Goal: Task Accomplishment & Management: Manage account settings

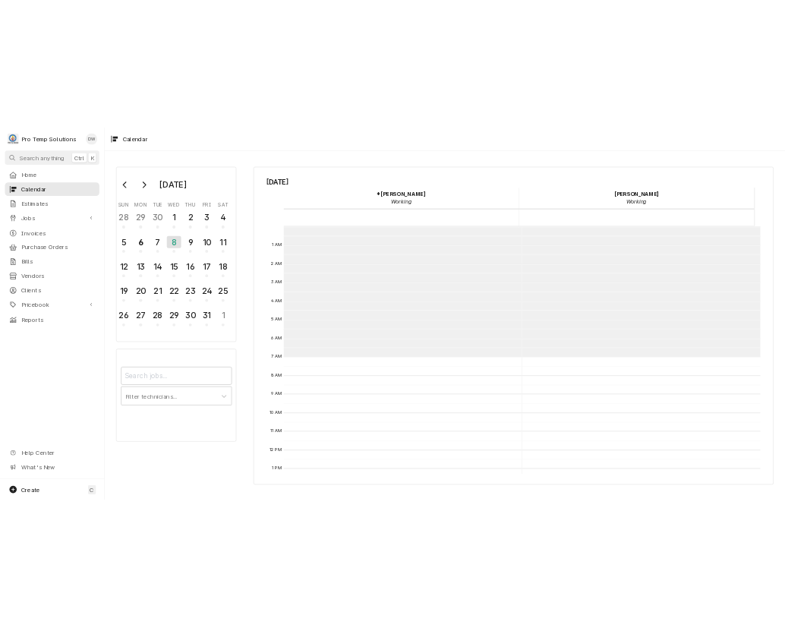
scroll to position [242, 0]
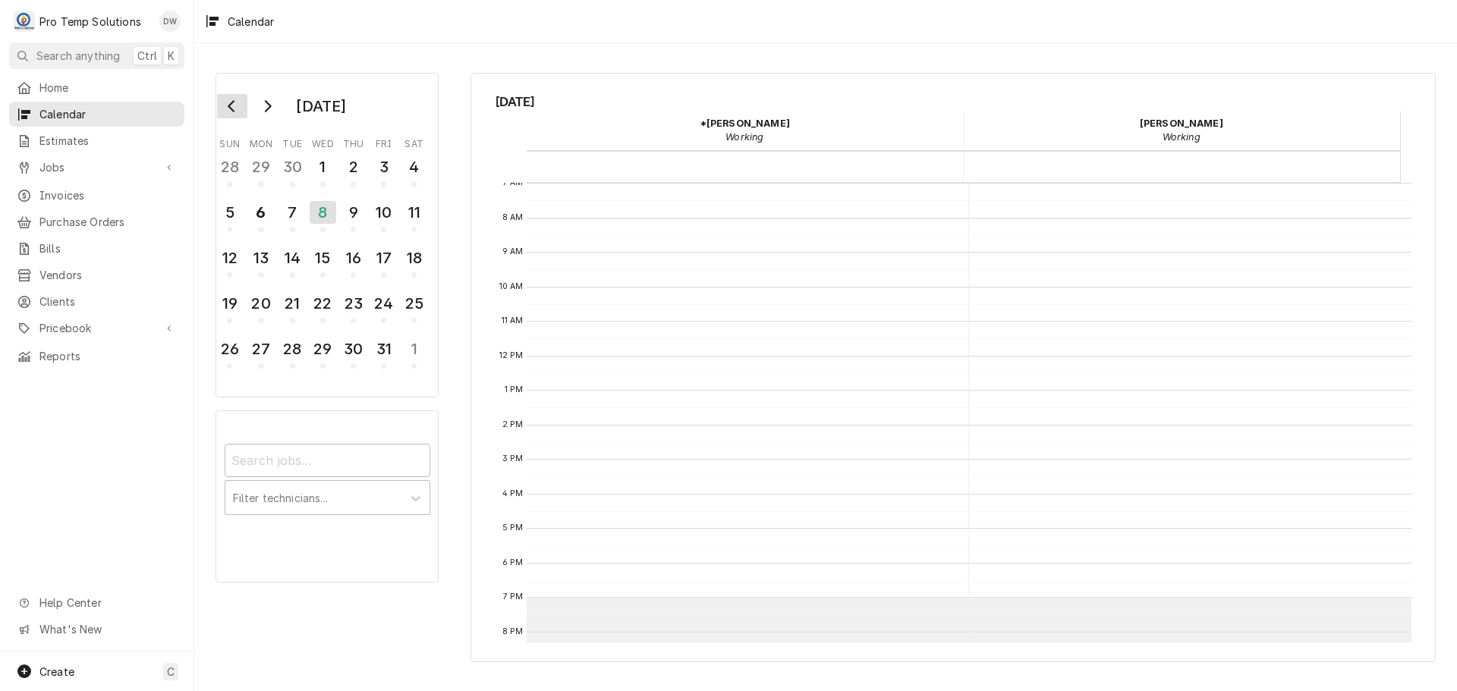
click at [229, 102] on icon "Go to previous month" at bounding box center [232, 106] width 12 height 12
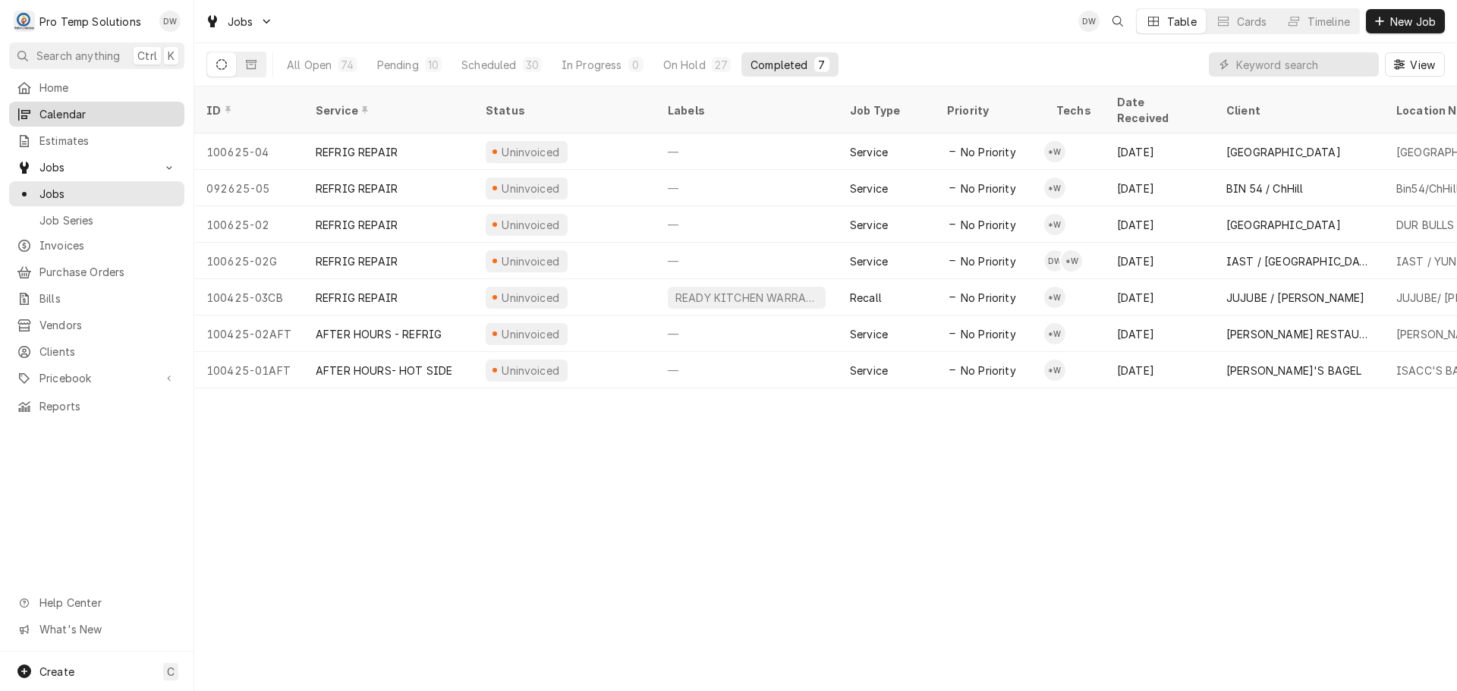
click at [61, 109] on span "Calendar" at bounding box center [107, 114] width 137 height 16
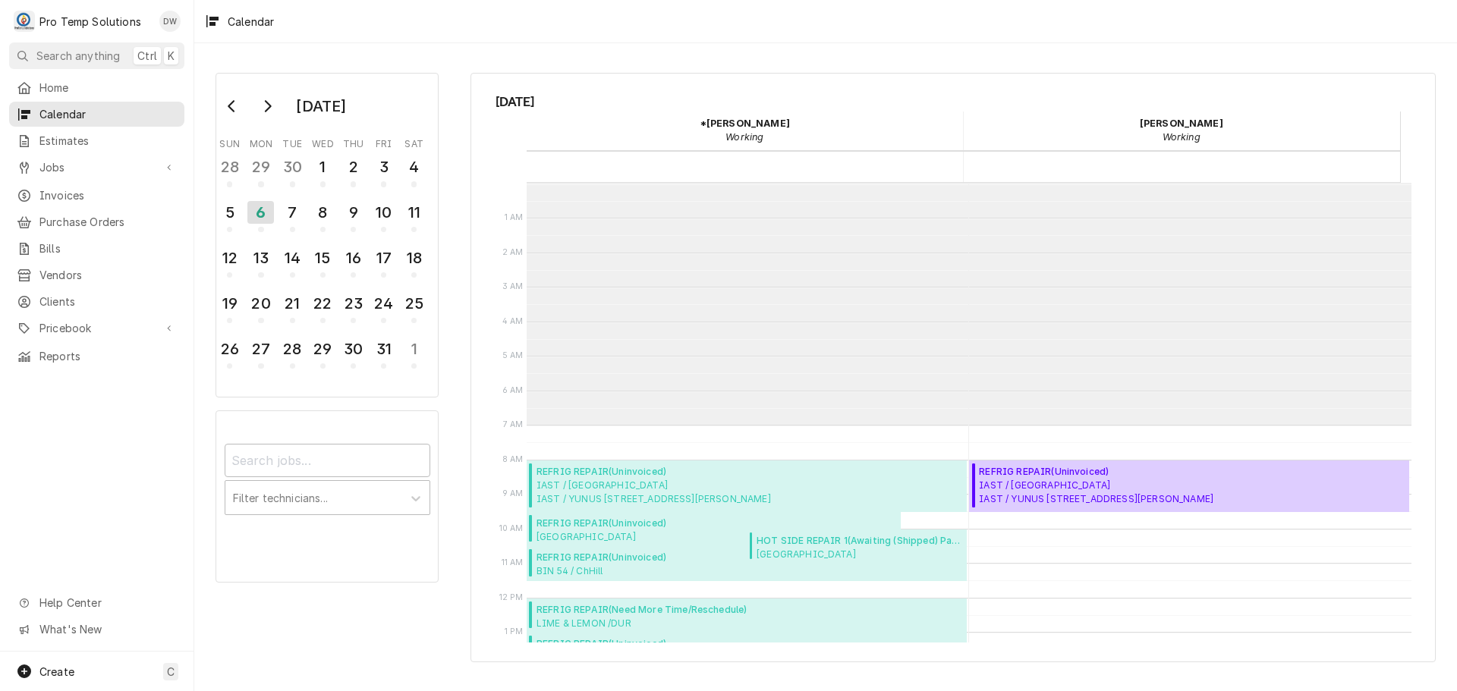
scroll to position [242, 0]
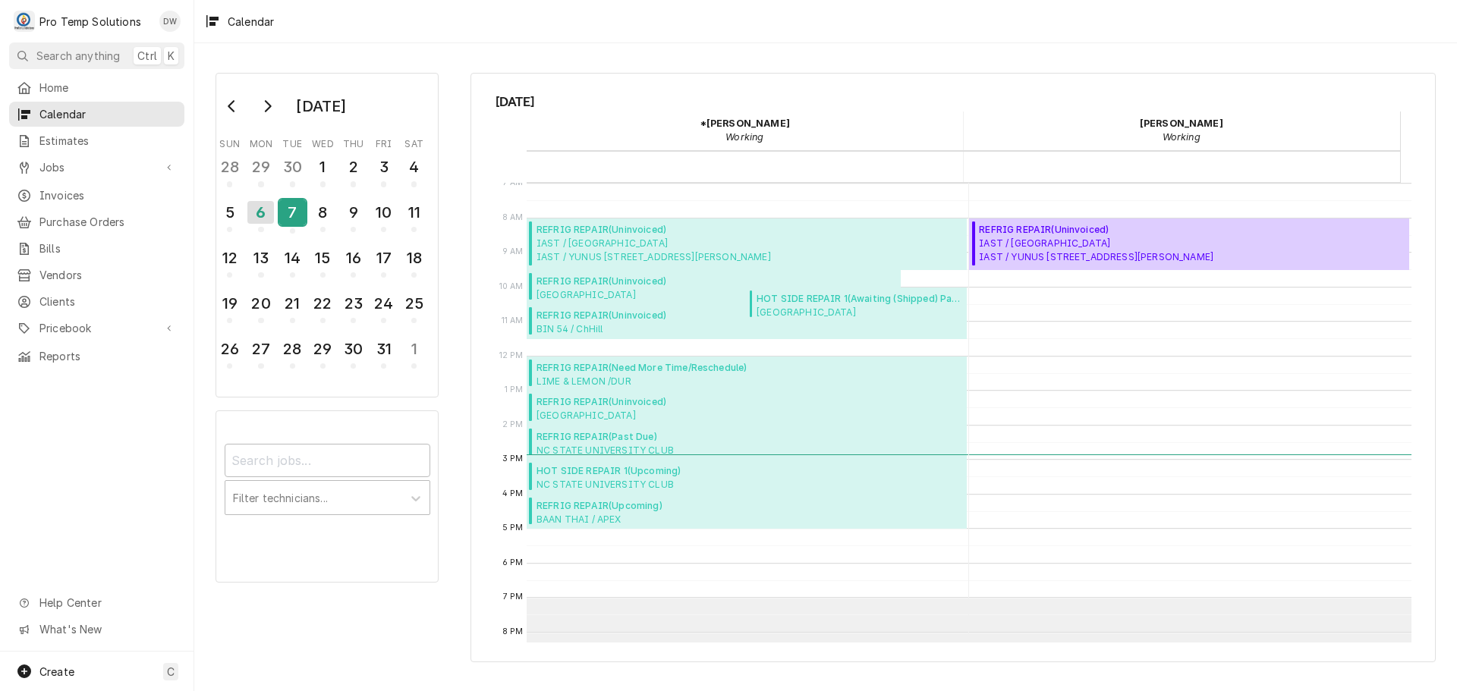
click at [298, 219] on div "7" at bounding box center [292, 213] width 27 height 26
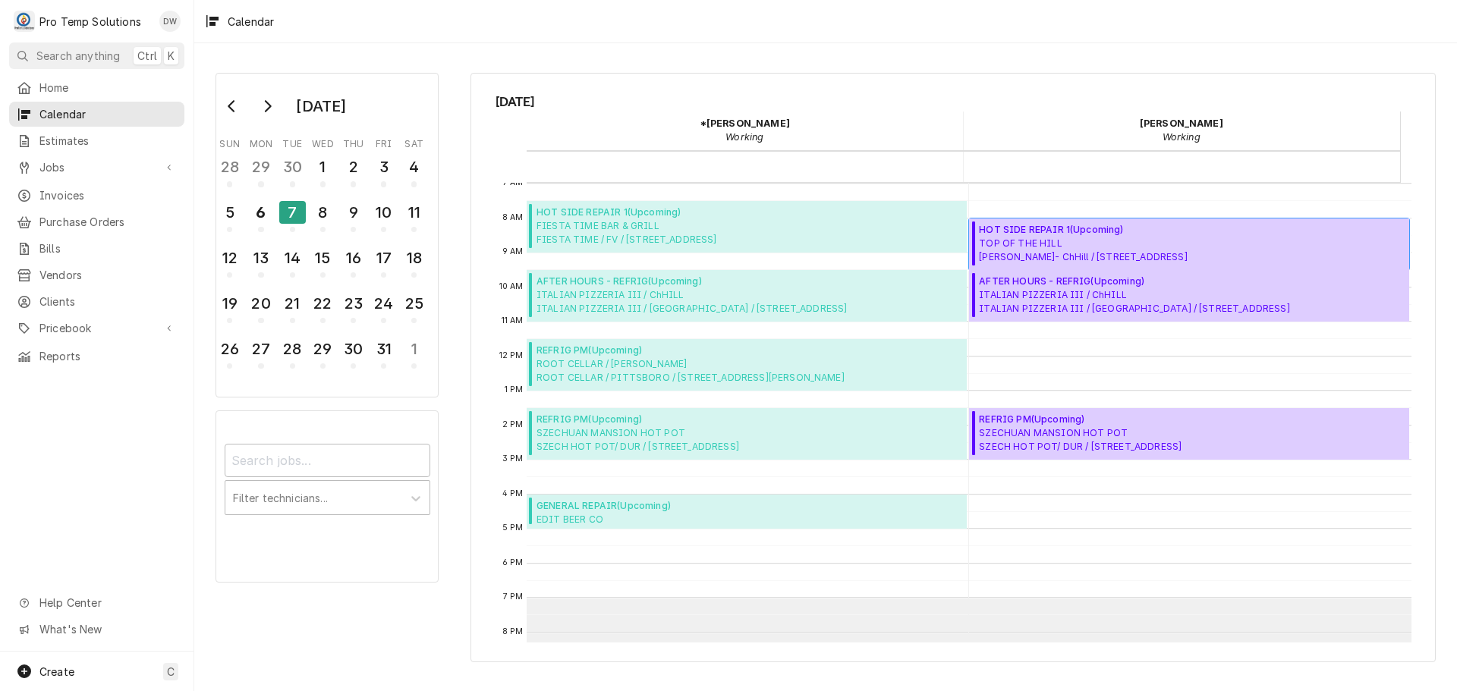
click at [1151, 235] on span "HOT SIDE REPAIR 1 ( Upcoming )" at bounding box center [1083, 230] width 208 height 14
click at [1056, 298] on span "ITALIAN PIZZERIA III / ChHILL ITALIAN PIZZERIA III / ChHILL / 508 W Franklin St…" at bounding box center [1134, 301] width 310 height 27
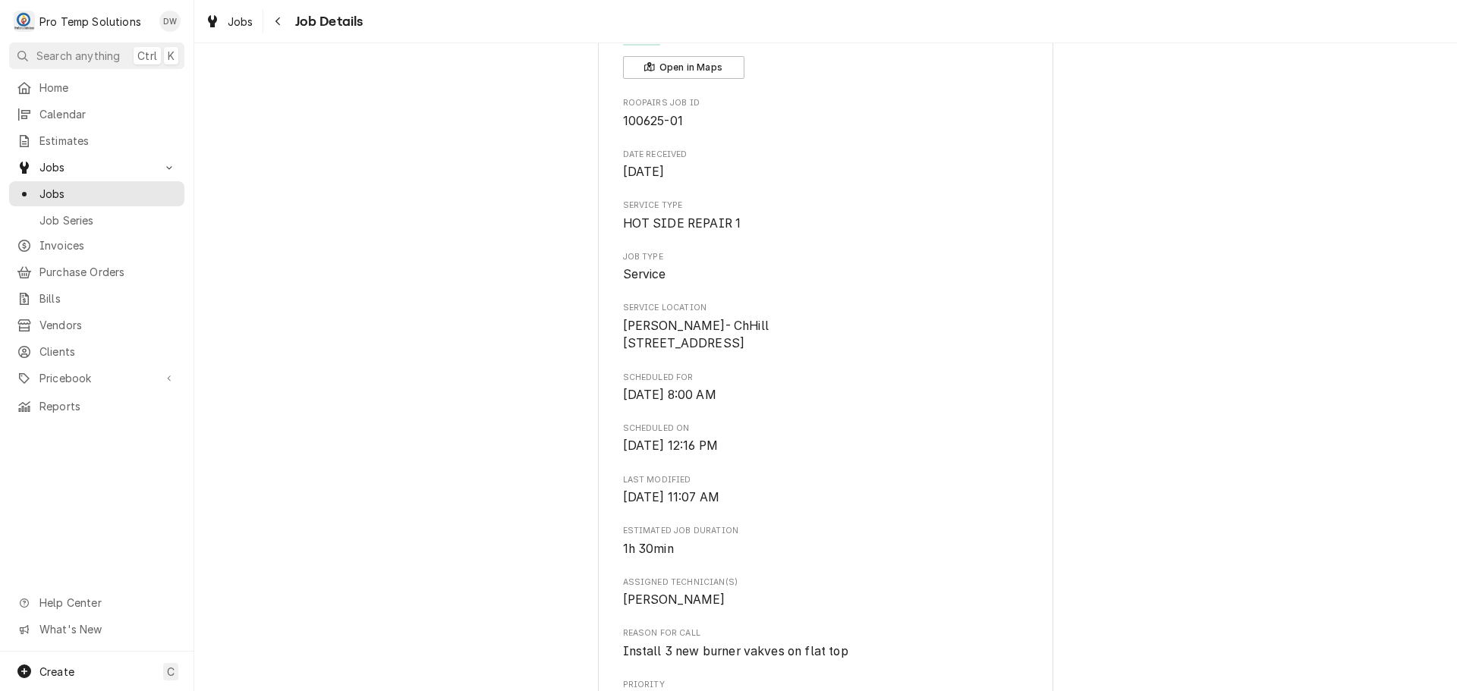
scroll to position [76, 0]
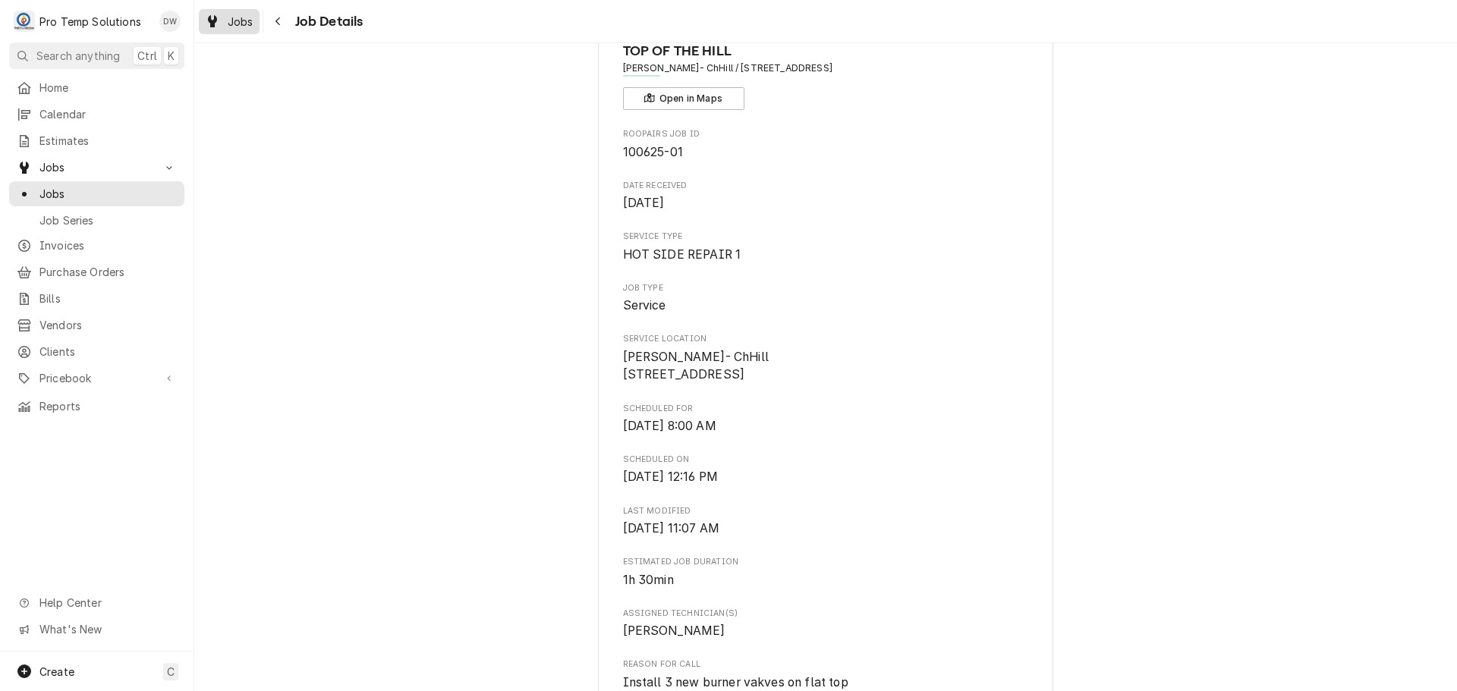
click at [237, 19] on span "Jobs" at bounding box center [241, 22] width 26 height 16
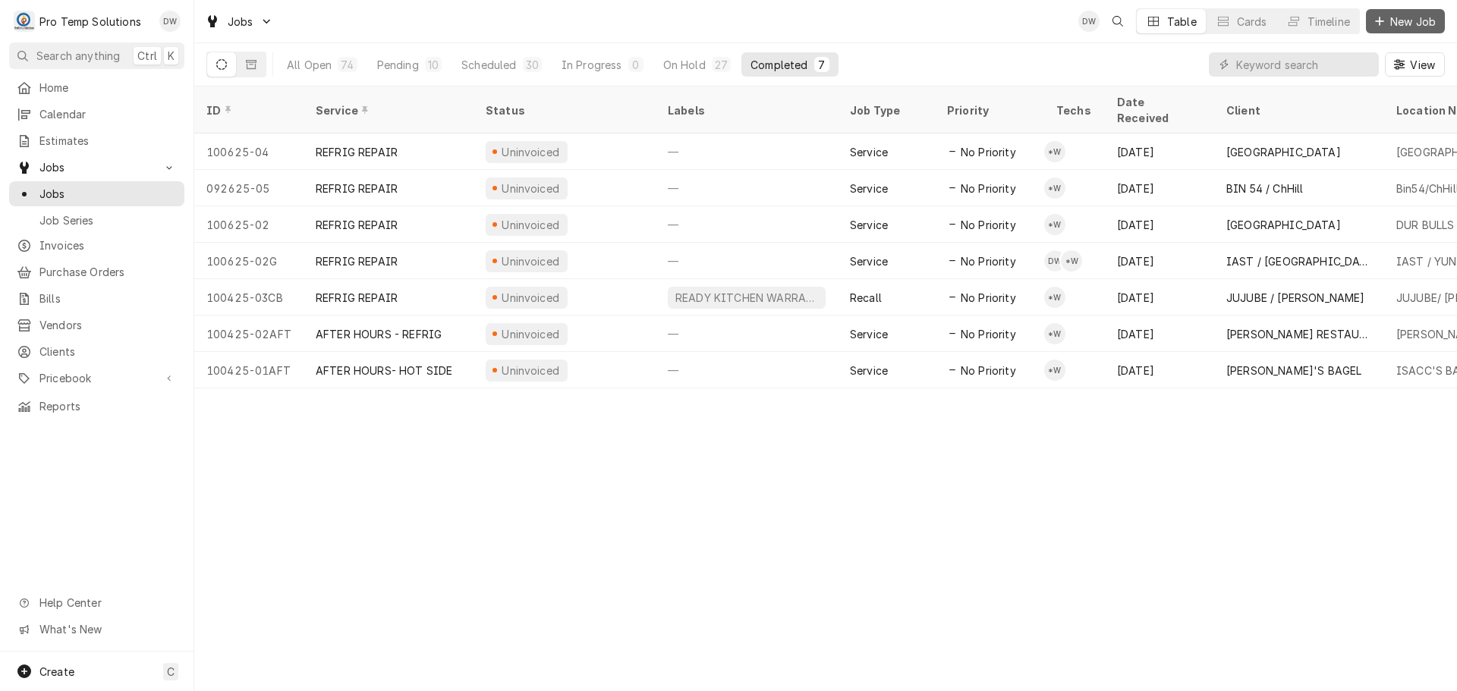
click at [1390, 20] on span "New Job" at bounding box center [1413, 22] width 52 height 16
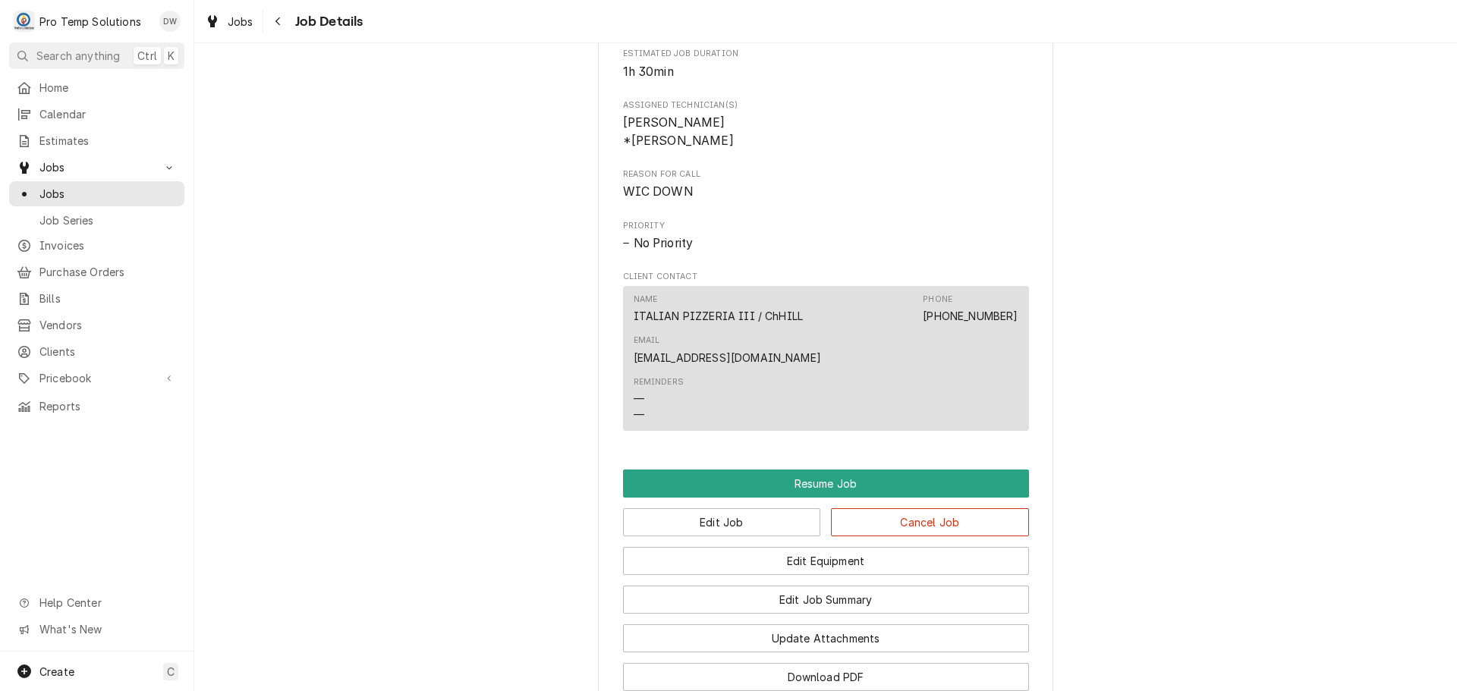
scroll to position [911, 0]
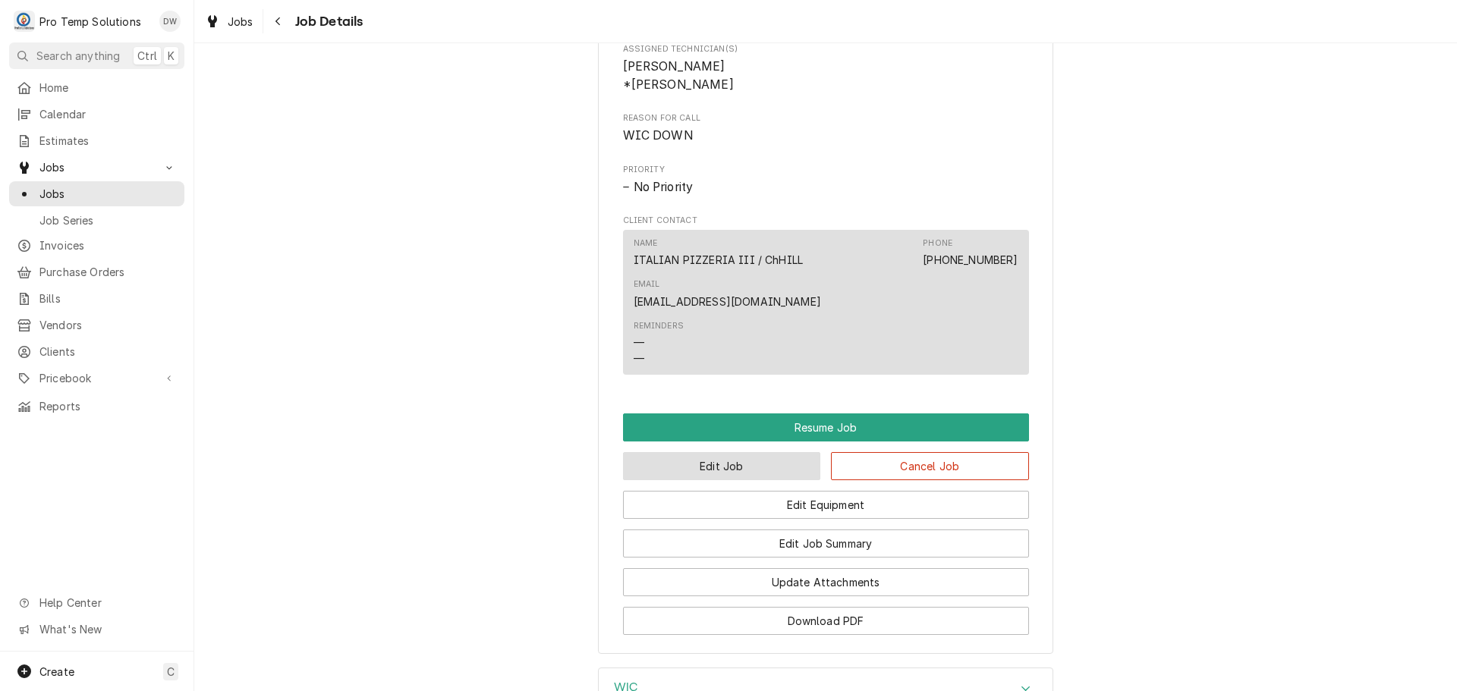
click at [725, 480] on button "Edit Job" at bounding box center [722, 466] width 198 height 28
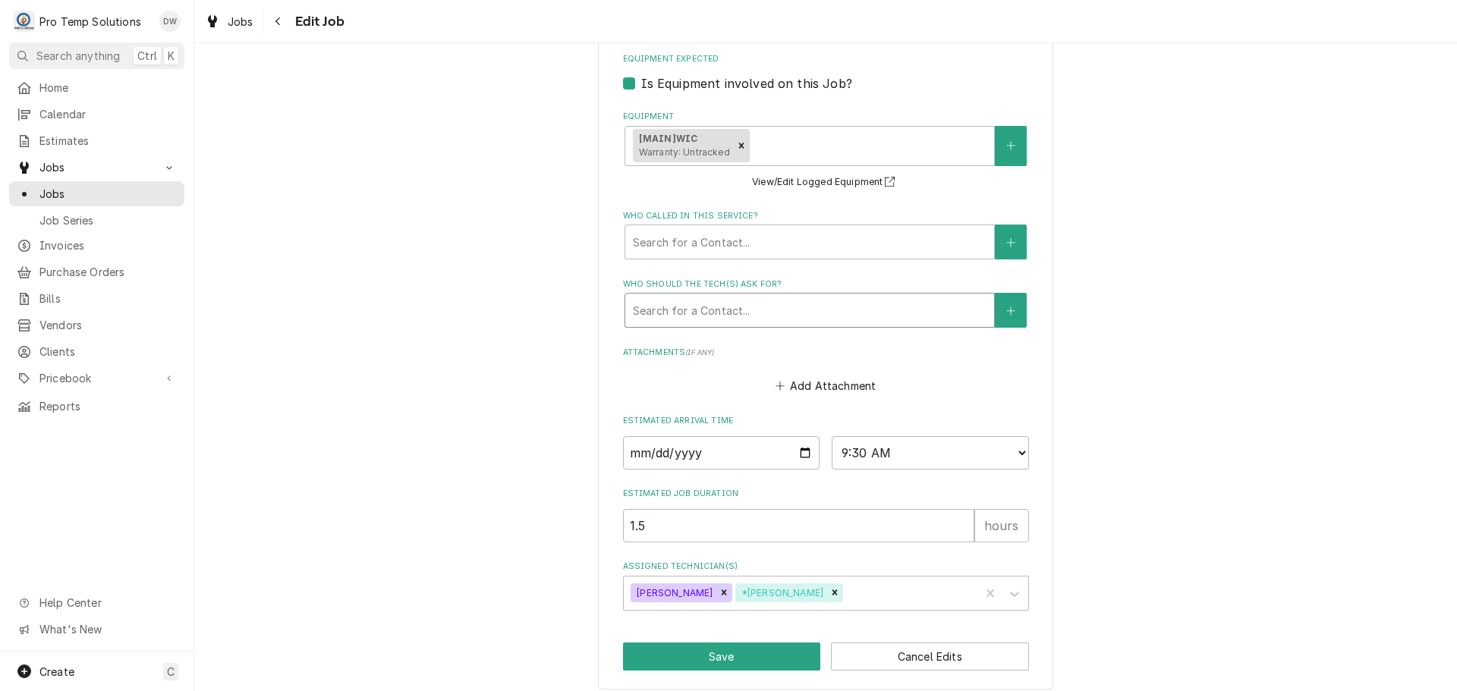
scroll to position [926, 0]
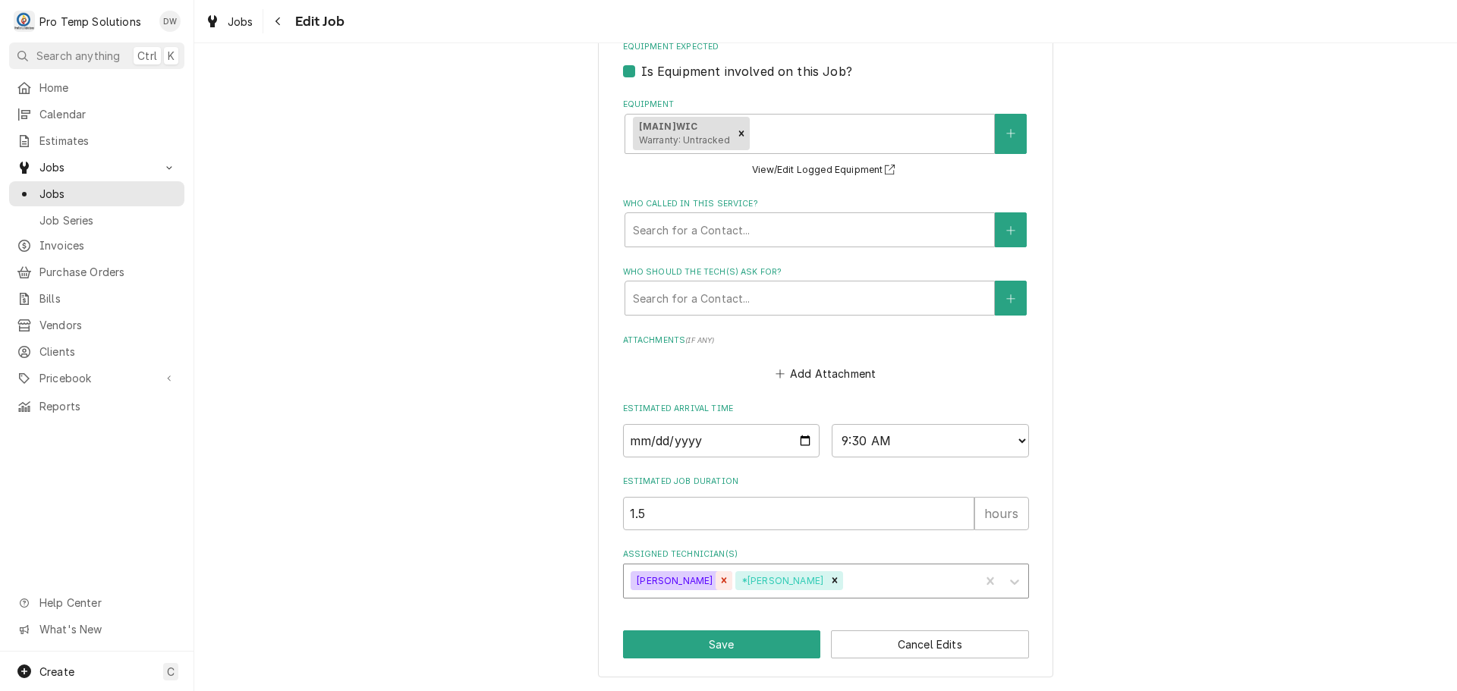
click at [719, 582] on icon "Remove Dakota Williams" at bounding box center [724, 580] width 11 height 11
click at [716, 647] on button "Save" at bounding box center [722, 645] width 198 height 28
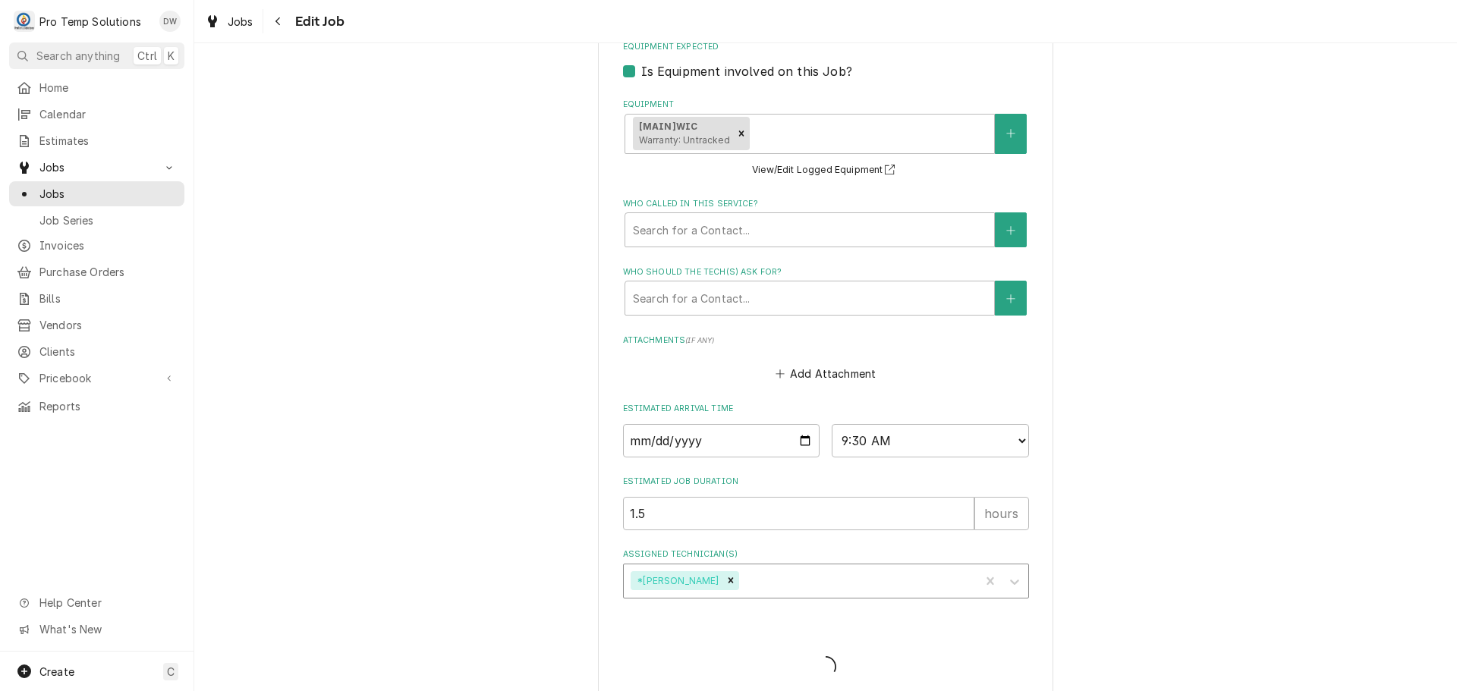
type textarea "x"
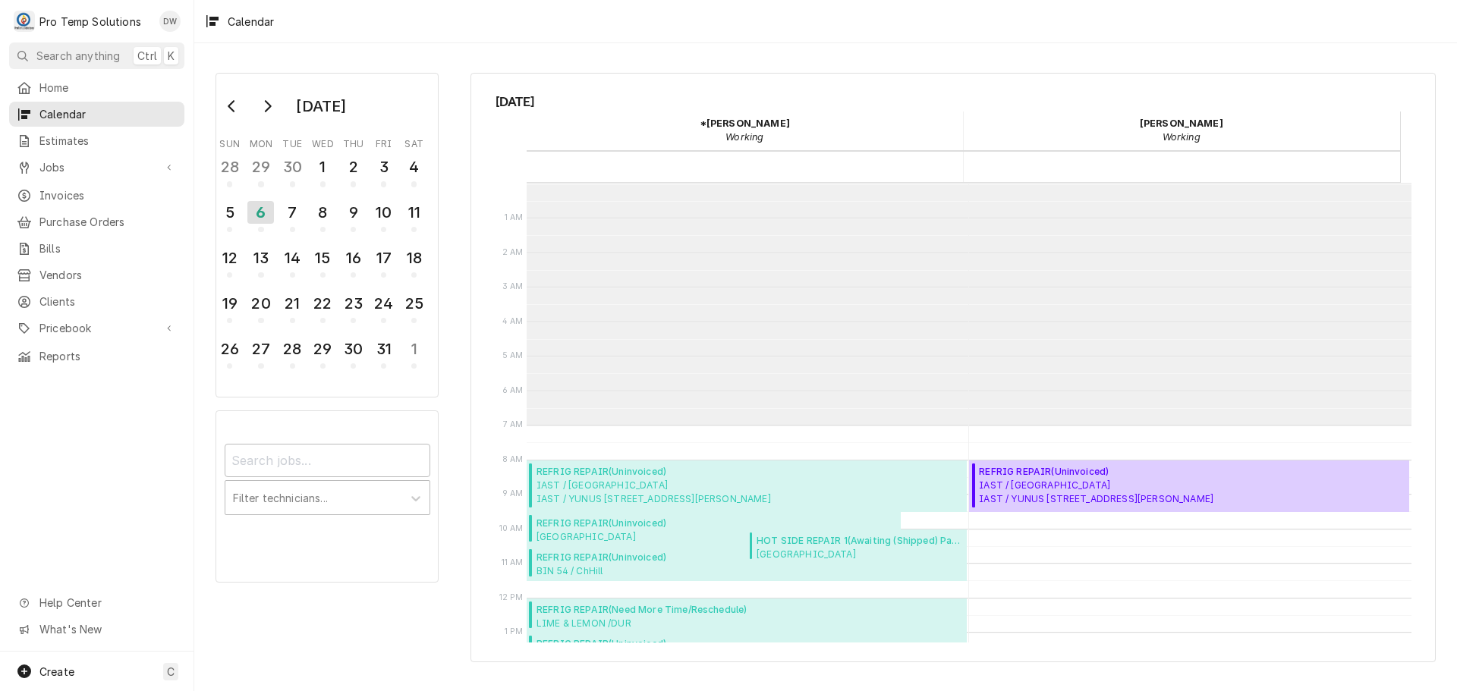
scroll to position [242, 0]
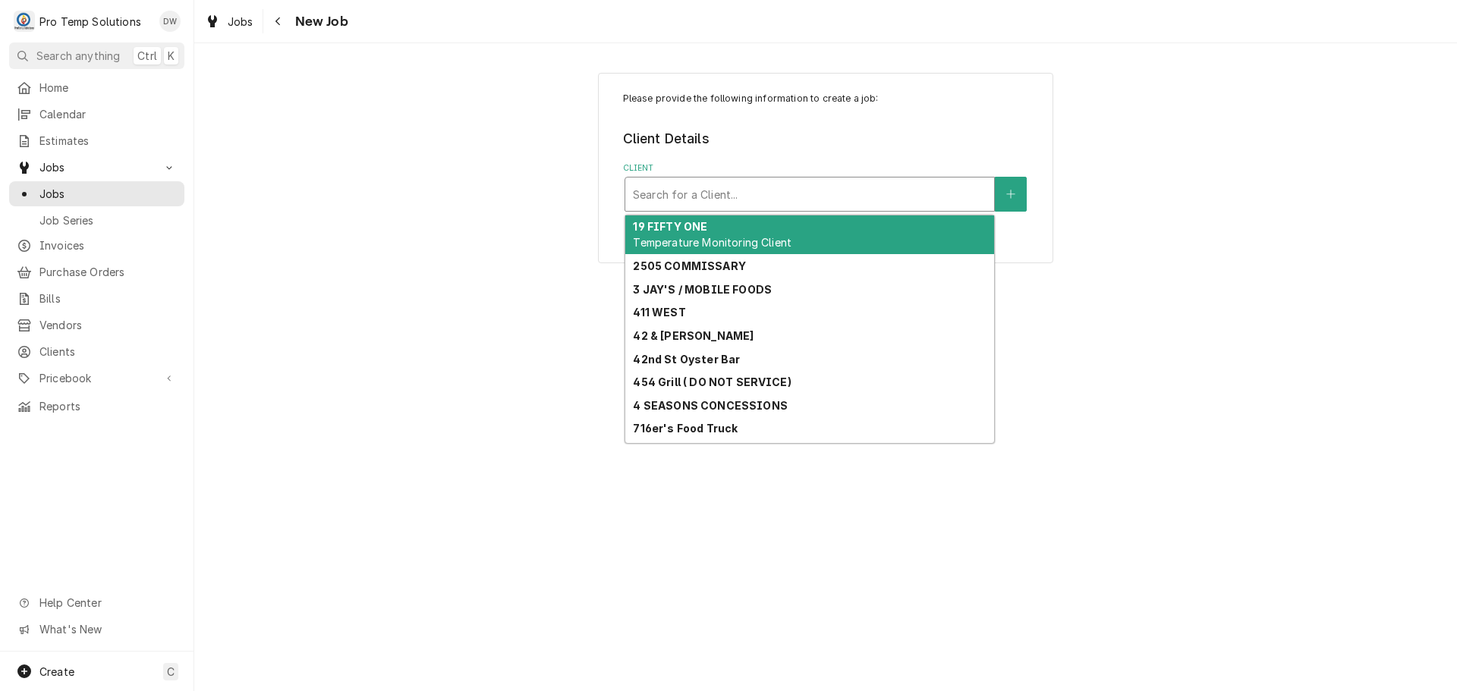
click at [961, 193] on div "Client" at bounding box center [810, 194] width 354 height 27
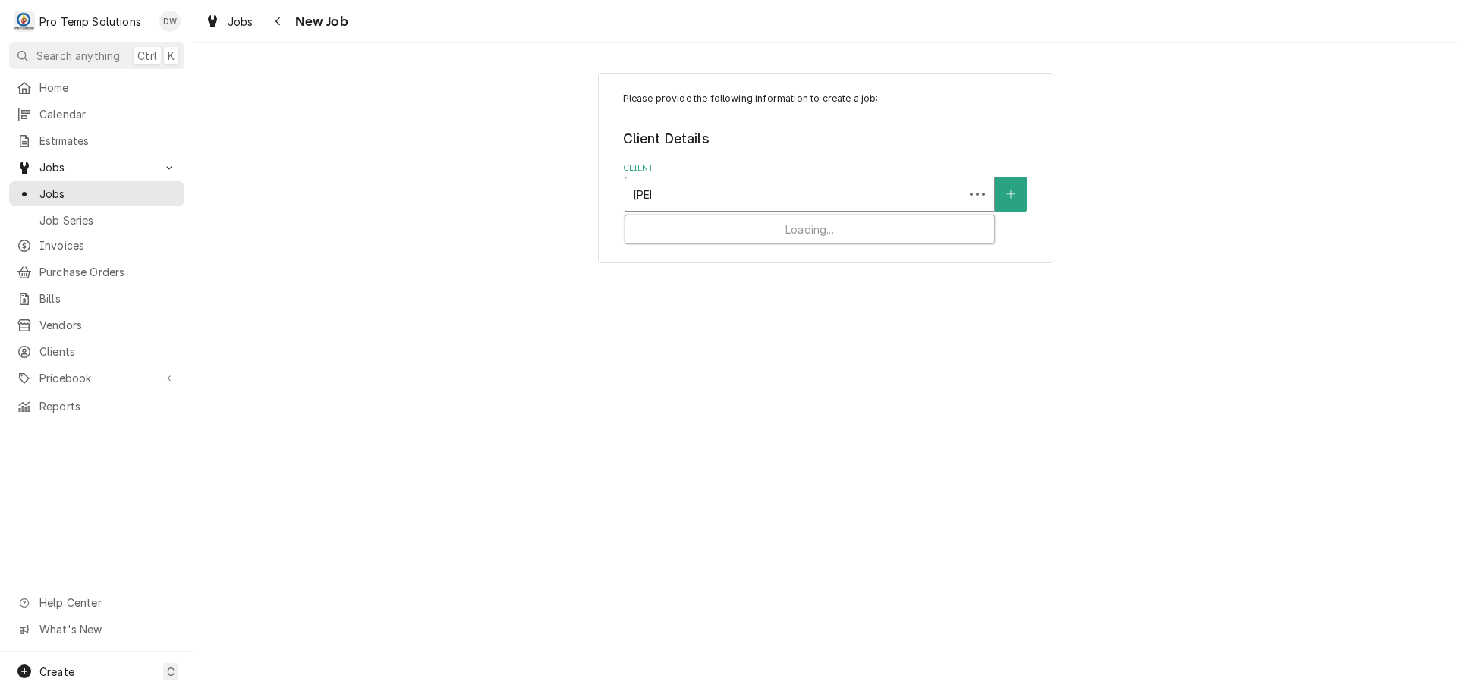
type input "salt"
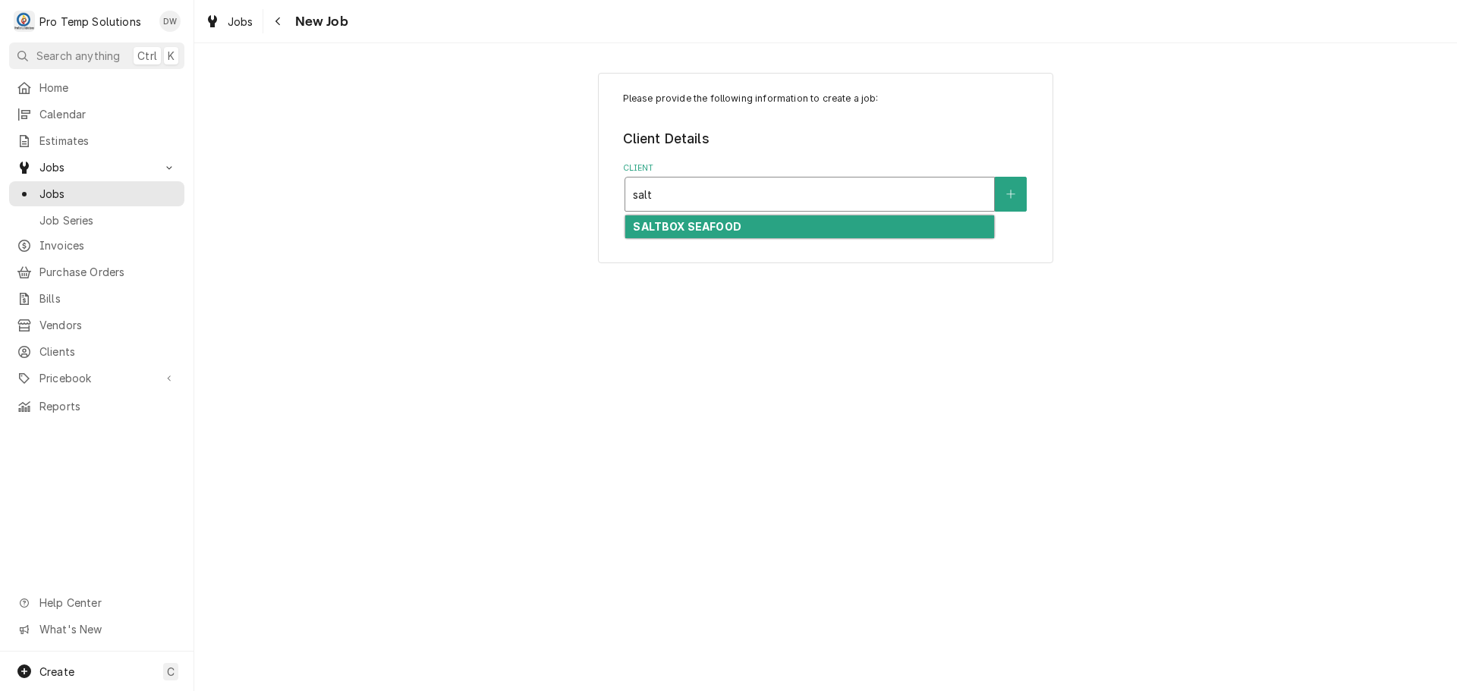
click at [781, 221] on div "SALTBOX SEAFOOD" at bounding box center [809, 228] width 369 height 24
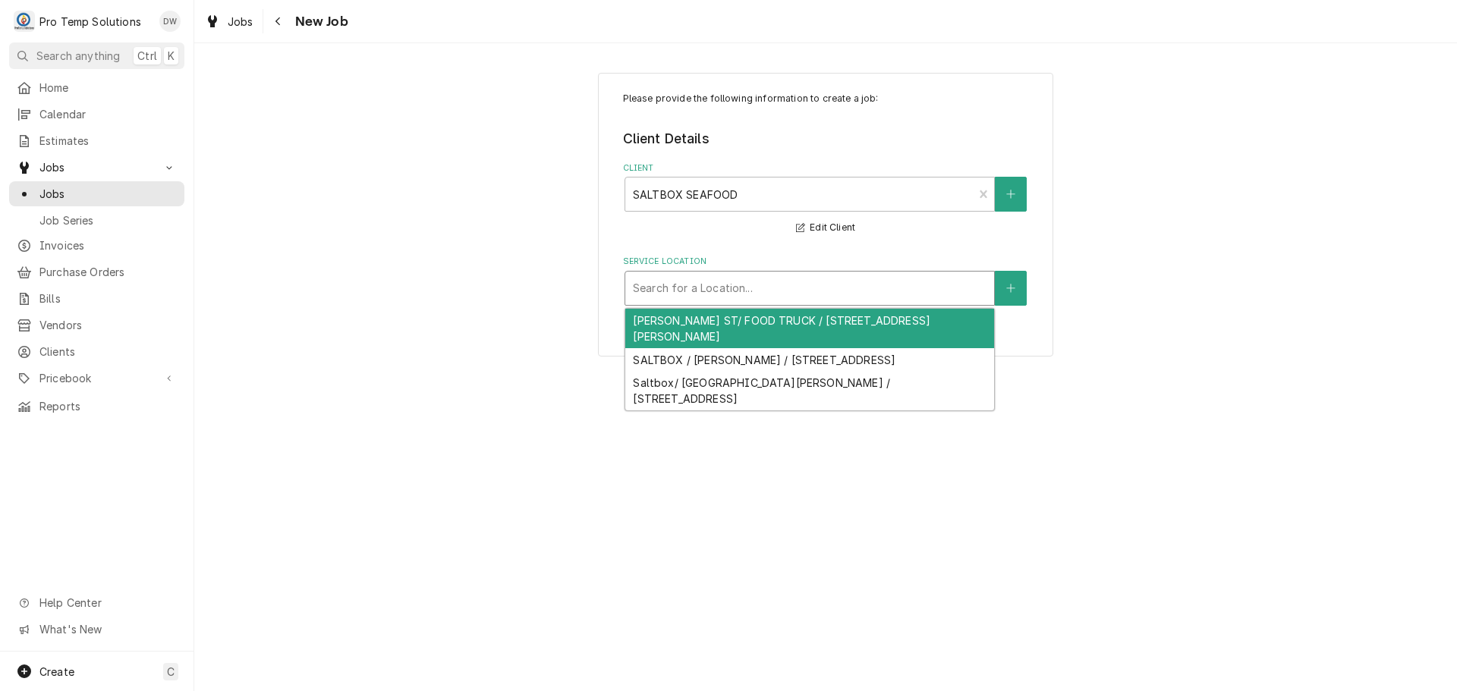
click at [750, 286] on div "Service Location" at bounding box center [810, 288] width 354 height 27
click at [805, 288] on div "Service Location" at bounding box center [810, 288] width 354 height 27
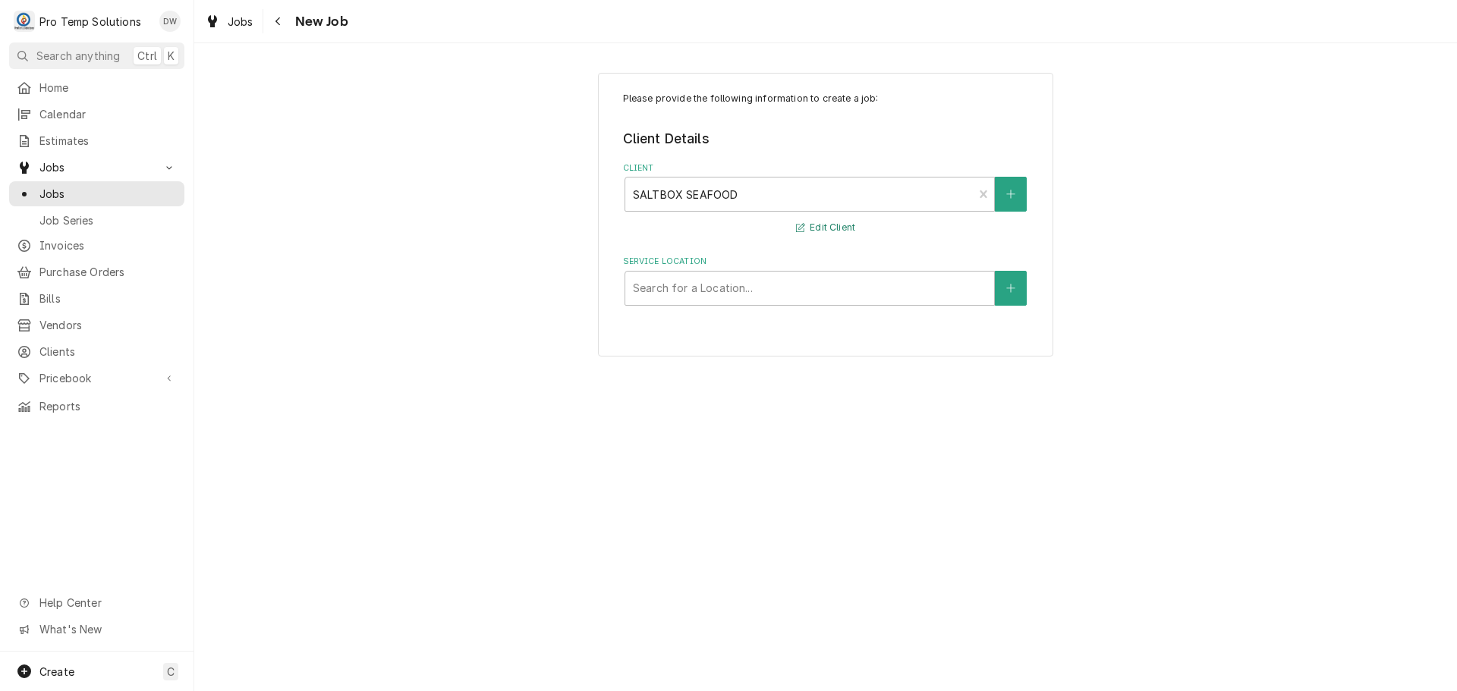
click at [849, 230] on button "Edit Client" at bounding box center [826, 228] width 64 height 19
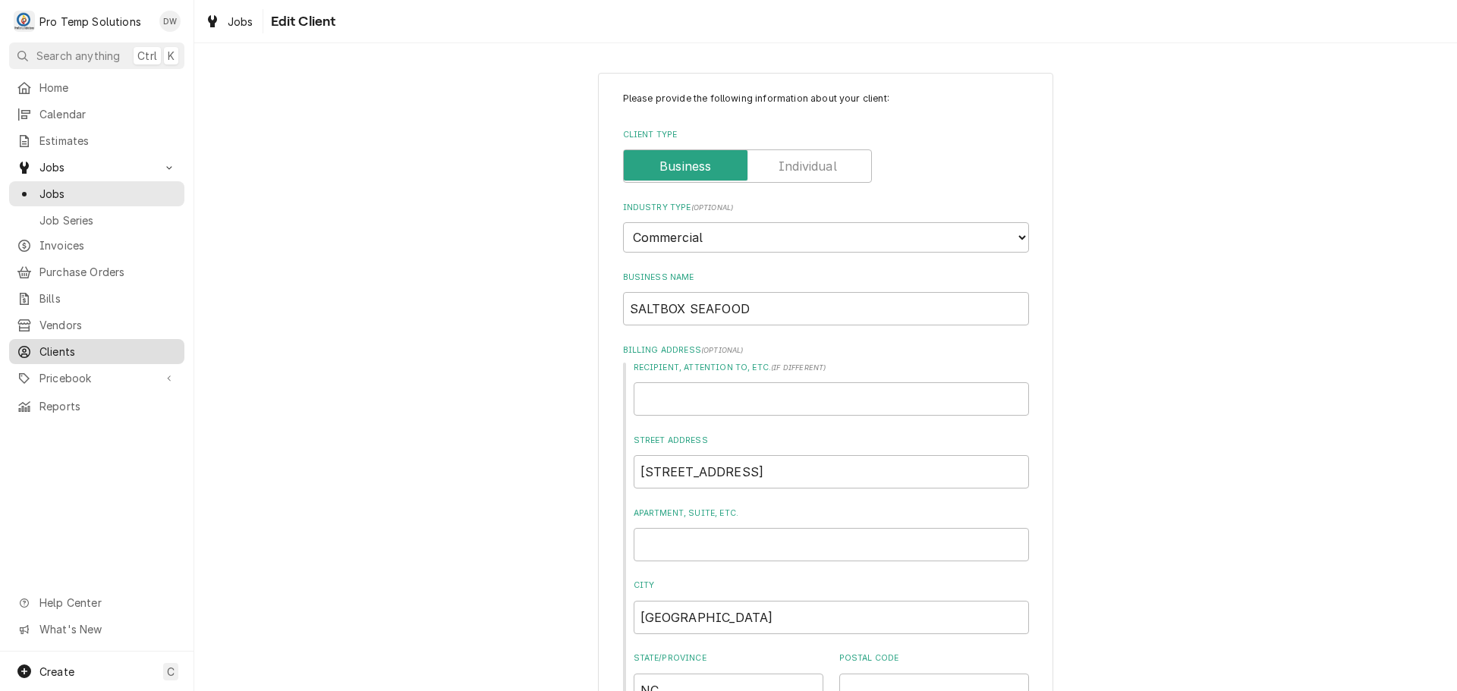
click at [38, 344] on div "Clients" at bounding box center [97, 352] width 160 height 16
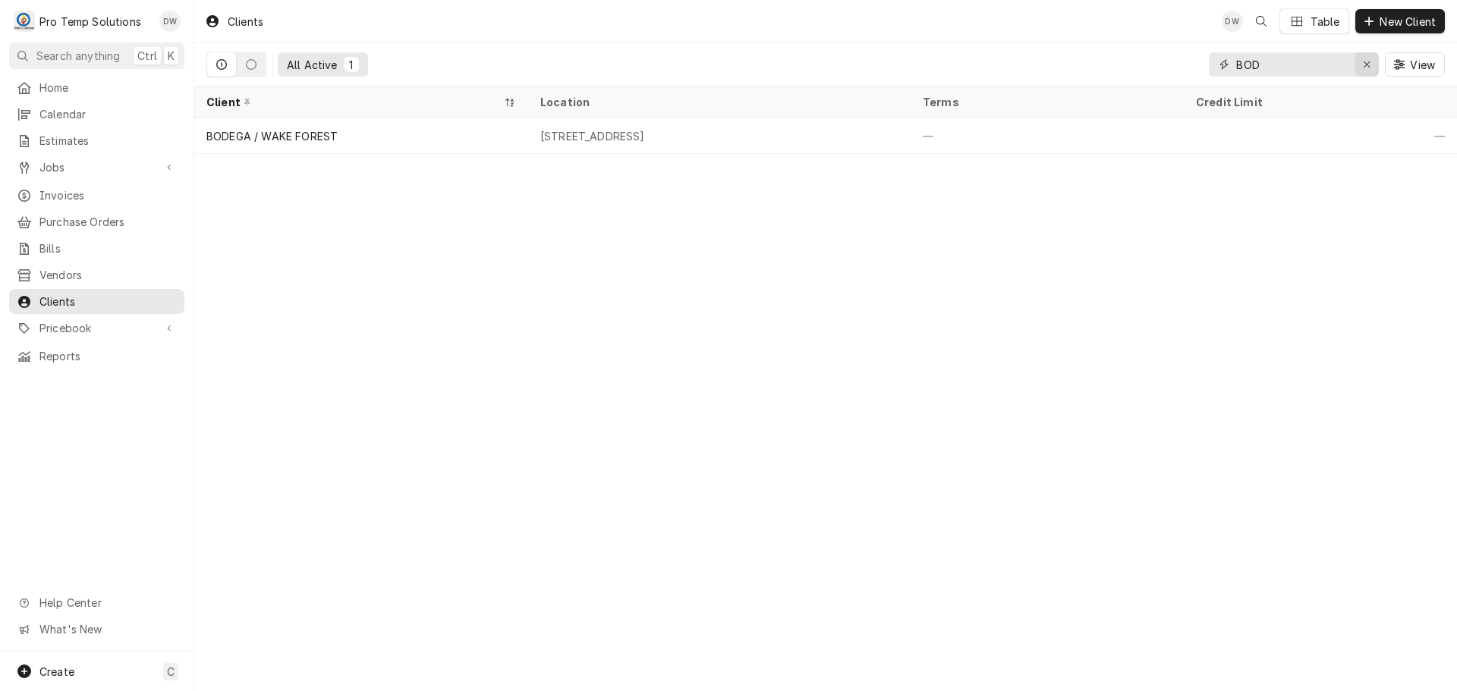
click at [1367, 63] on icon "Erase input" at bounding box center [1367, 64] width 8 height 11
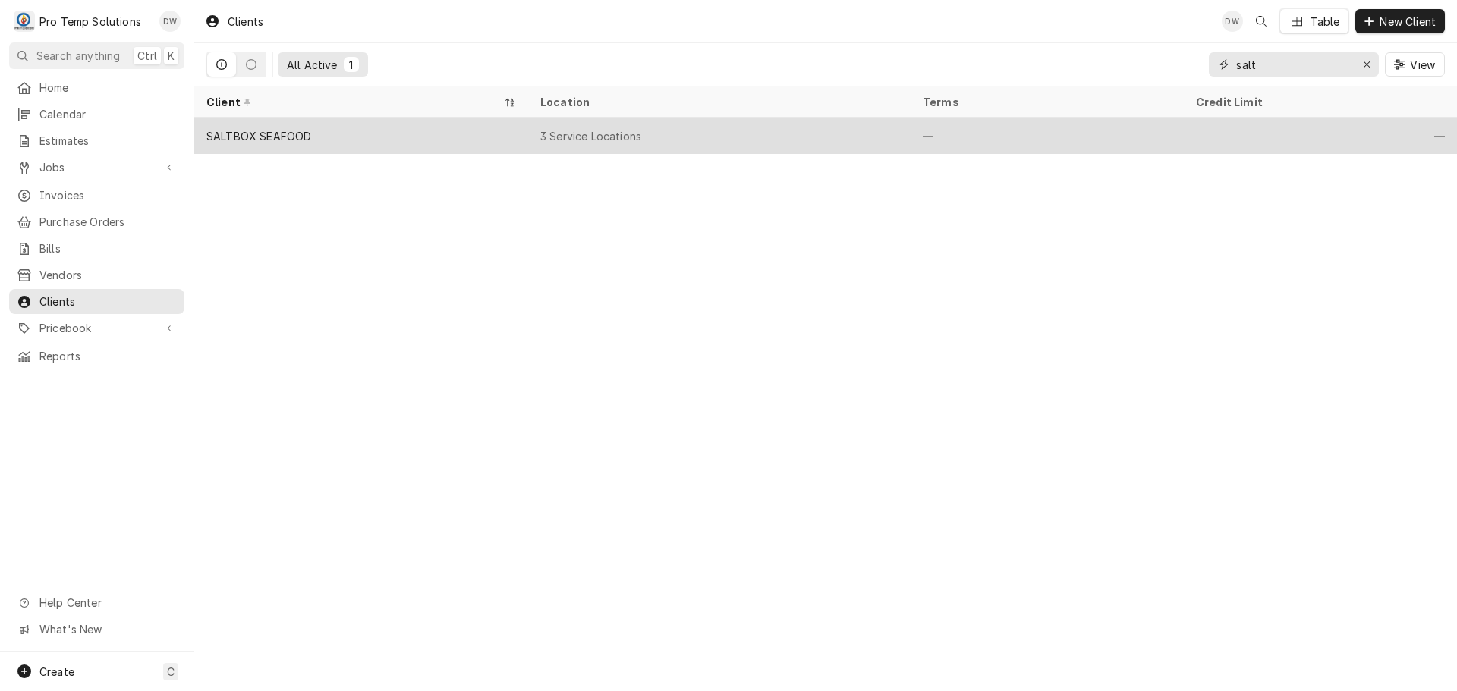
type input "salt"
click at [810, 144] on div "3 Service Locations" at bounding box center [719, 136] width 383 height 36
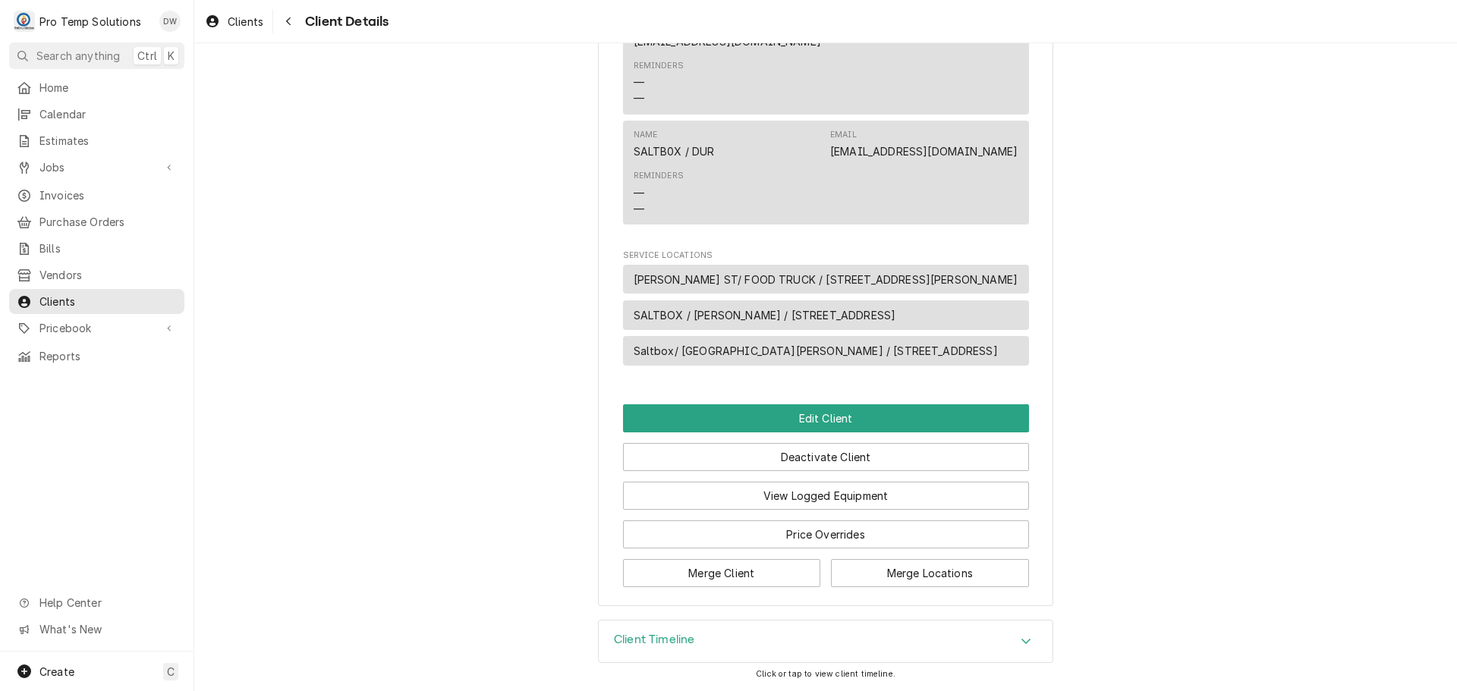
scroll to position [605, 0]
click at [805, 414] on button "Edit Client" at bounding box center [826, 419] width 406 height 28
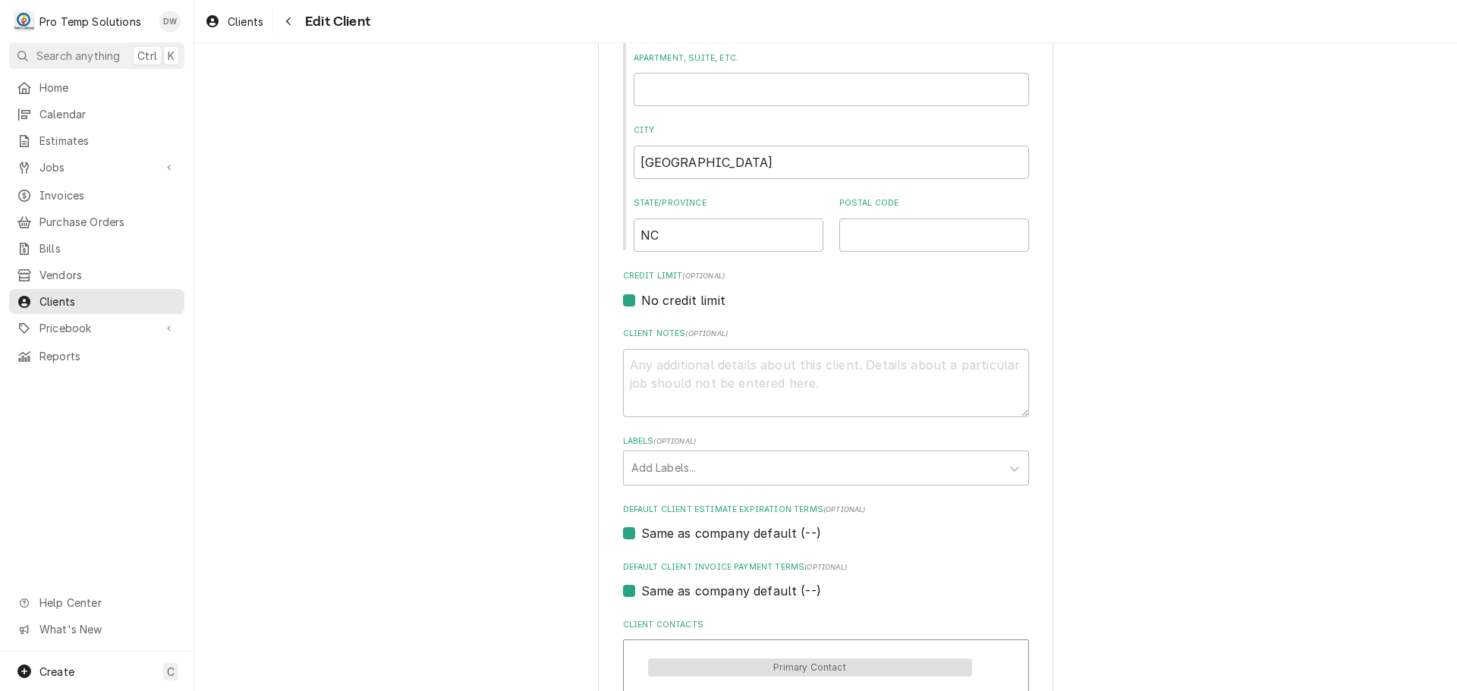
scroll to position [76, 0]
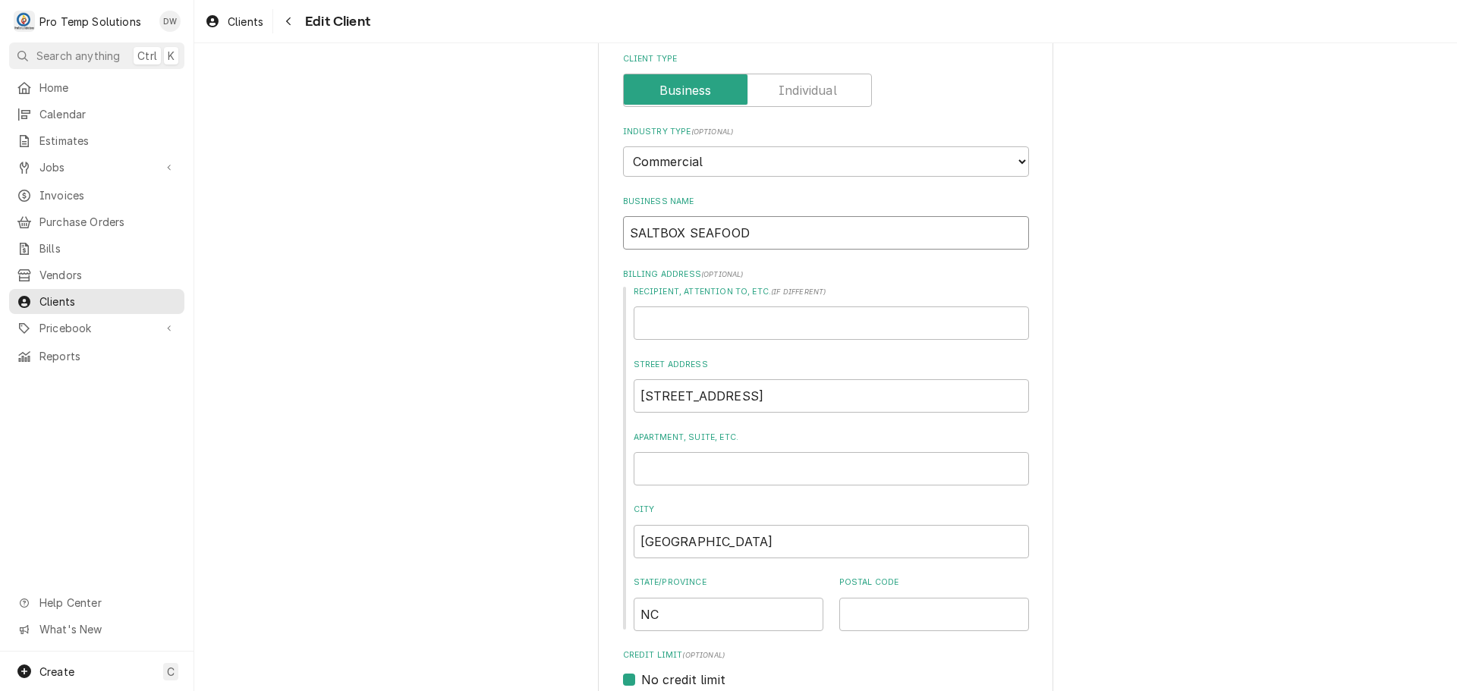
click at [765, 232] on input "SALTBOX SEAFOOD" at bounding box center [826, 232] width 406 height 33
type textarea "x"
type input "SALTBOX SEAFOOD"
type textarea "x"
type input "SALTBOX SEAFOOD #"
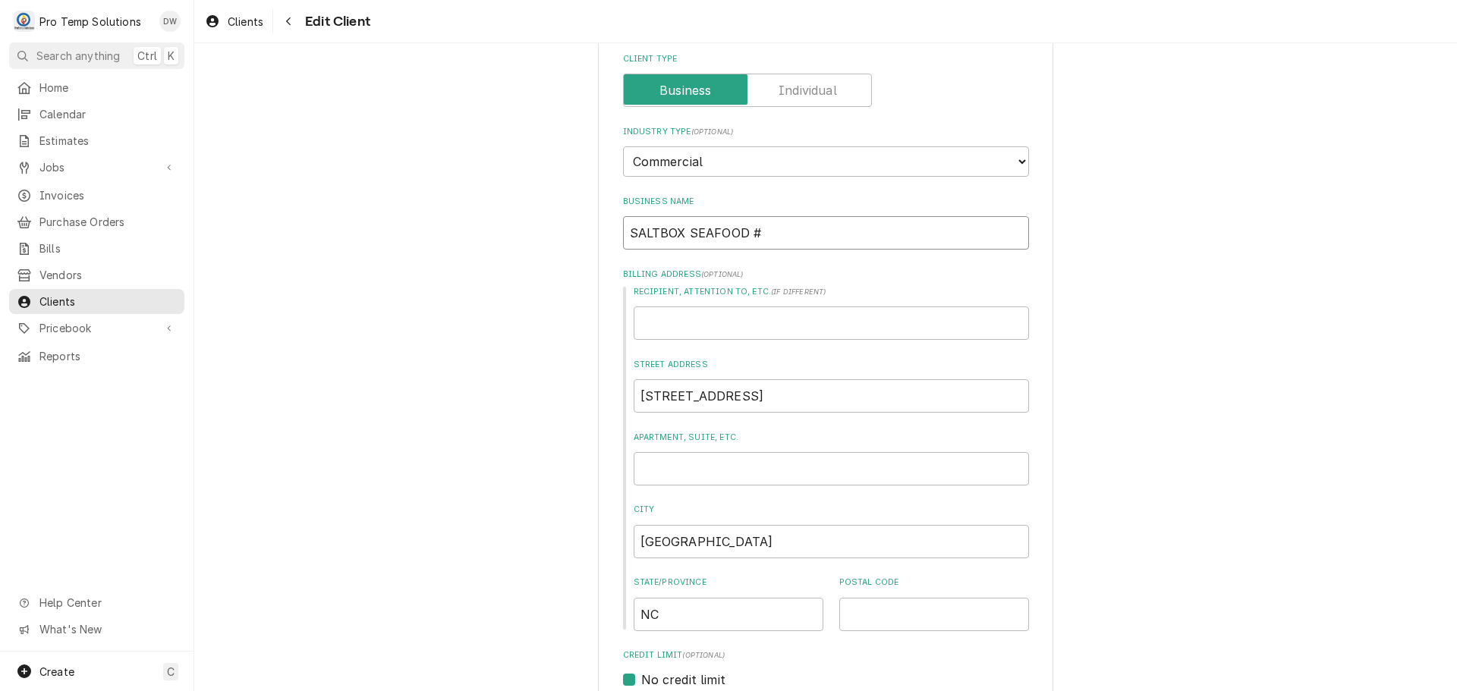
type textarea "x"
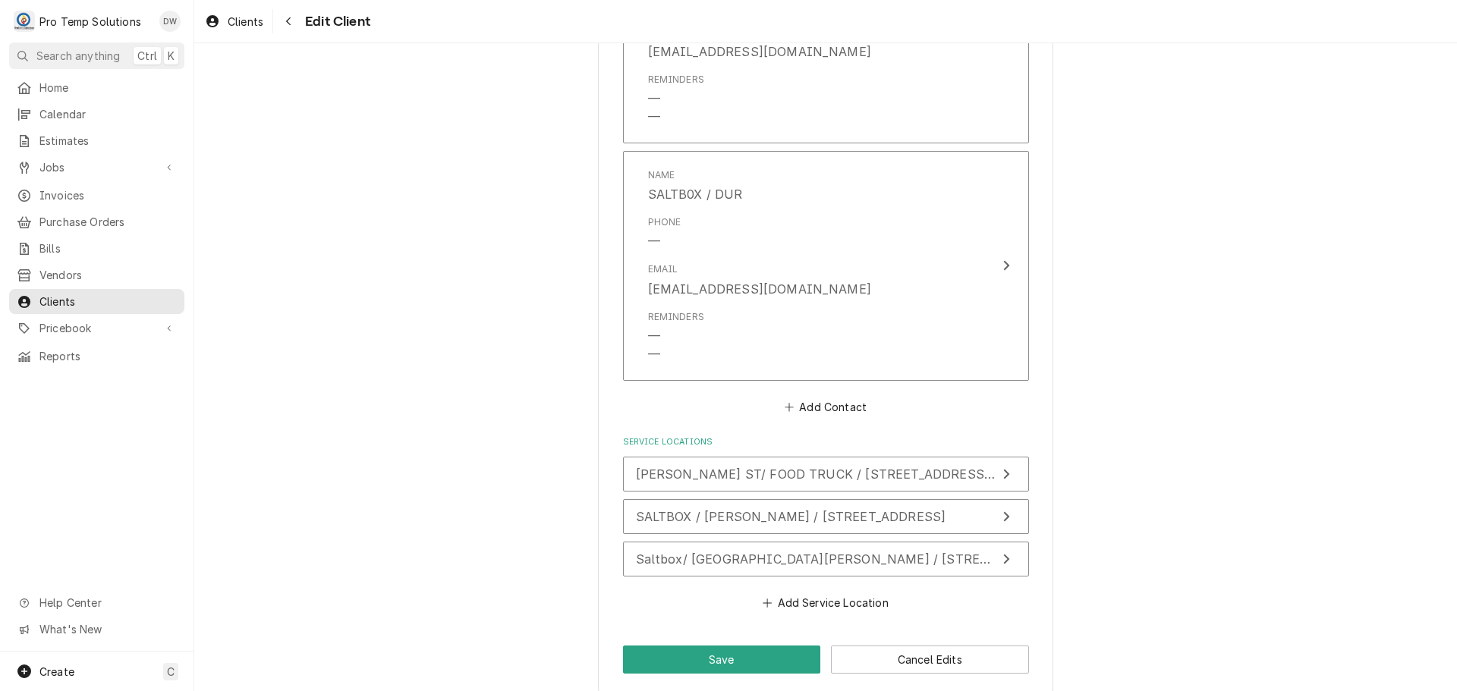
scroll to position [1214, 0]
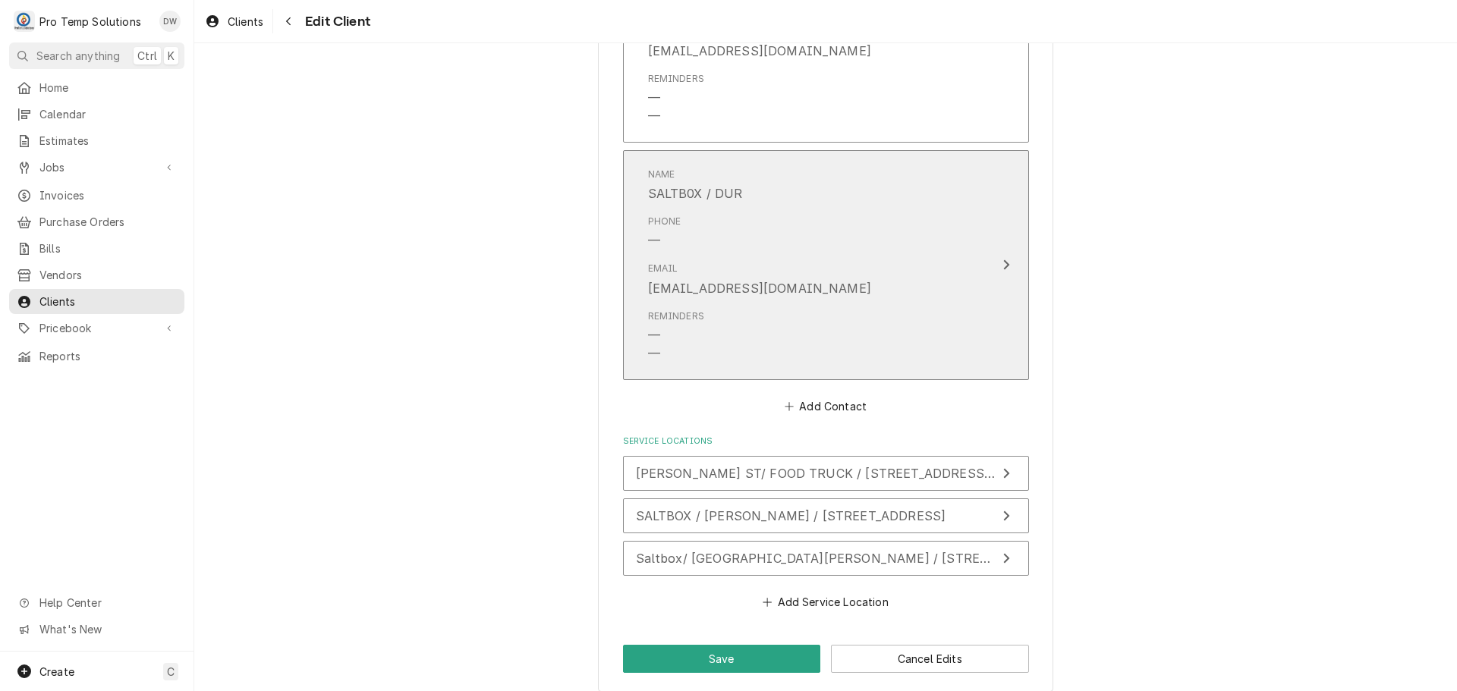
type input "SALTBOX SEAFOOD #1"
click at [1003, 263] on icon "Update Contact" at bounding box center [1006, 265] width 6 height 10
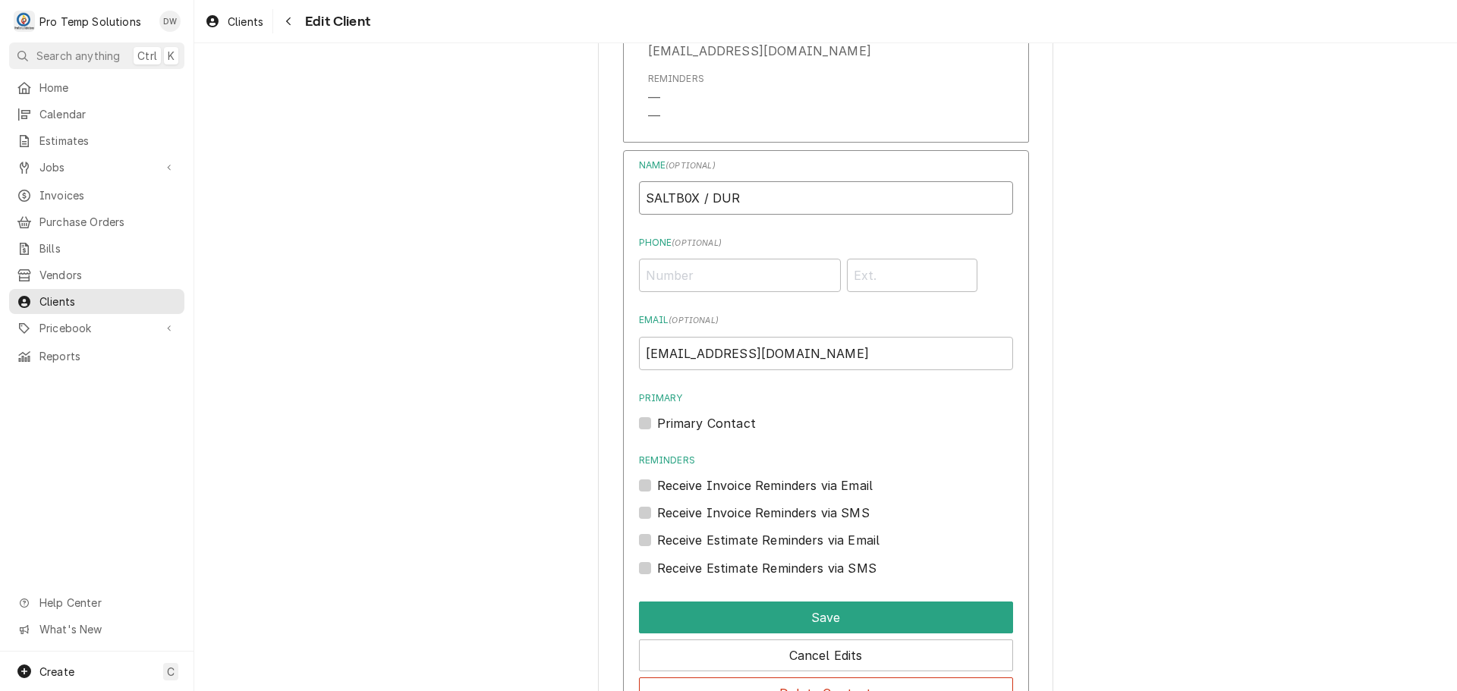
click at [695, 196] on input "SALTB0X / DUR" at bounding box center [826, 197] width 374 height 33
type input "SALTB0X #1 / DUR"
click at [814, 616] on button "Save" at bounding box center [826, 618] width 374 height 32
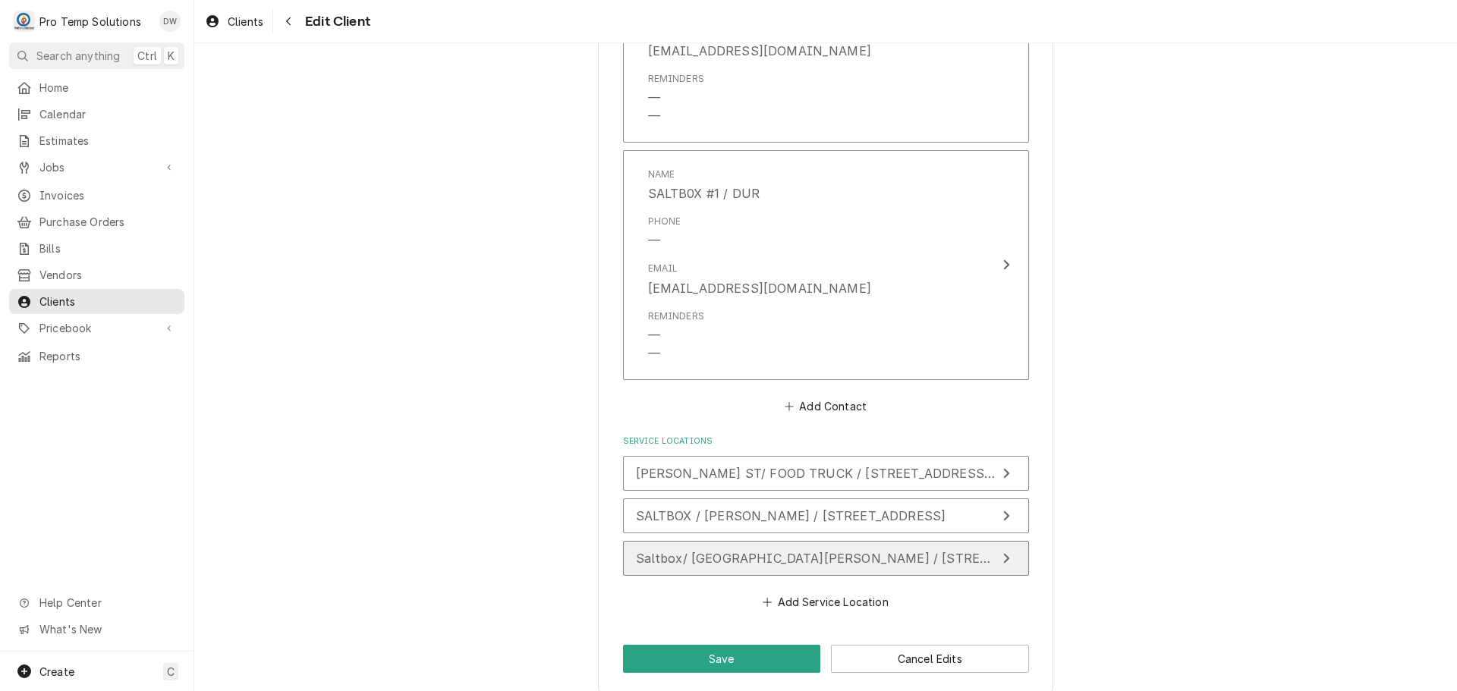
click at [1003, 553] on icon "Update Service Location" at bounding box center [1007, 559] width 8 height 12
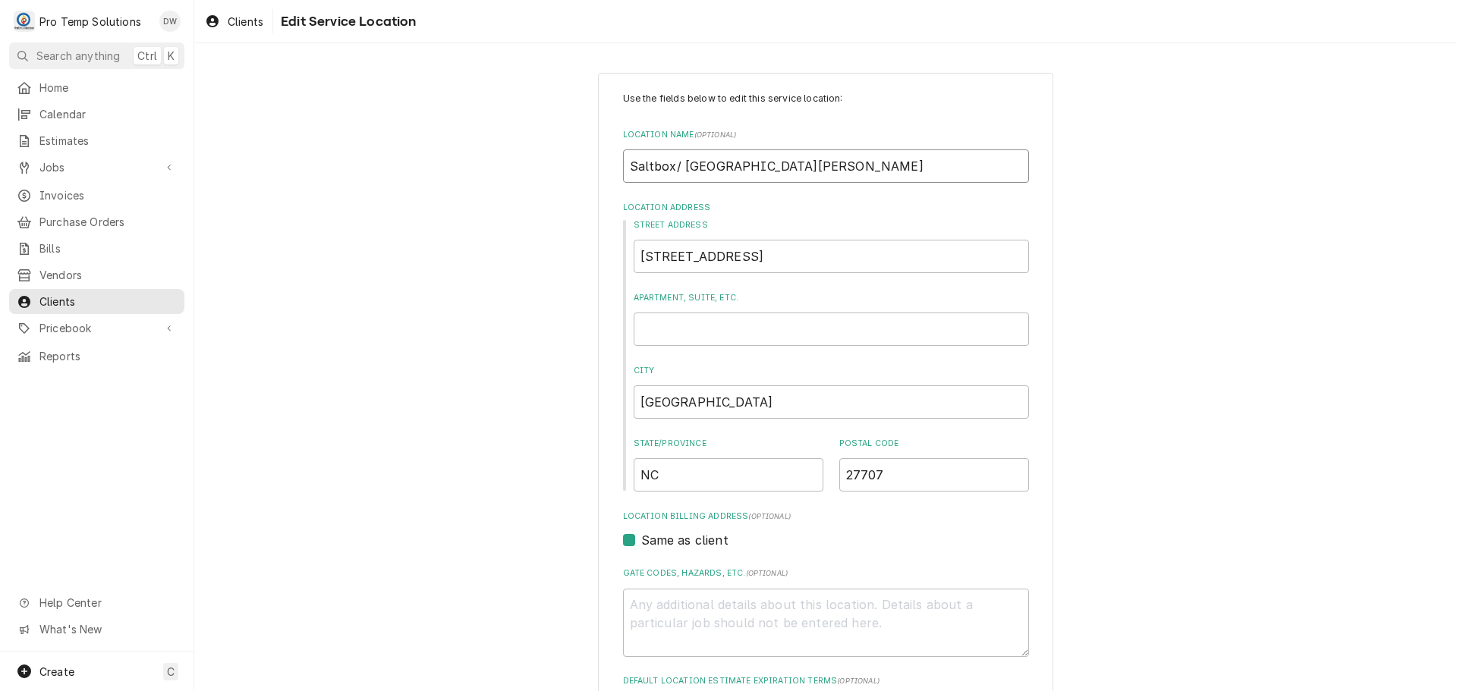
click at [666, 164] on input "Saltbox/ DUR CH HILL BLVD" at bounding box center [826, 166] width 406 height 33
click at [830, 166] on input "Saltbox/ DUR CH HILL BLVD" at bounding box center [826, 166] width 406 height 33
type textarea "x"
type input "Saltbox/ DUR CH HILL BLV"
type textarea "x"
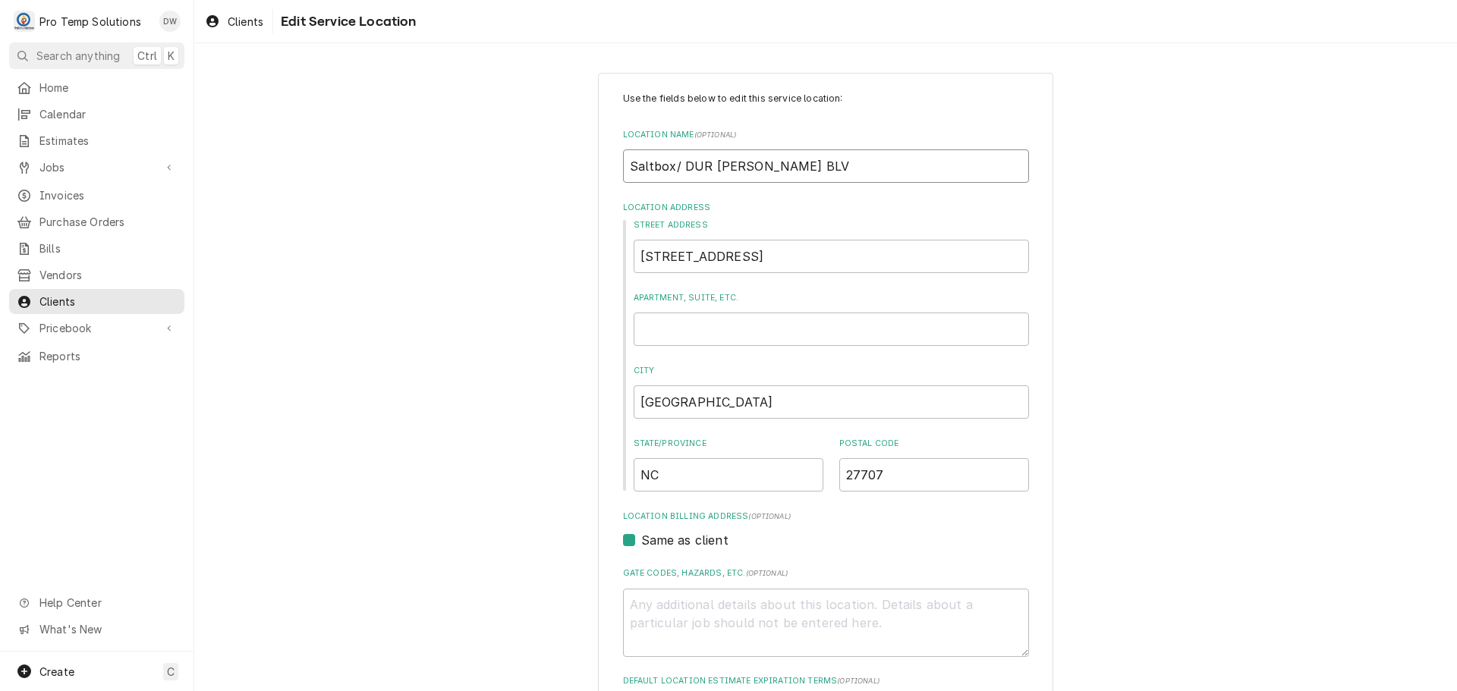
type input "Saltbox/ DUR CH HILL BL"
type textarea "x"
type input "Saltbox/ DUR CH HILL B"
type textarea "x"
type input "Saltbox/ DUR CH HILL"
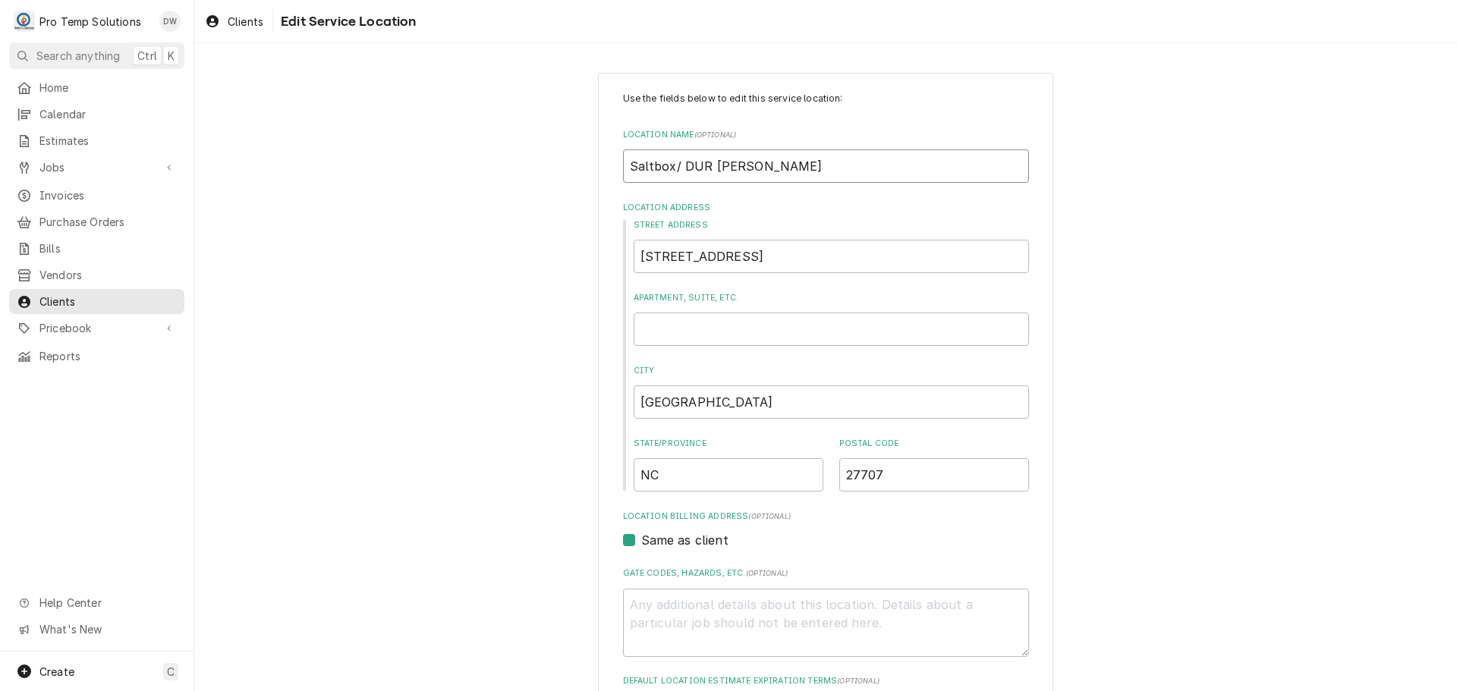
type textarea "x"
type input "Saltbox/ DUR CH HILL"
type textarea "x"
type input "Saltbox/ DUR CH HIL"
type textarea "x"
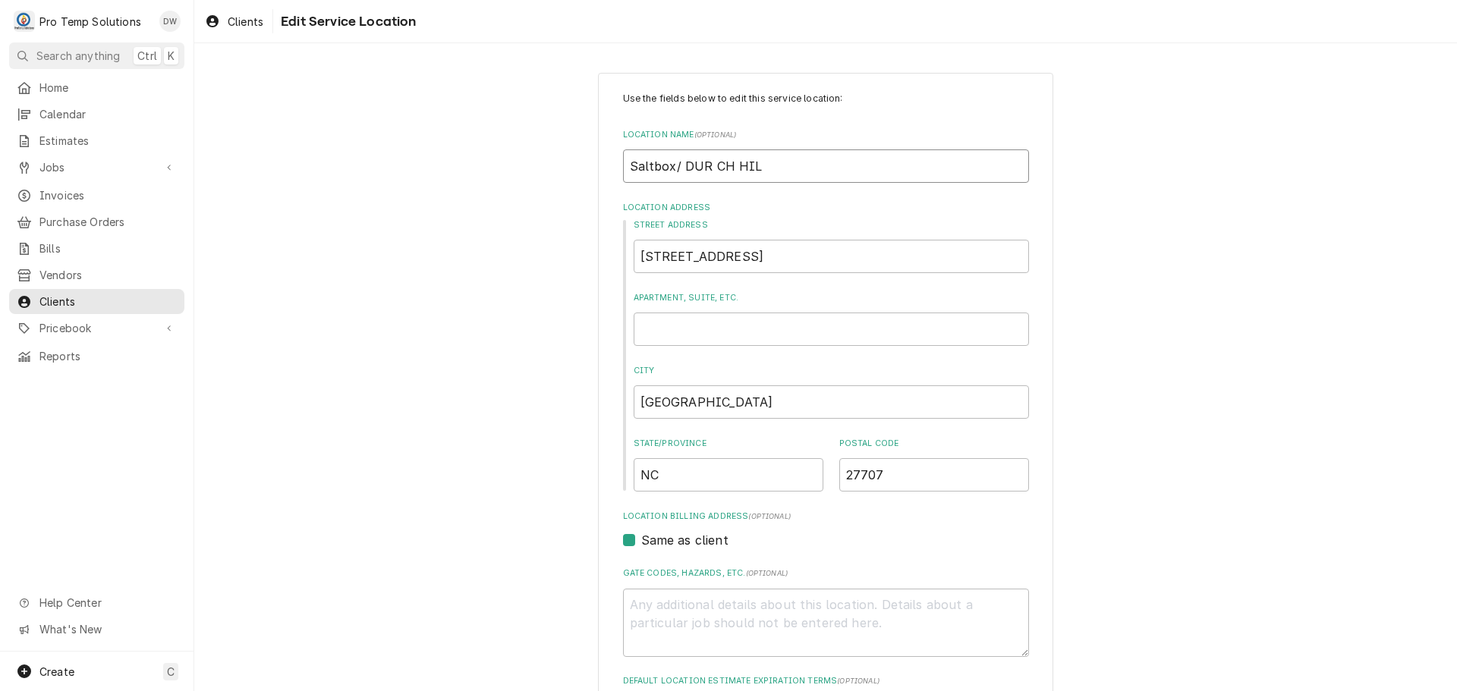
type input "Saltbox/ DUR CH HI"
type textarea "x"
type input "Saltbox/ DUR CH H"
type textarea "x"
type input "Saltbox/ DUR CH"
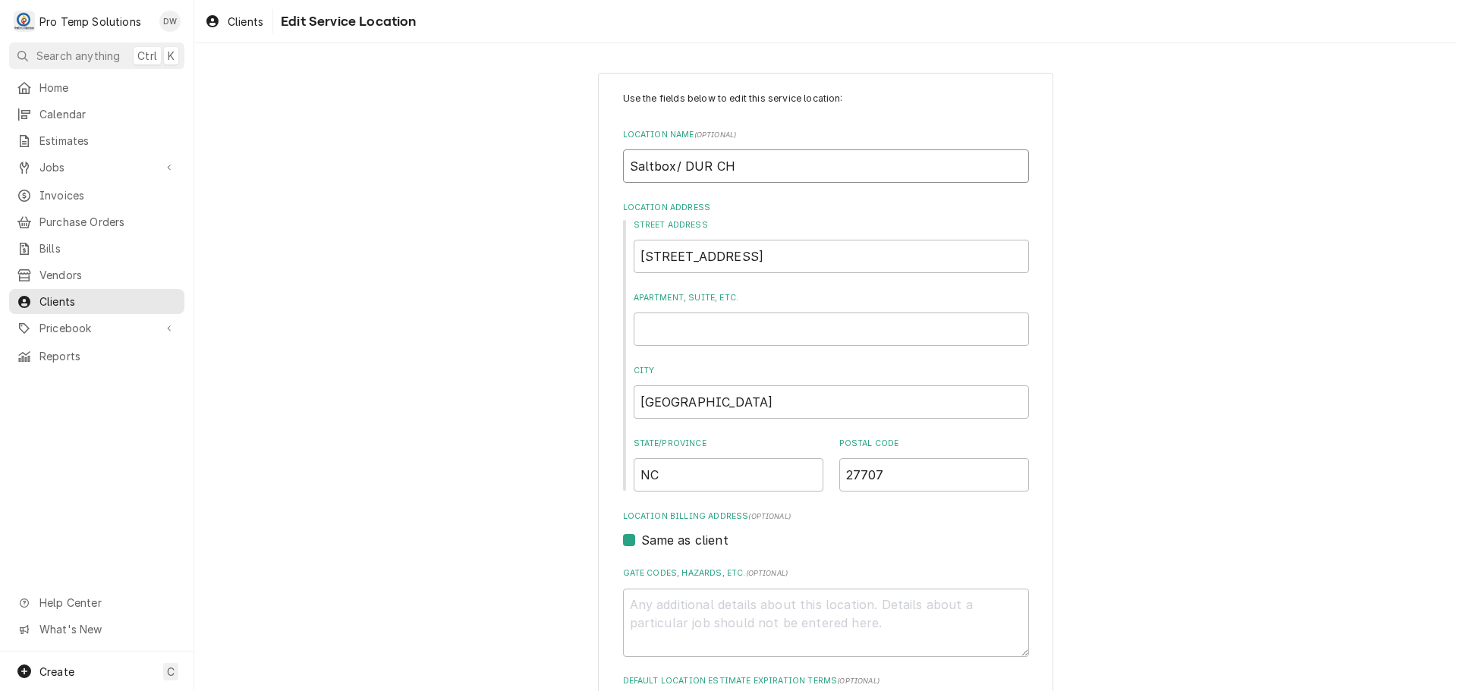
type textarea "x"
type input "Saltbox/ DUR CH"
type textarea "x"
type input "Saltbox/ DUR C"
type textarea "x"
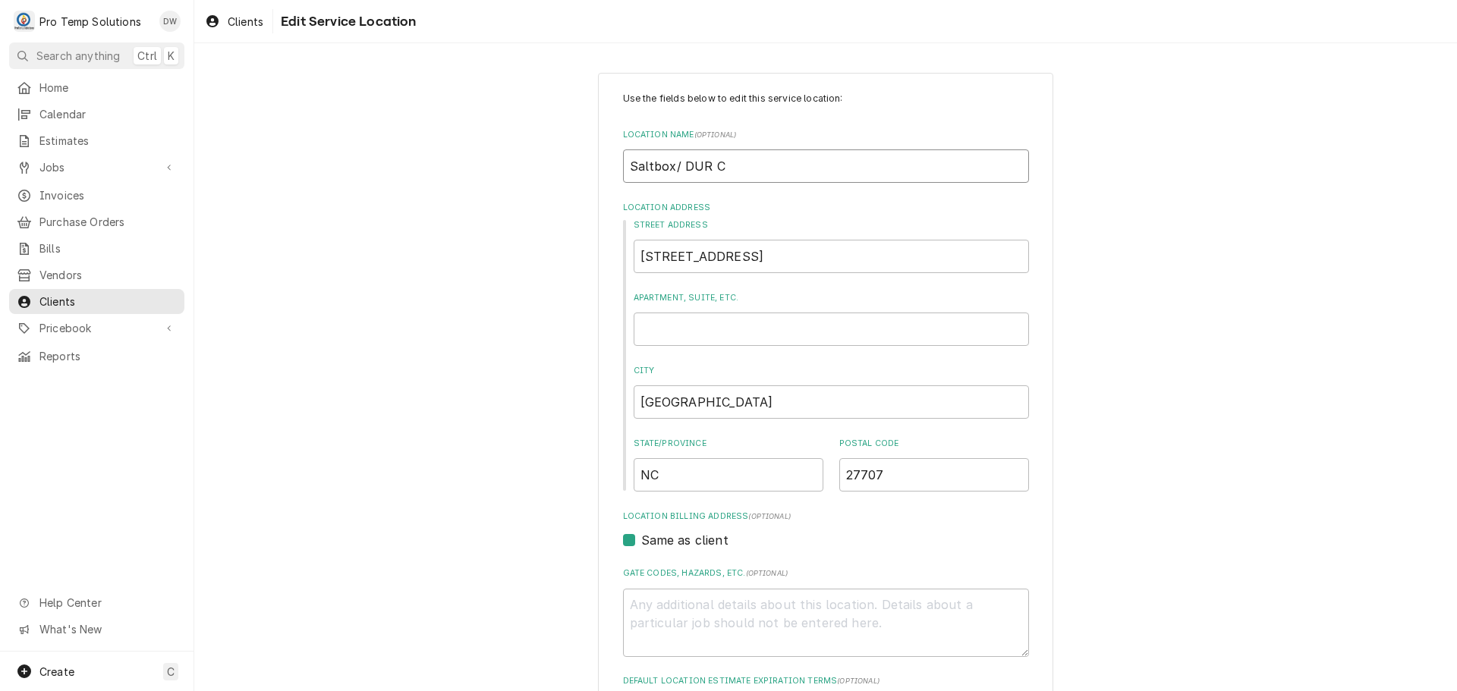
type input "Saltbox/ DUR"
type textarea "x"
type input "Saltbox/ DUR"
type textarea "x"
type input "Saltbox/ DU"
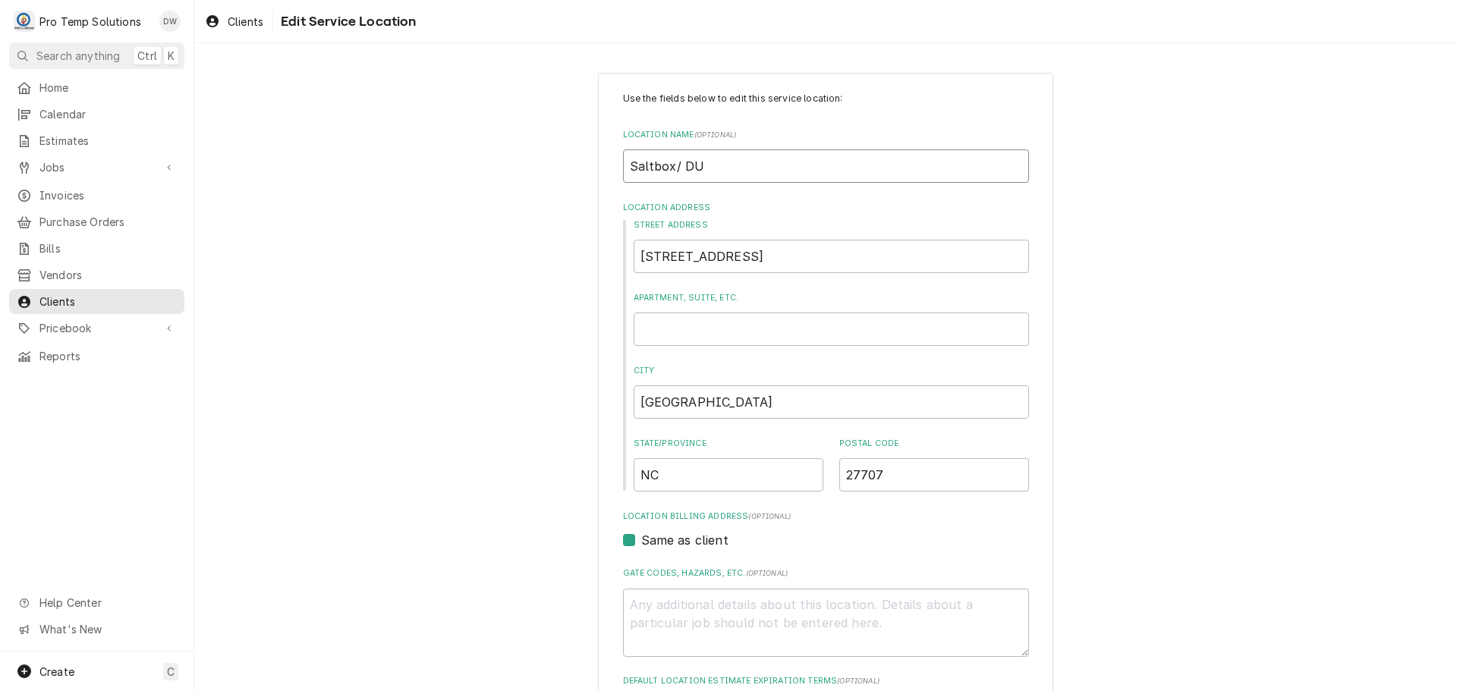
type textarea "x"
type input "Saltbox/ D"
type textarea "x"
type input "Saltbox/"
type textarea "x"
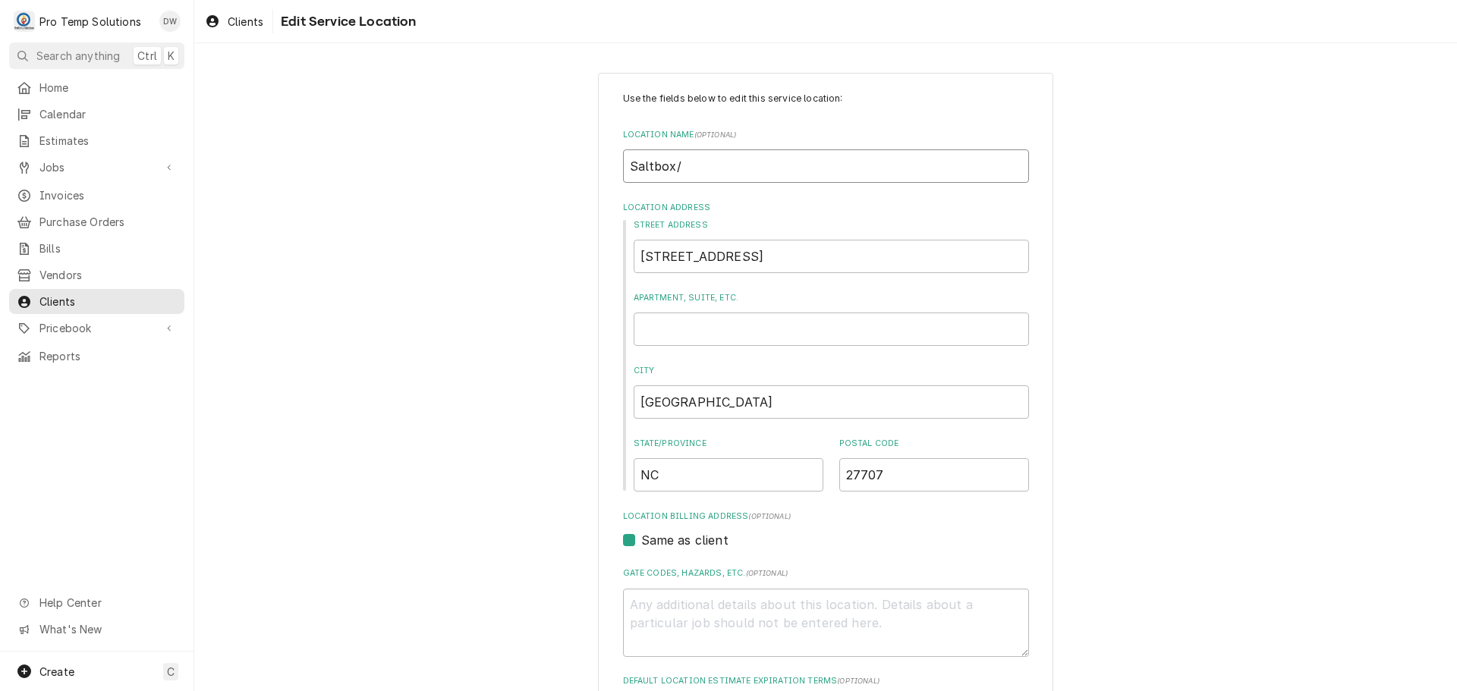
type input "Saltbox/"
type textarea "x"
type input "Saltbox"
type textarea "x"
type input "Saltbo"
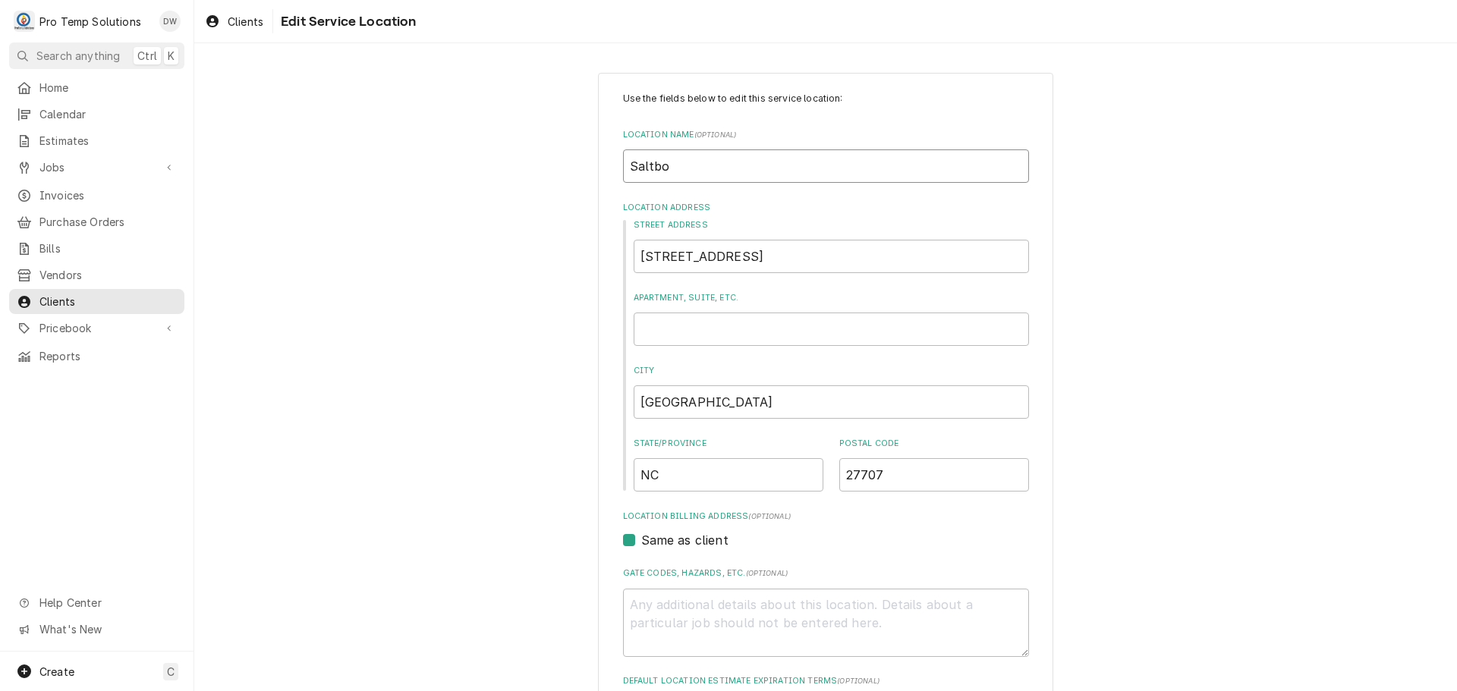
type textarea "x"
type input "Saltb"
type textarea "x"
type input "Salt"
type textarea "x"
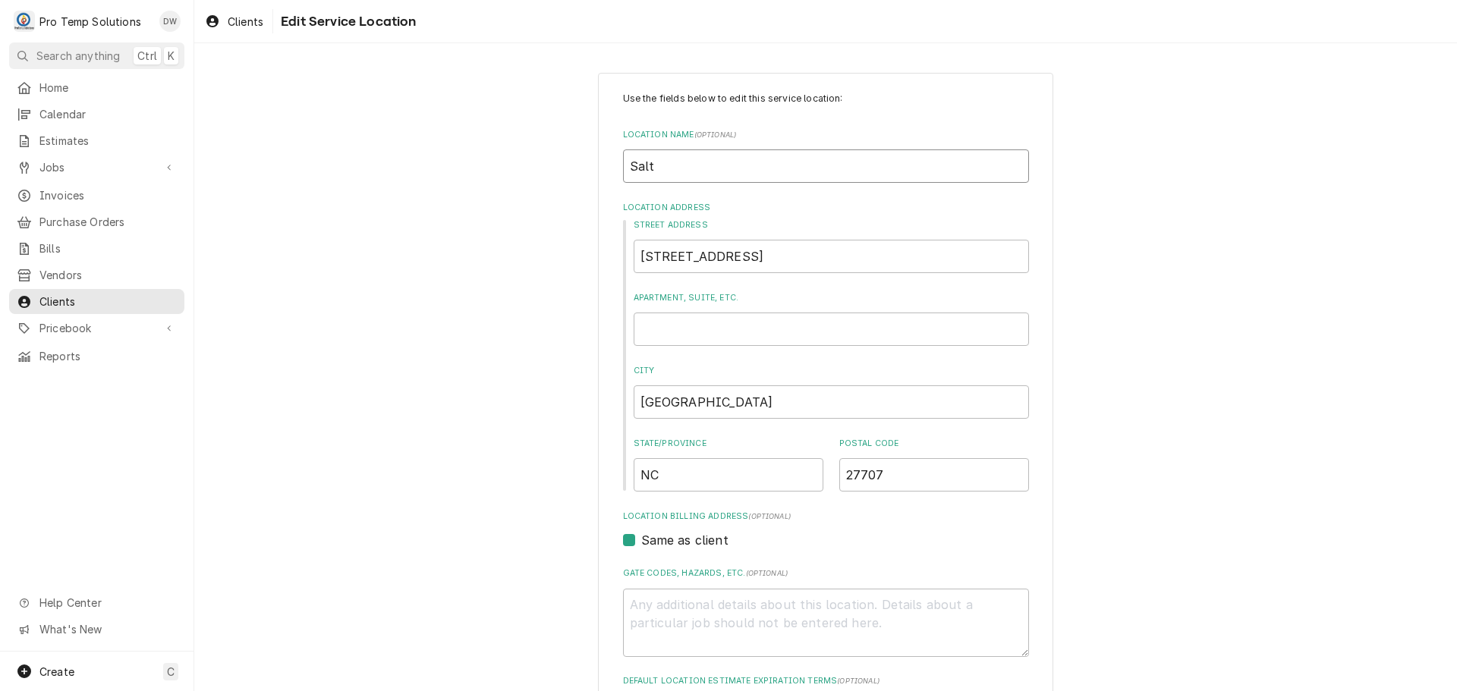
type input "Sal"
type textarea "x"
type input "Sa"
type textarea "x"
type input "S"
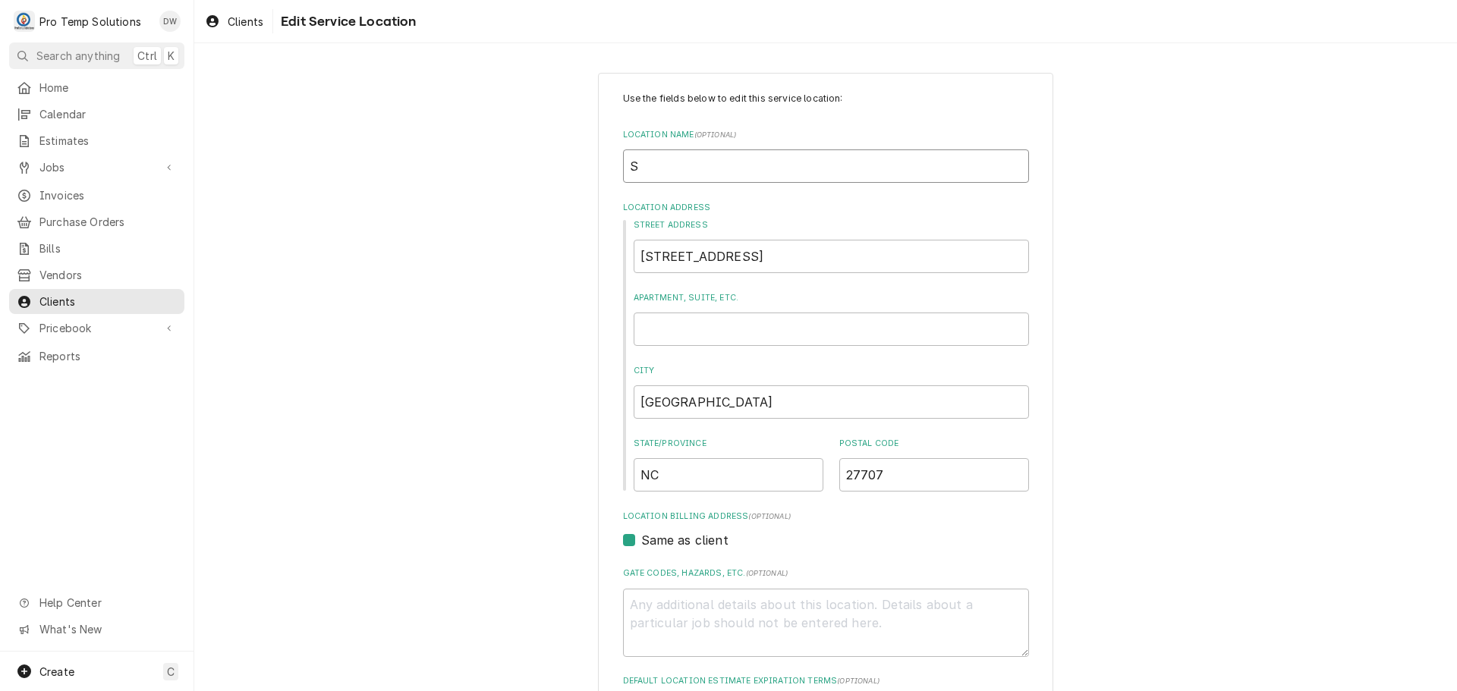
type textarea "x"
type input "s"
type textarea "x"
type input "sa"
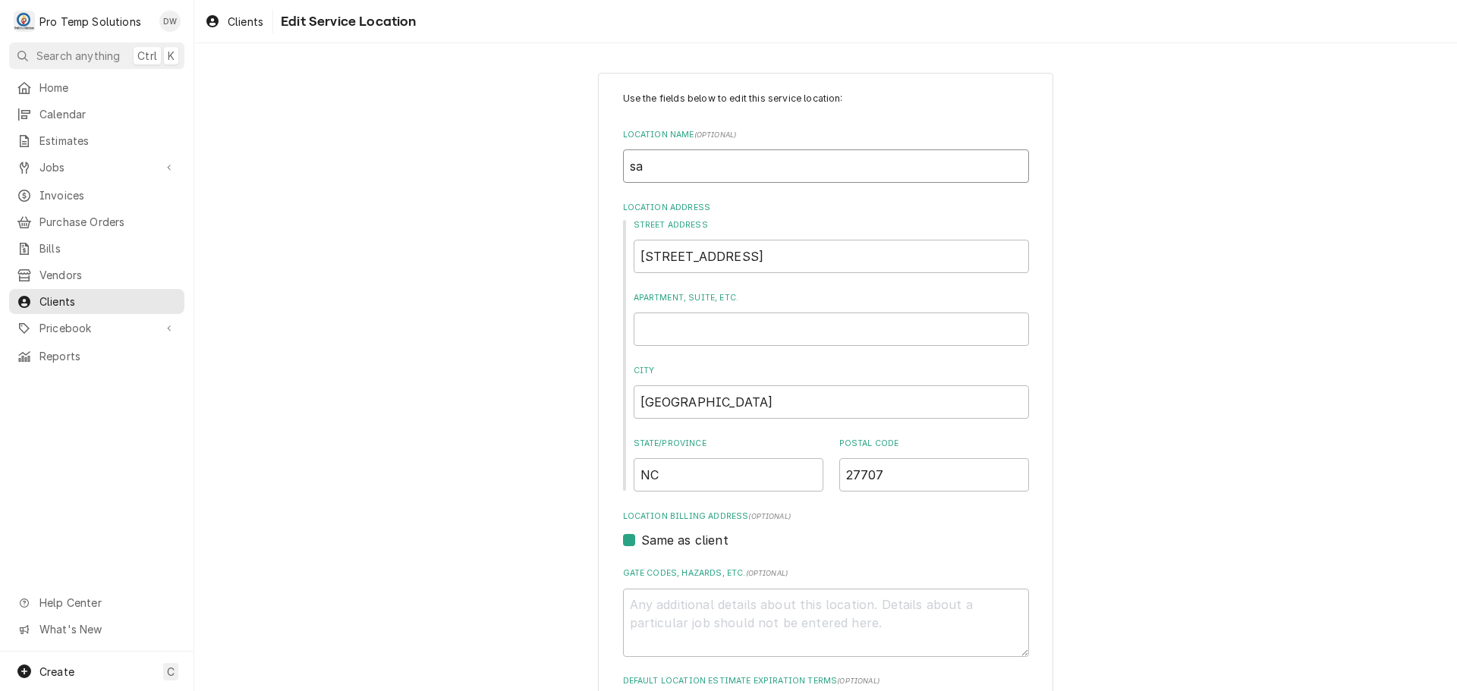
type textarea "x"
type input "sal"
type textarea "x"
type input "sa"
type textarea "x"
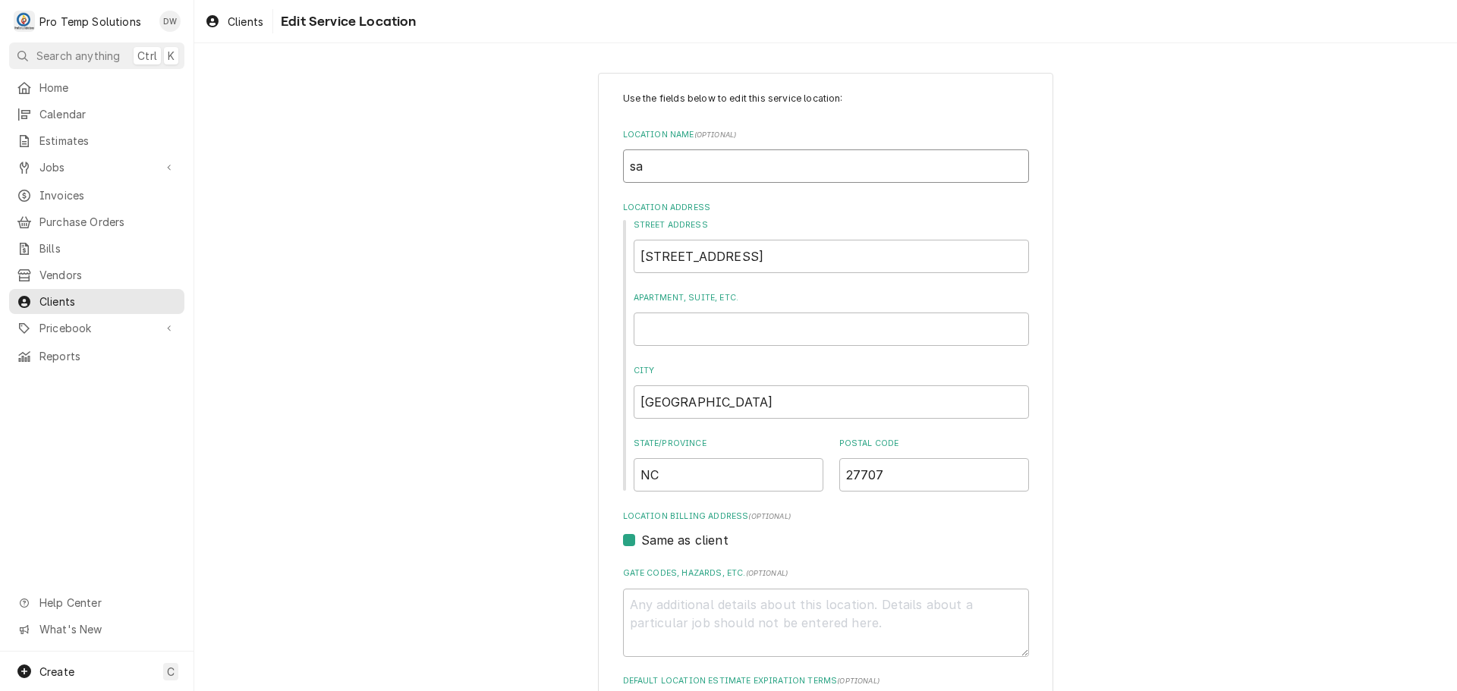
type input "s"
type textarea "x"
type input "S"
type textarea "x"
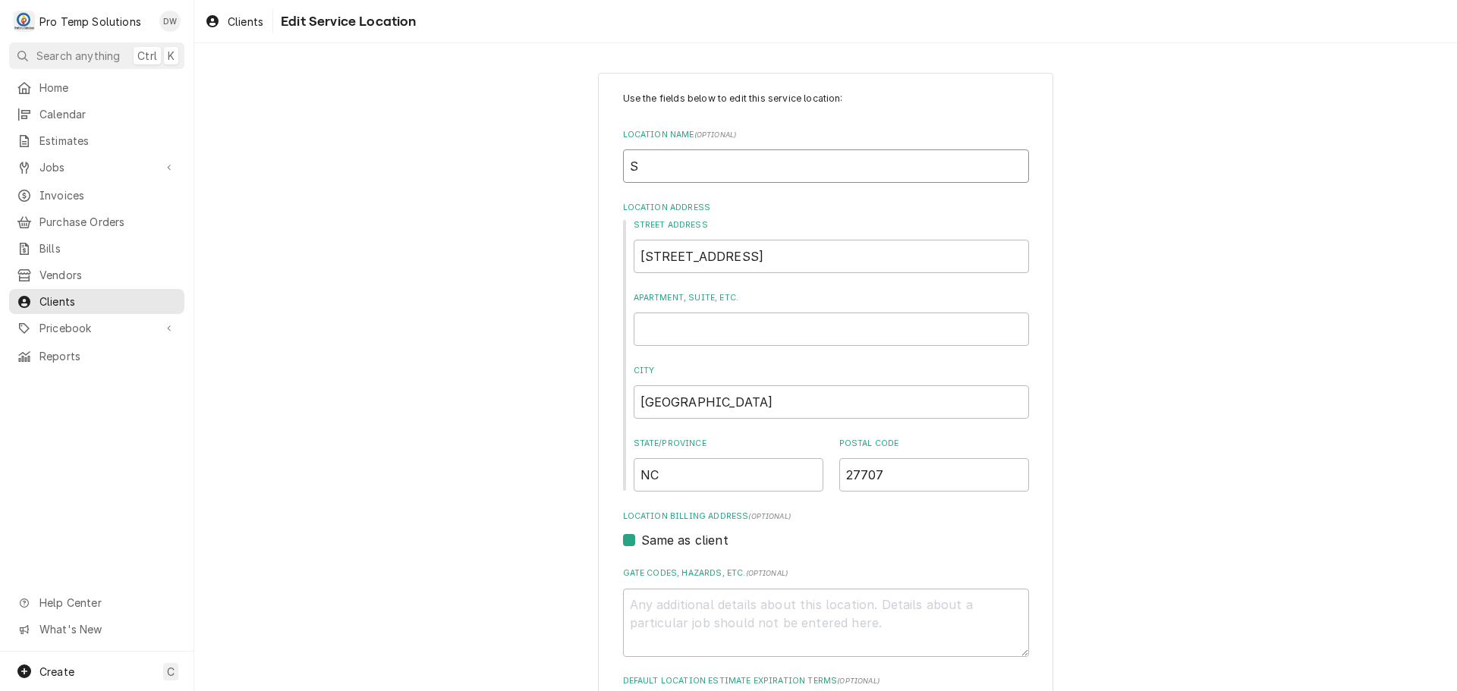
type input "SA"
type textarea "x"
type input "SAL"
type textarea "x"
type input "SALT"
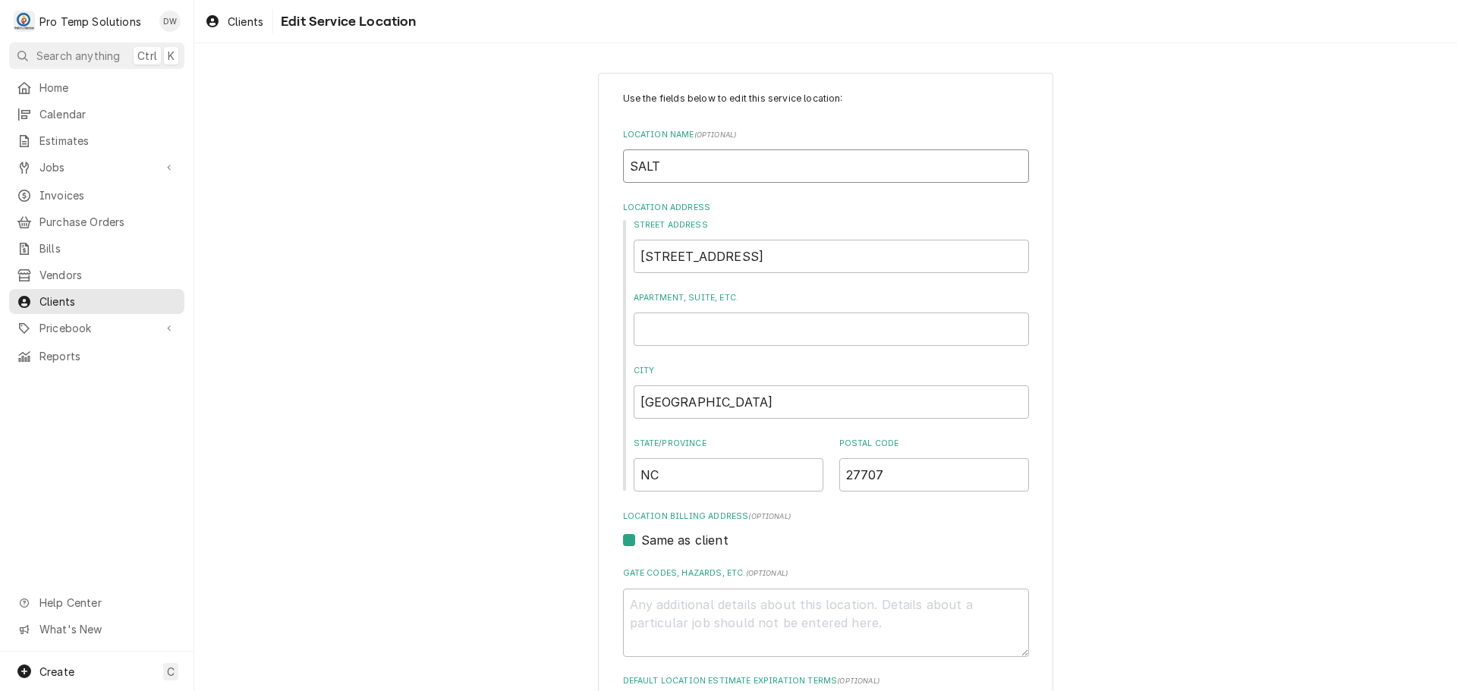
type textarea "x"
type input "SALTB"
type textarea "x"
type input "SALTBO"
type textarea "x"
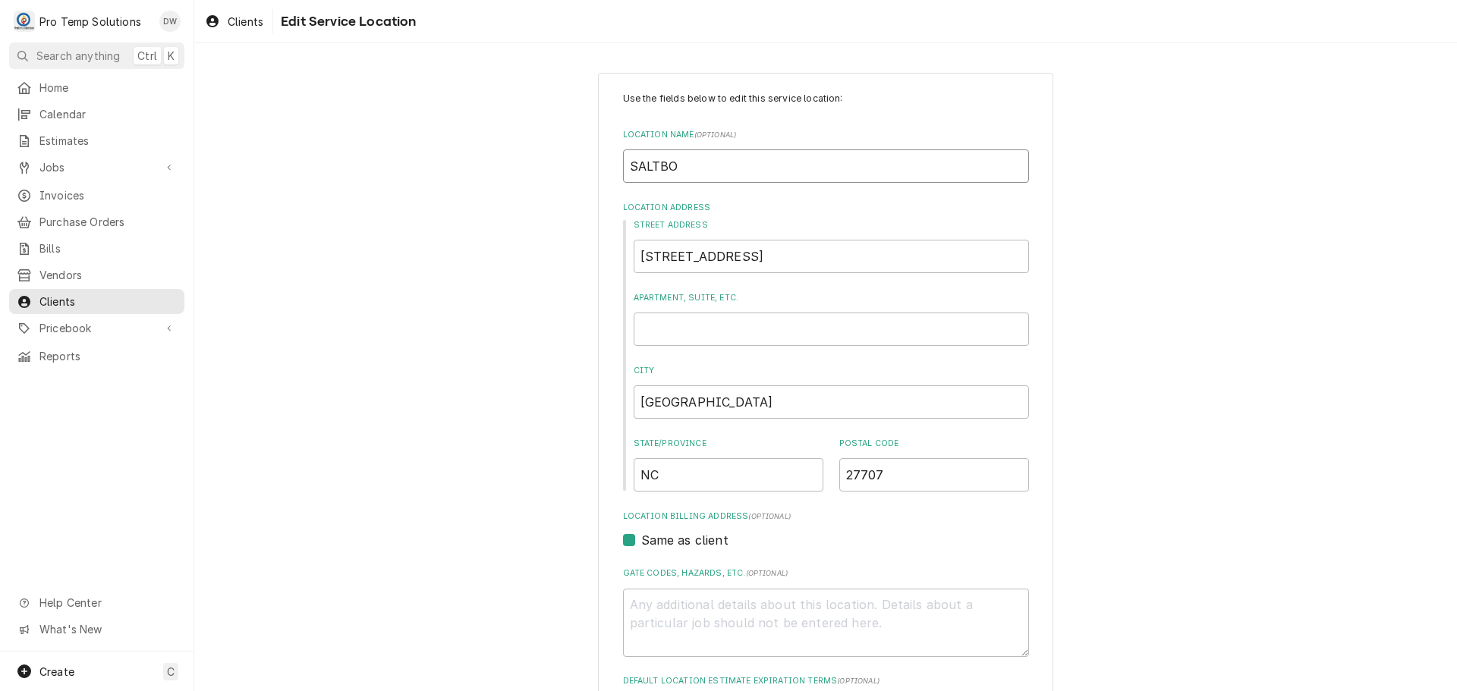
type input "SALTBOX"
type textarea "x"
type input "SALTBOX"
type textarea "x"
type input "SALTBOX #"
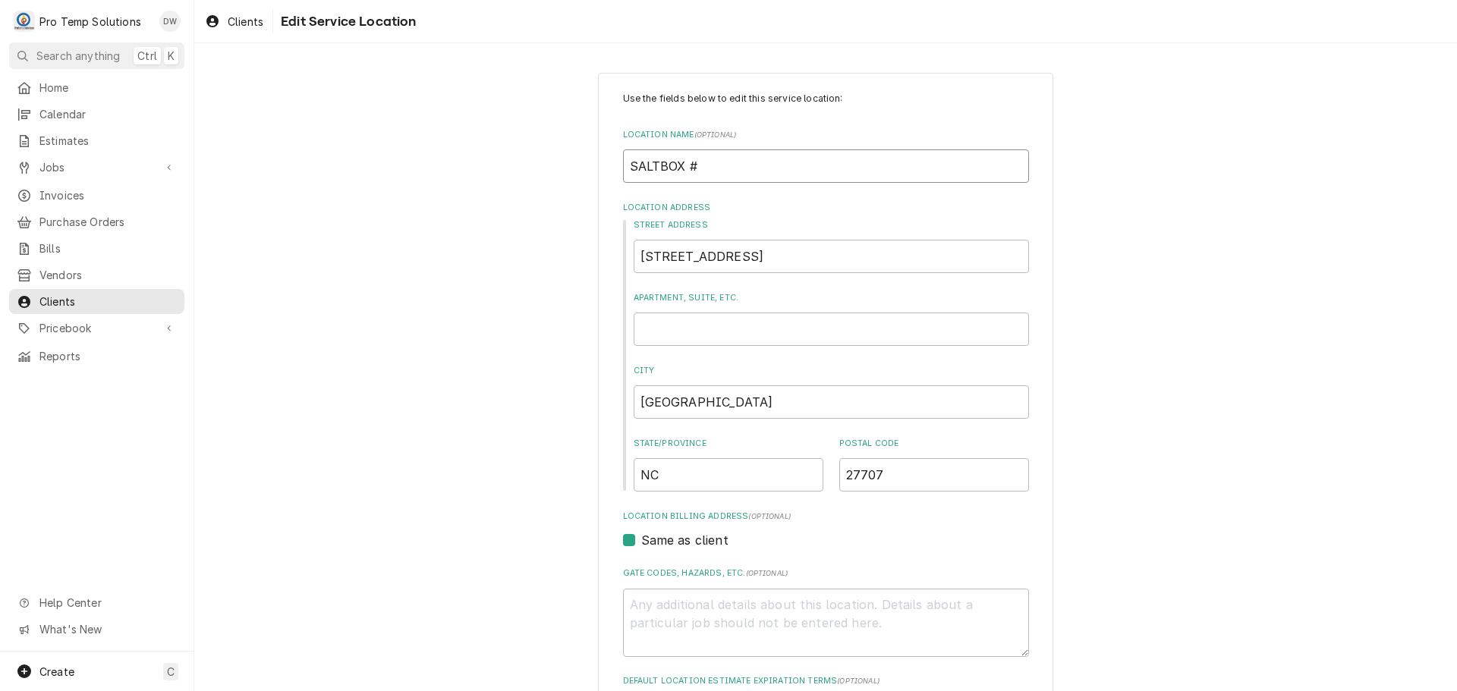
type textarea "x"
type input "SALTBOX #1"
type textarea "x"
type input "SALTBOX #1"
type textarea "x"
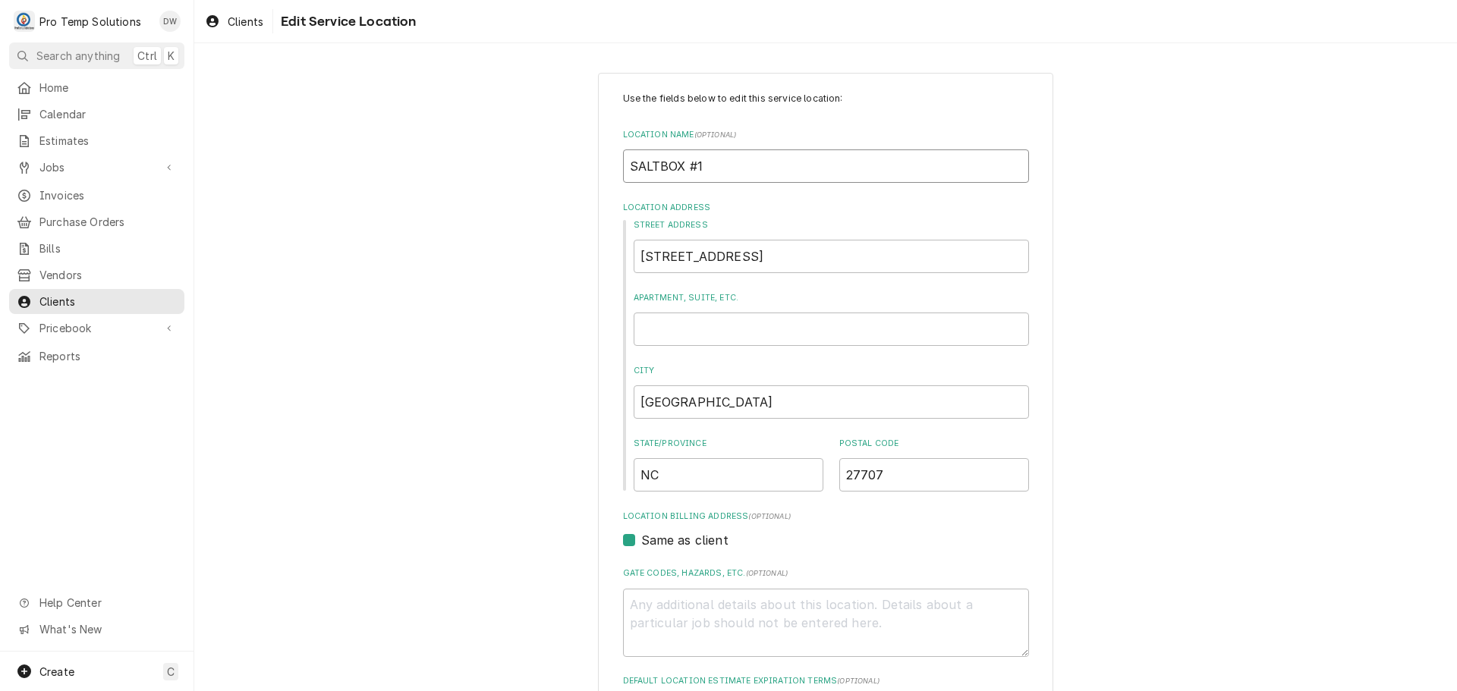
type input "SALTBOX #1 /"
type textarea "x"
type input "SALTBOX #1 /"
type textarea "x"
type input "SALTBOX #1 / D"
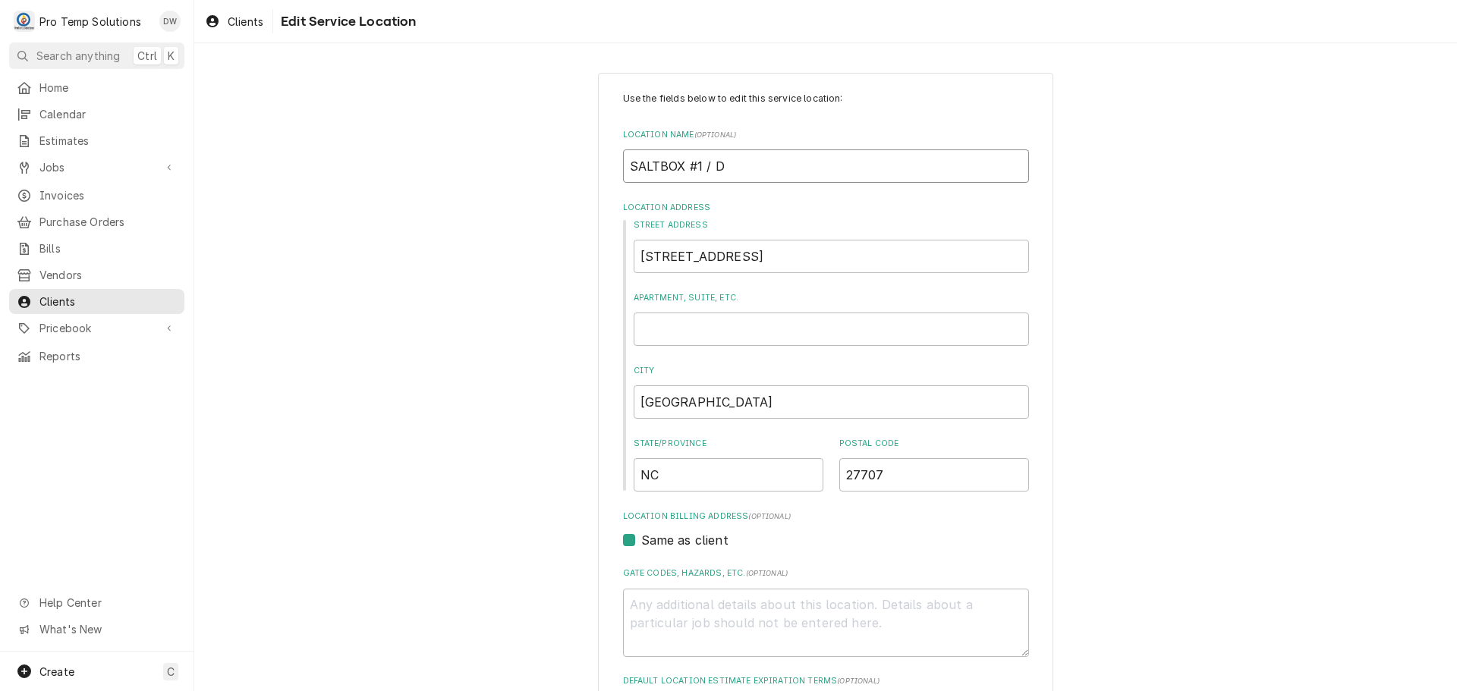
type textarea "x"
type input "SALTBOX #1 / DU"
type textarea "x"
type input "SALTBOX #1 / DUR"
type textarea "x"
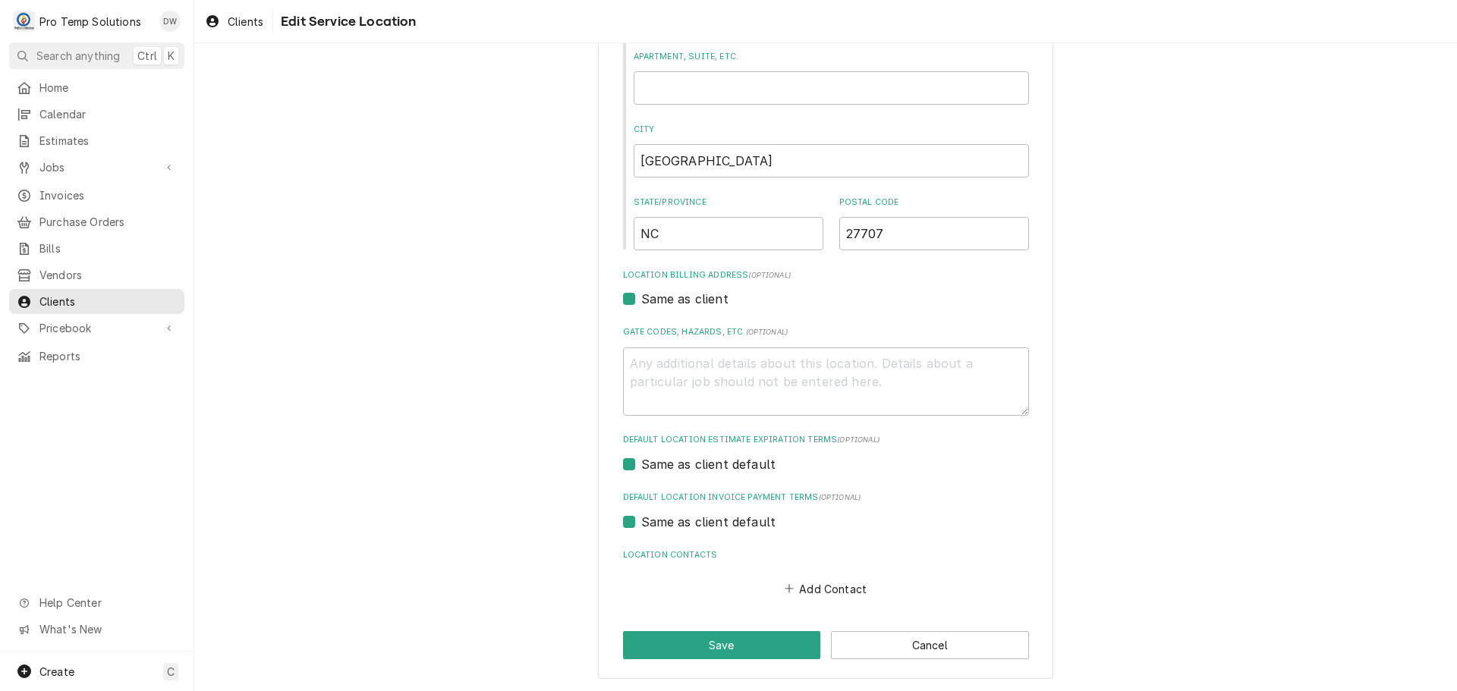
scroll to position [242, 0]
type input "SALTBOX #1 / DUR"
click at [720, 641] on button "Save" at bounding box center [722, 645] width 198 height 28
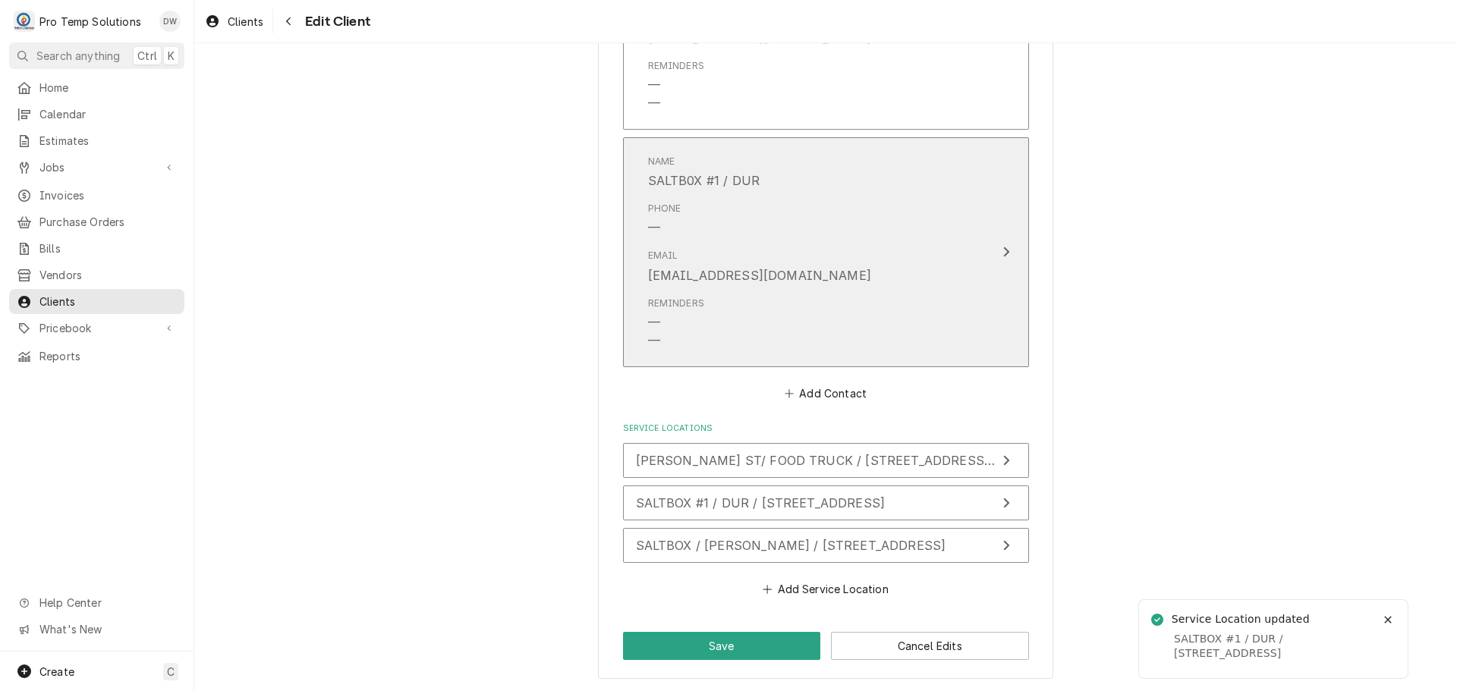
scroll to position [1229, 0]
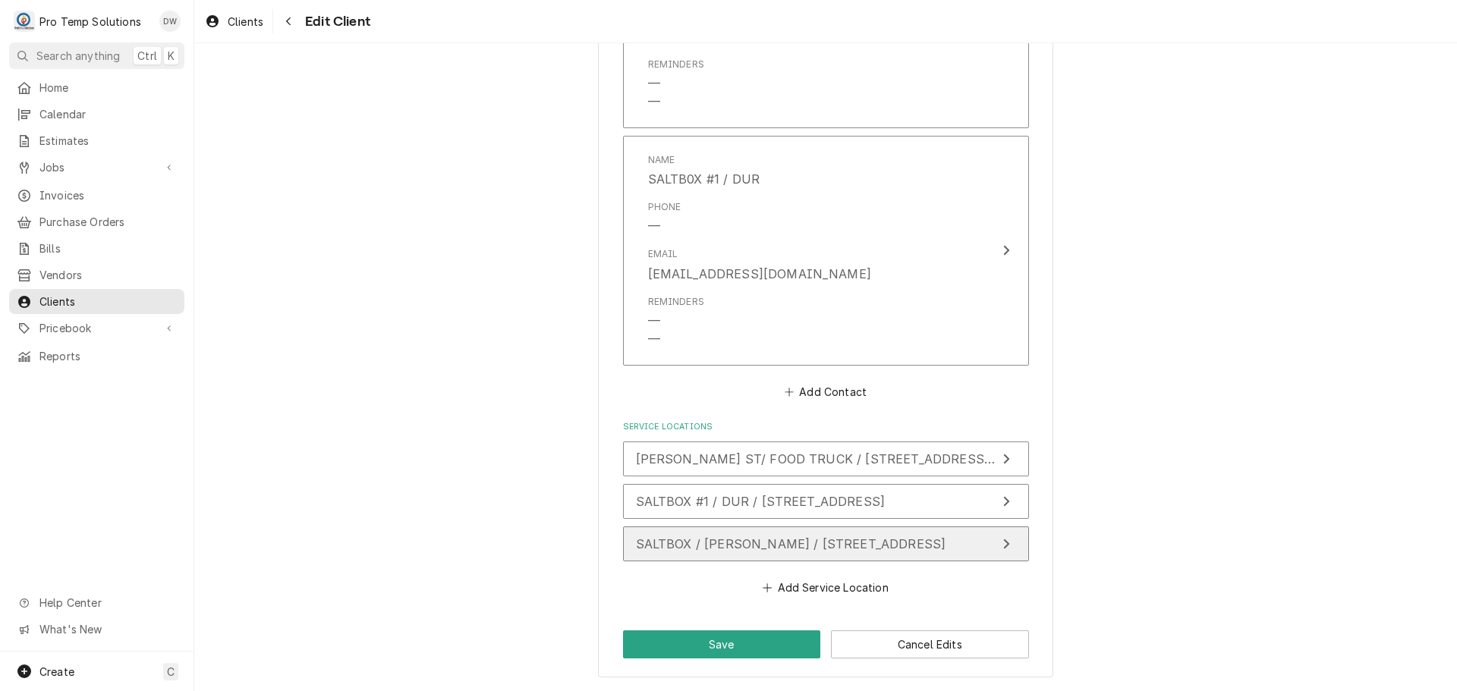
click at [997, 539] on div "Update Service Location" at bounding box center [1007, 544] width 20 height 18
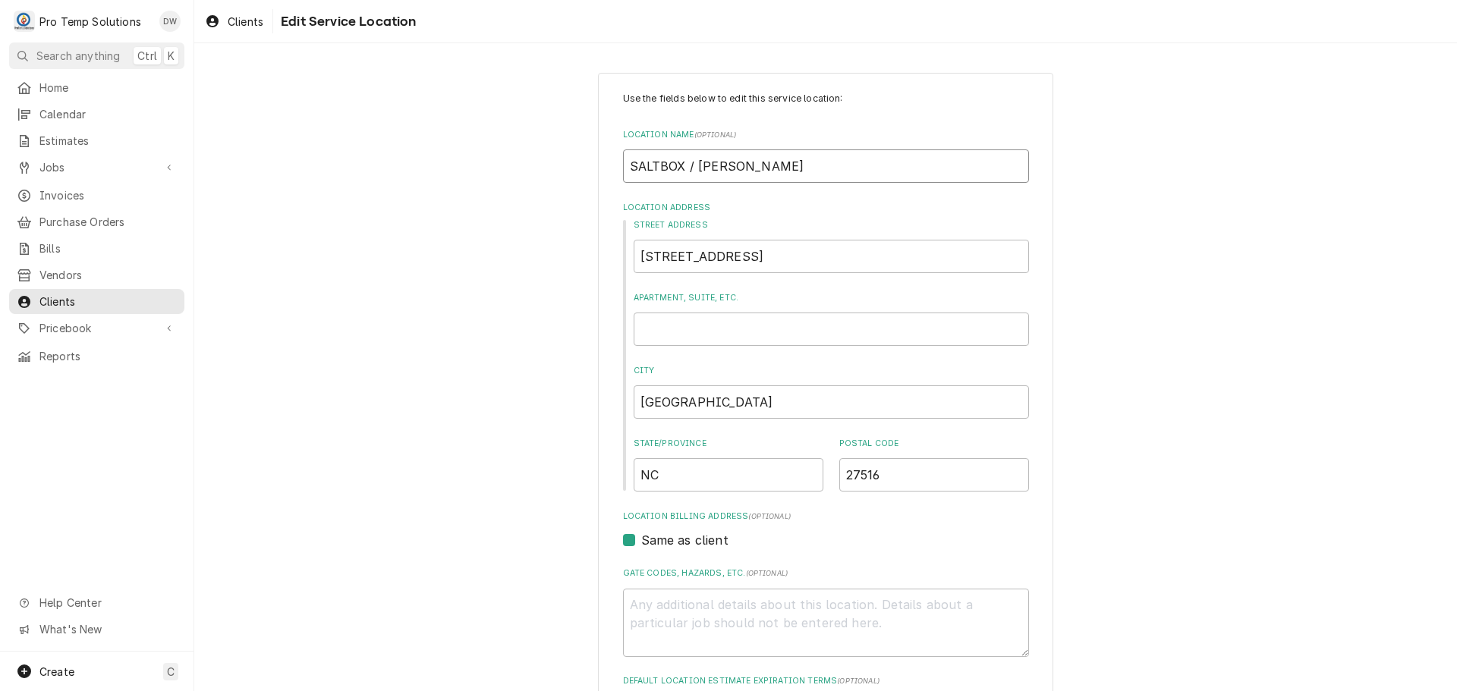
click at [684, 163] on input "SALTBOX / CH HILL" at bounding box center [826, 166] width 406 height 33
type textarea "x"
type input "SALTBOX #/ CH HILL"
type textarea "x"
type input "SALTBOX #2/ CH HILL"
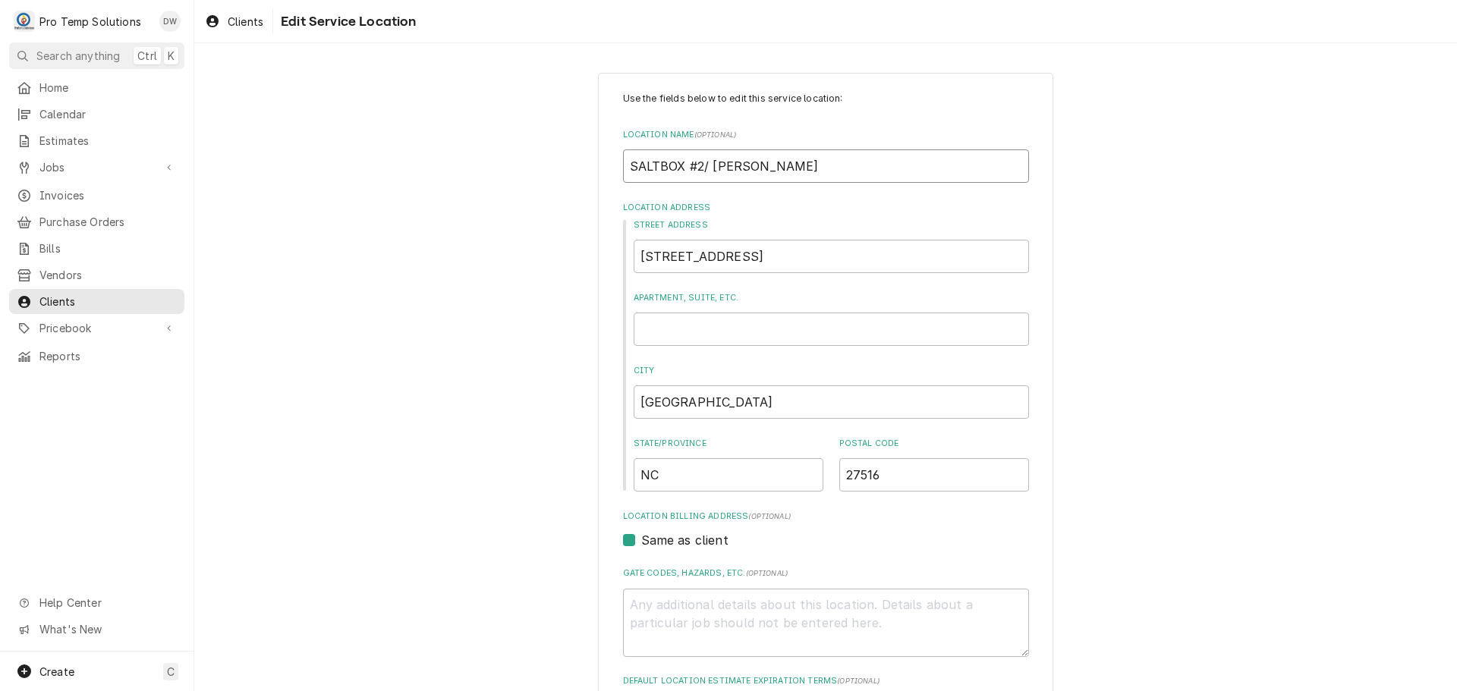
type textarea "x"
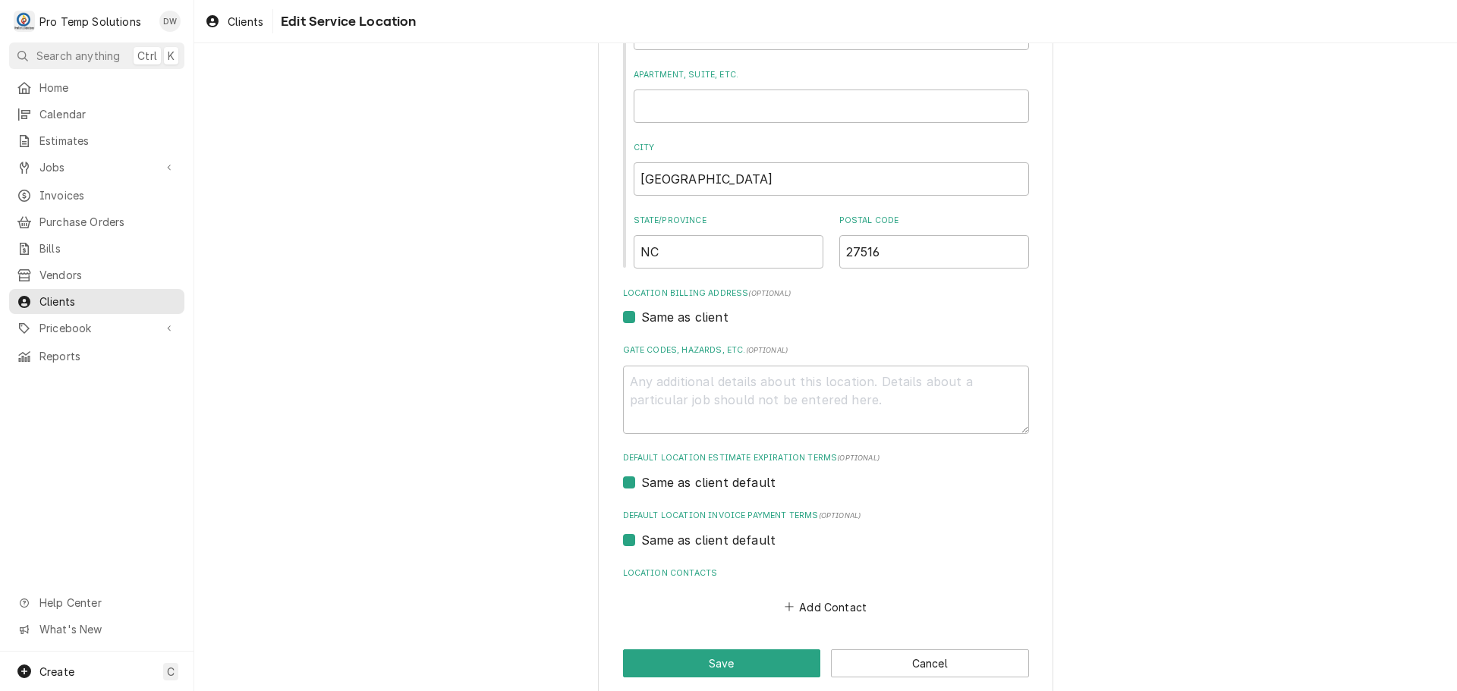
scroll to position [242, 0]
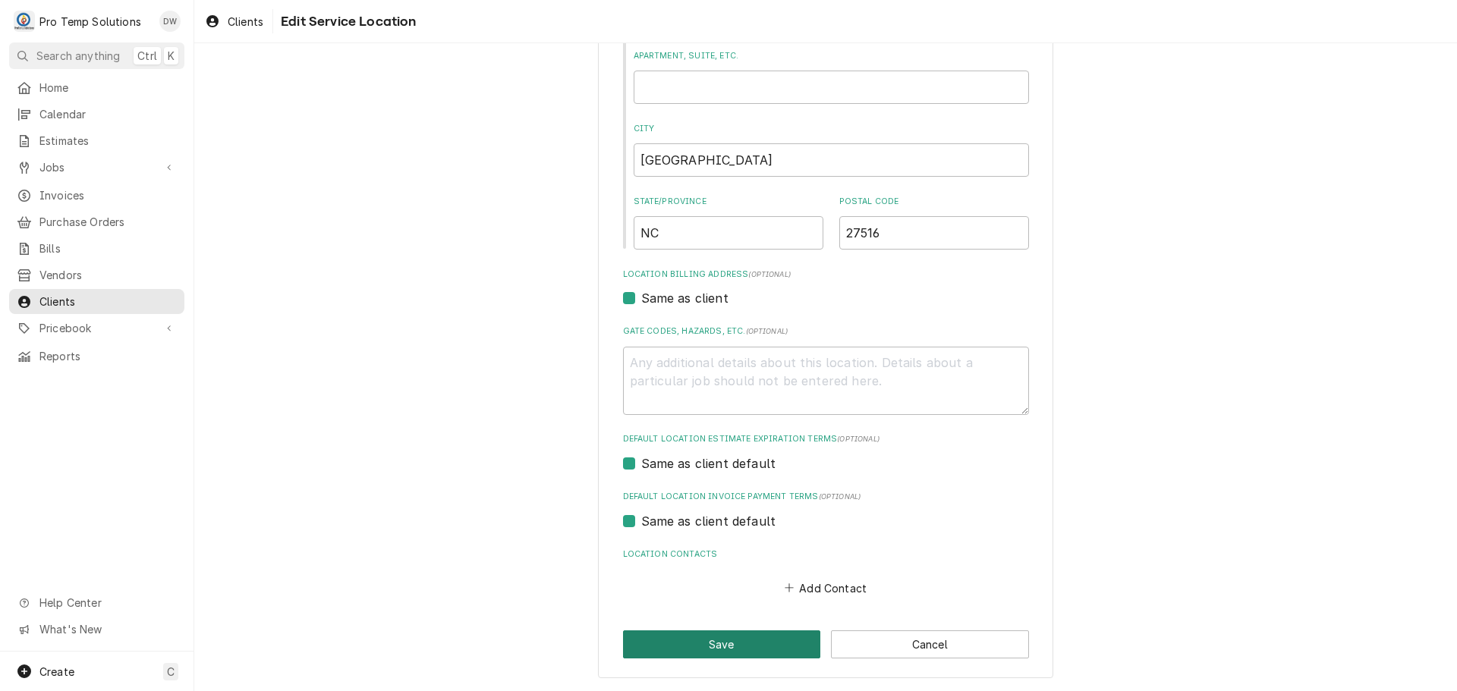
type input "SALTBOX #2 / CH HILL"
click at [718, 647] on button "Save" at bounding box center [722, 645] width 198 height 28
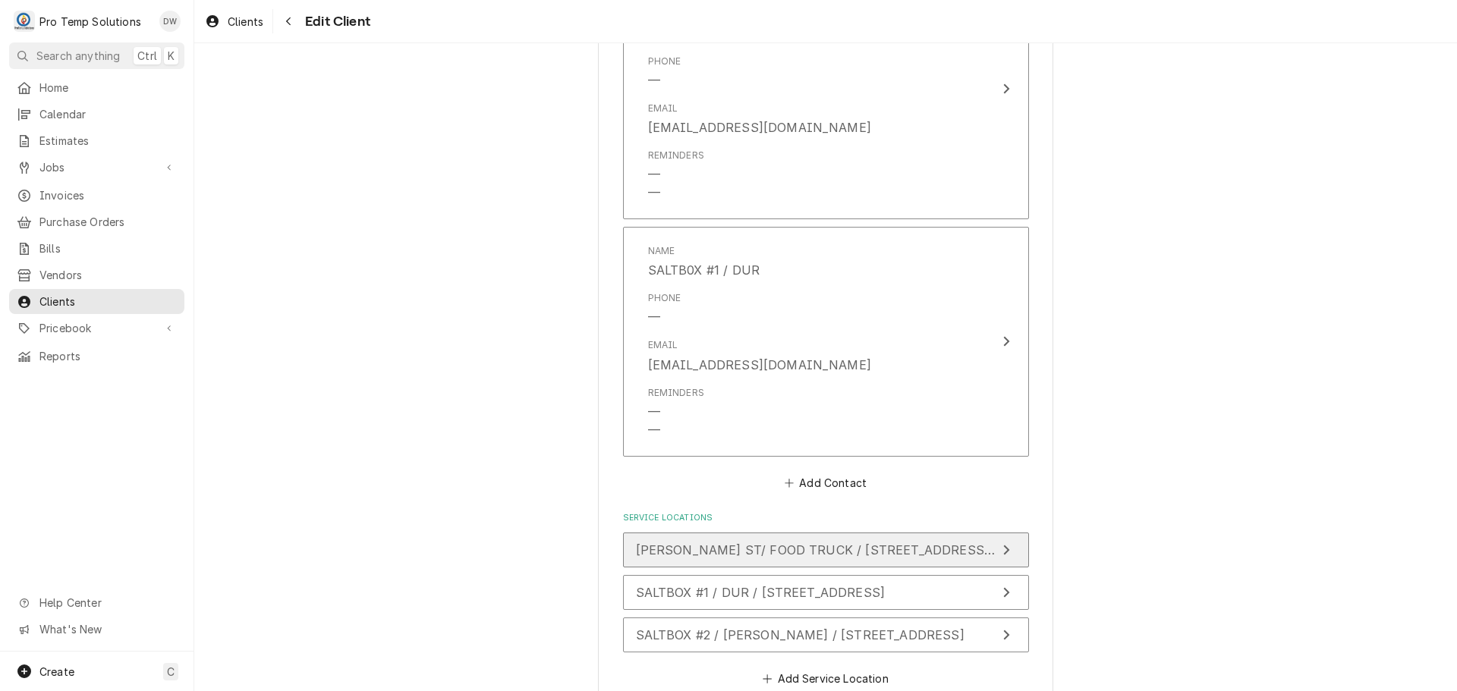
click at [1003, 545] on icon "Update Service Location" at bounding box center [1007, 550] width 8 height 12
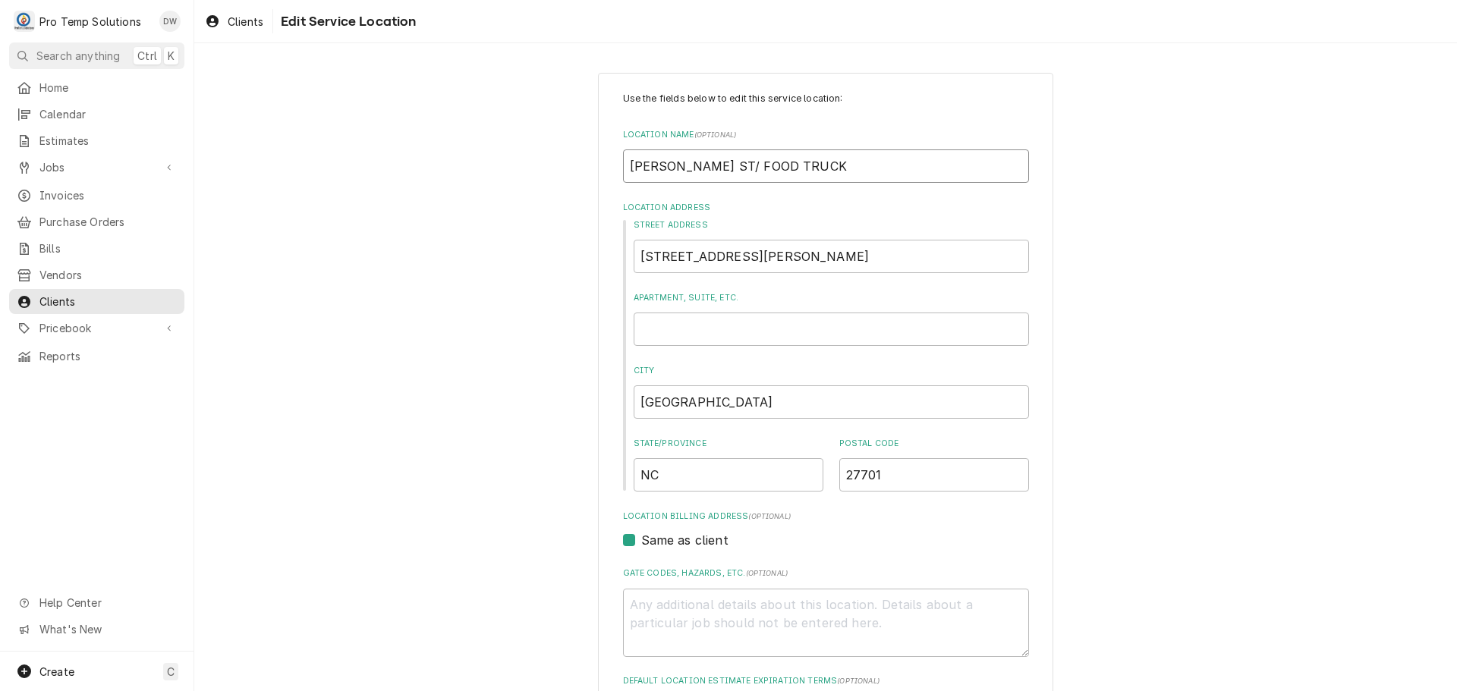
click at [803, 167] on input "MANGUM ST/ FOOD TRUCK" at bounding box center [826, 166] width 406 height 33
click at [709, 164] on input "MANGUM ST/ FOOD TRUCK" at bounding box center [826, 166] width 406 height 33
type textarea "x"
type input "MANGUM ST/FOOD TRUCK"
type textarea "x"
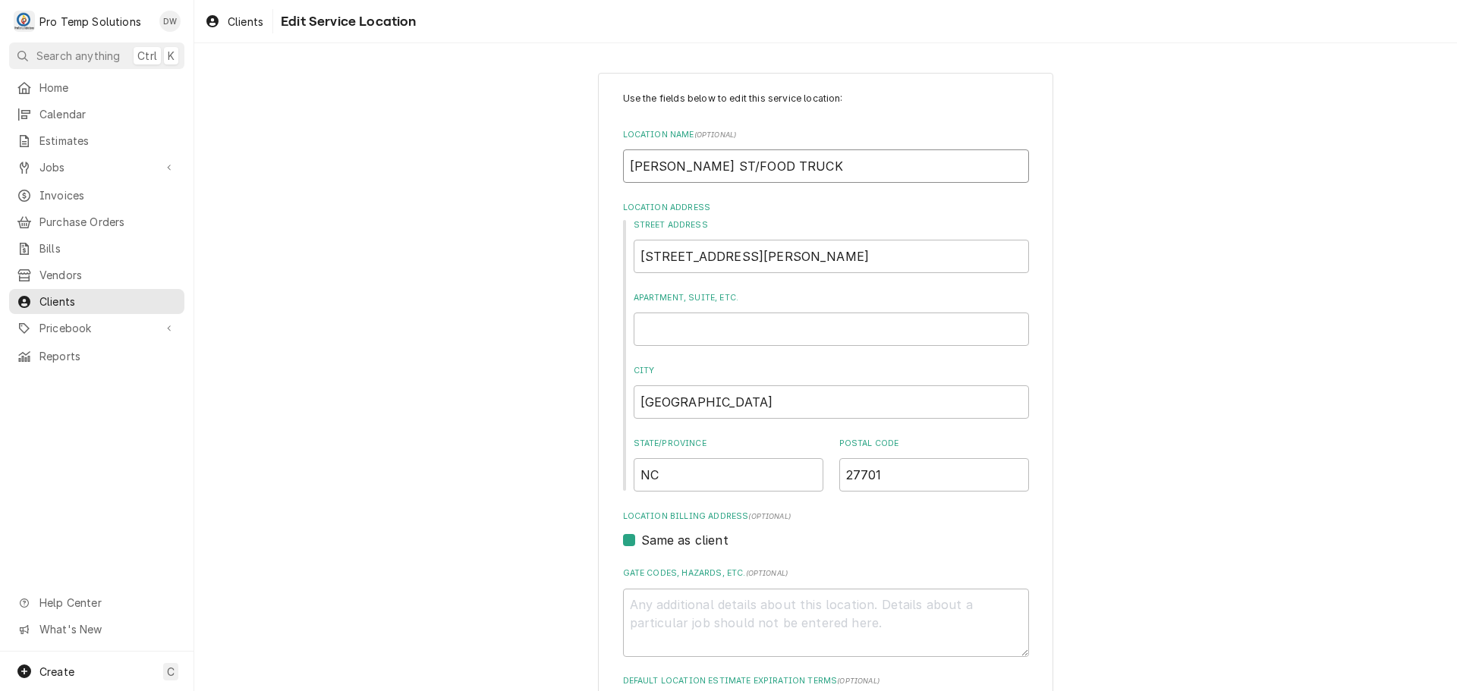
type input "MANGUM STFOOD TRUCK"
type textarea "x"
type input "MANGUM SFOOD TRUCK"
type textarea "x"
type input "MANGUM FOOD TRUCK"
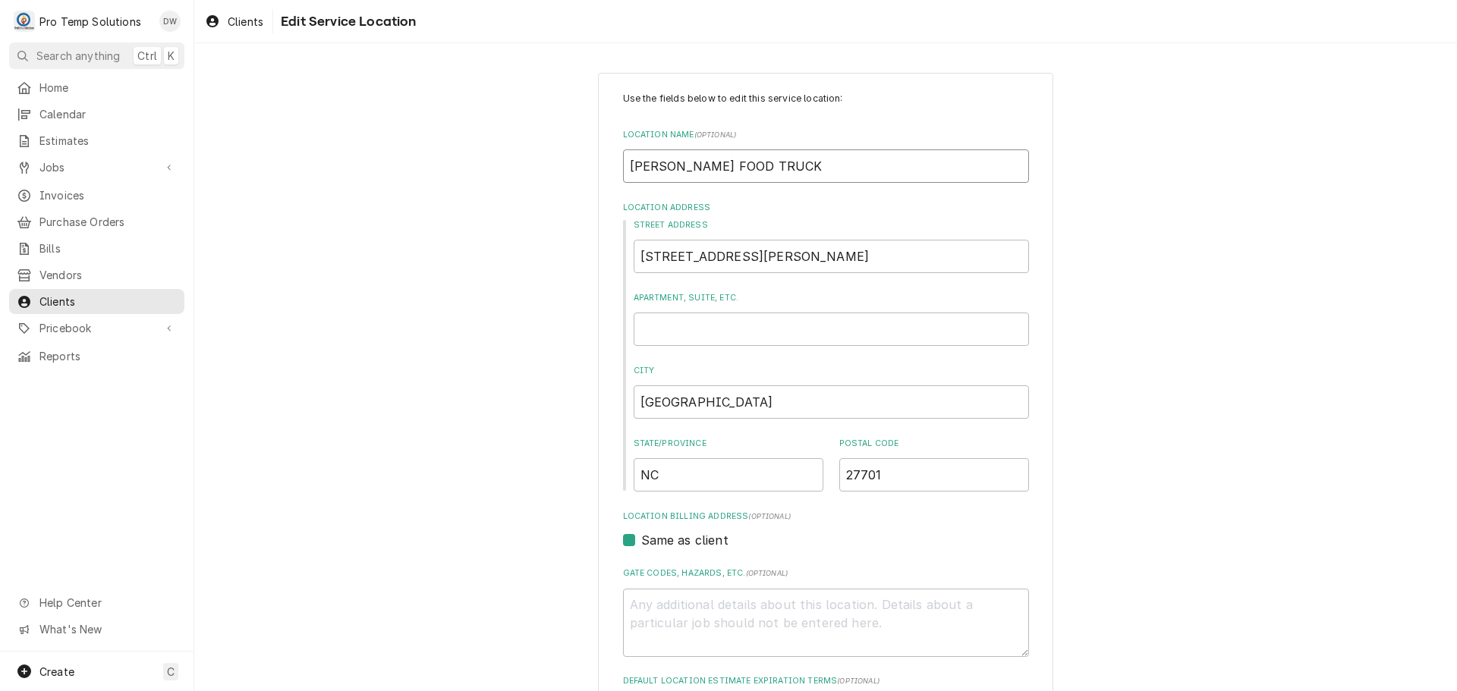
type textarea "x"
type input "MANGUMFOOD TRUCK"
type textarea "x"
type input "MANGUFOOD TRUCK"
type textarea "x"
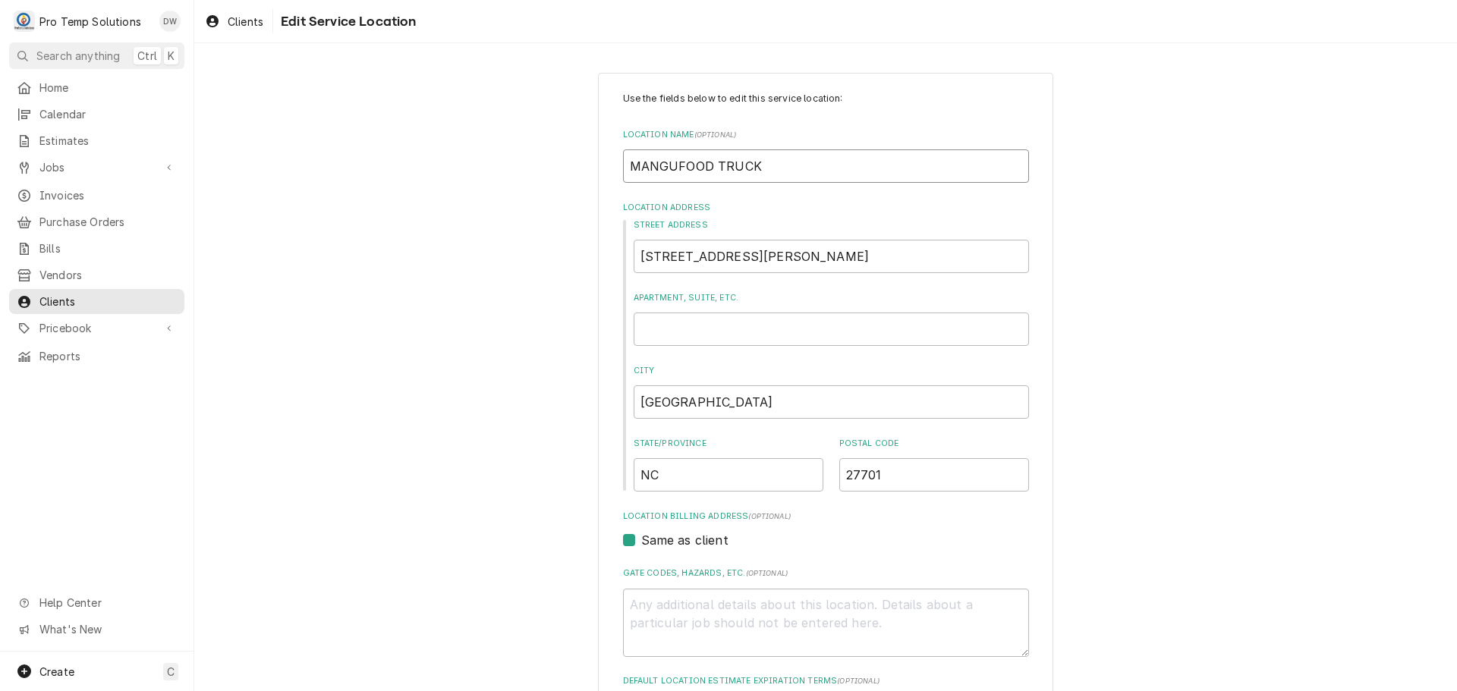
type input "MANGFOOD TRUCK"
type textarea "x"
type input "MANFOOD TRUCK"
type textarea "x"
type input "MAFOOD TRUCK"
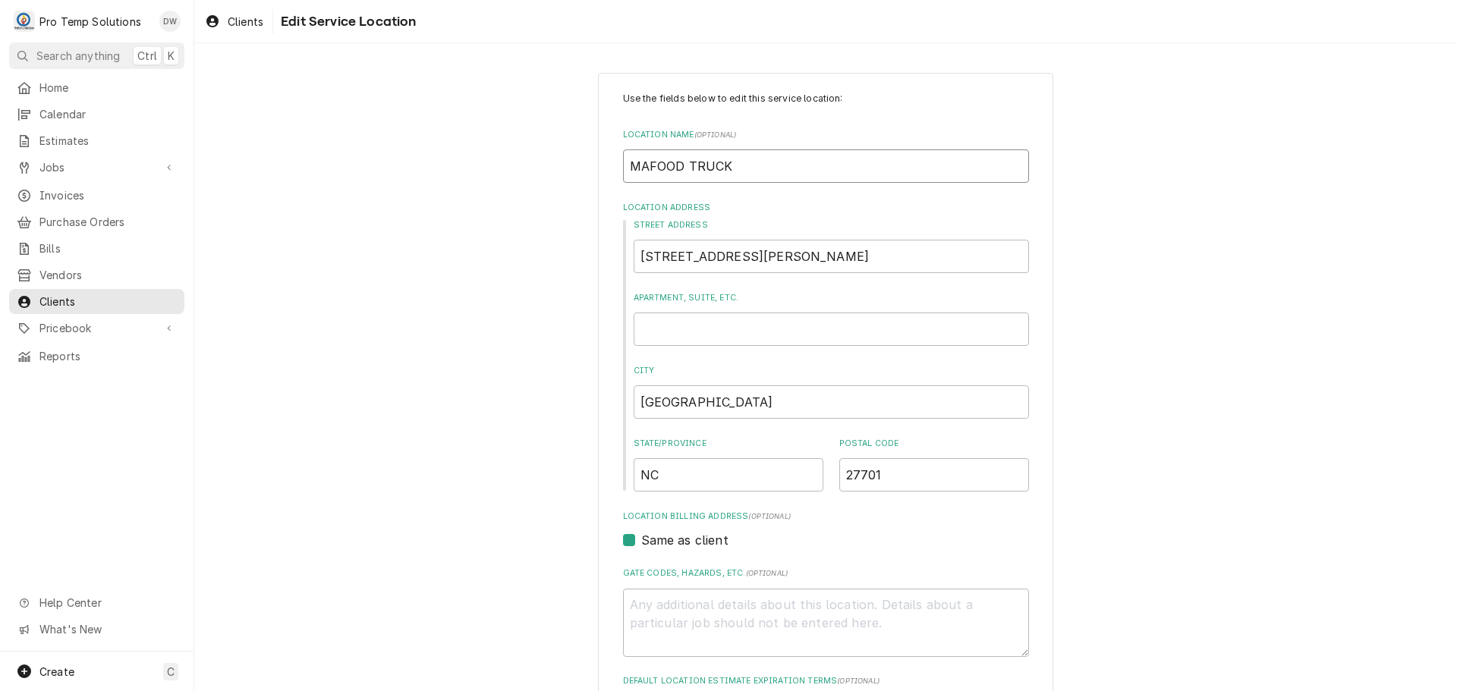
type textarea "x"
type input "MFOOD TRUCK"
type textarea "x"
type input "FOOD TRUCK"
type textarea "x"
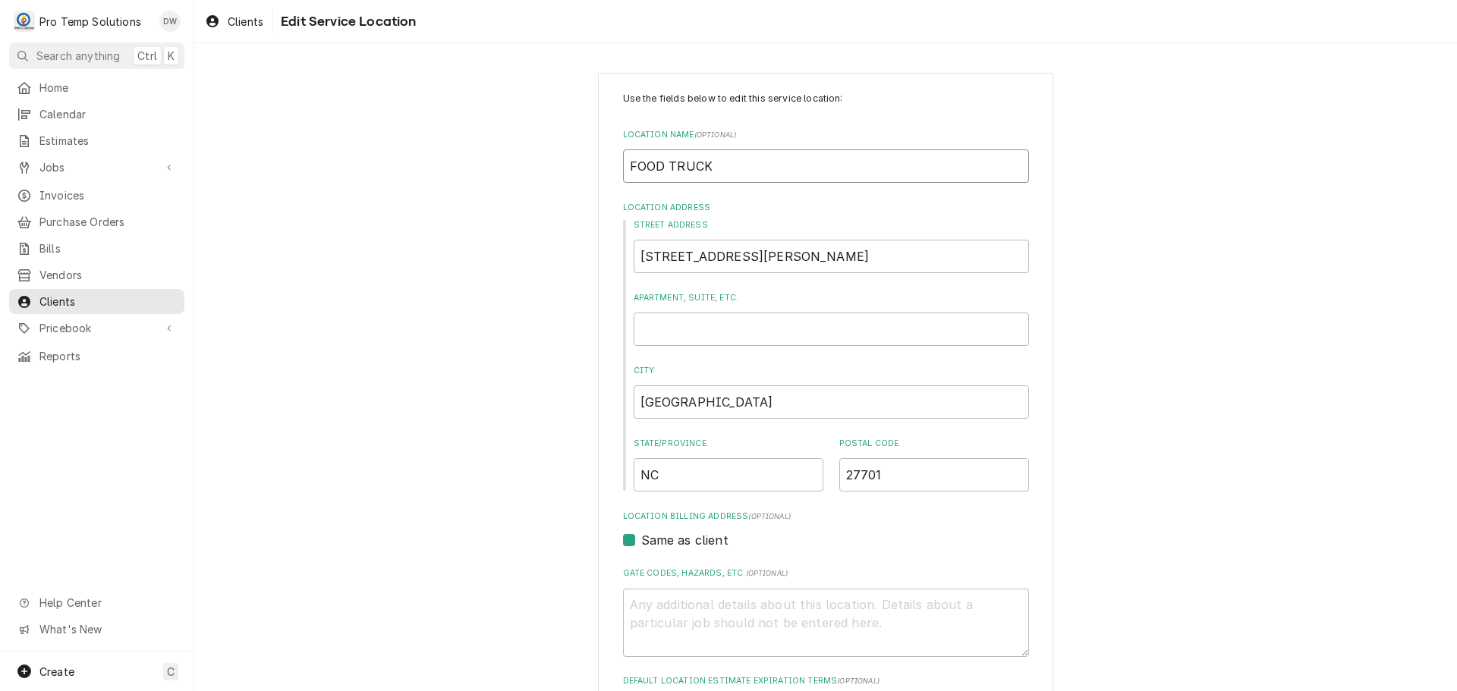
type input "SFOOD TRUCK"
type textarea "x"
type input "SAFOOD TRUCK"
type textarea "x"
type input "SALFOOD TRUCK"
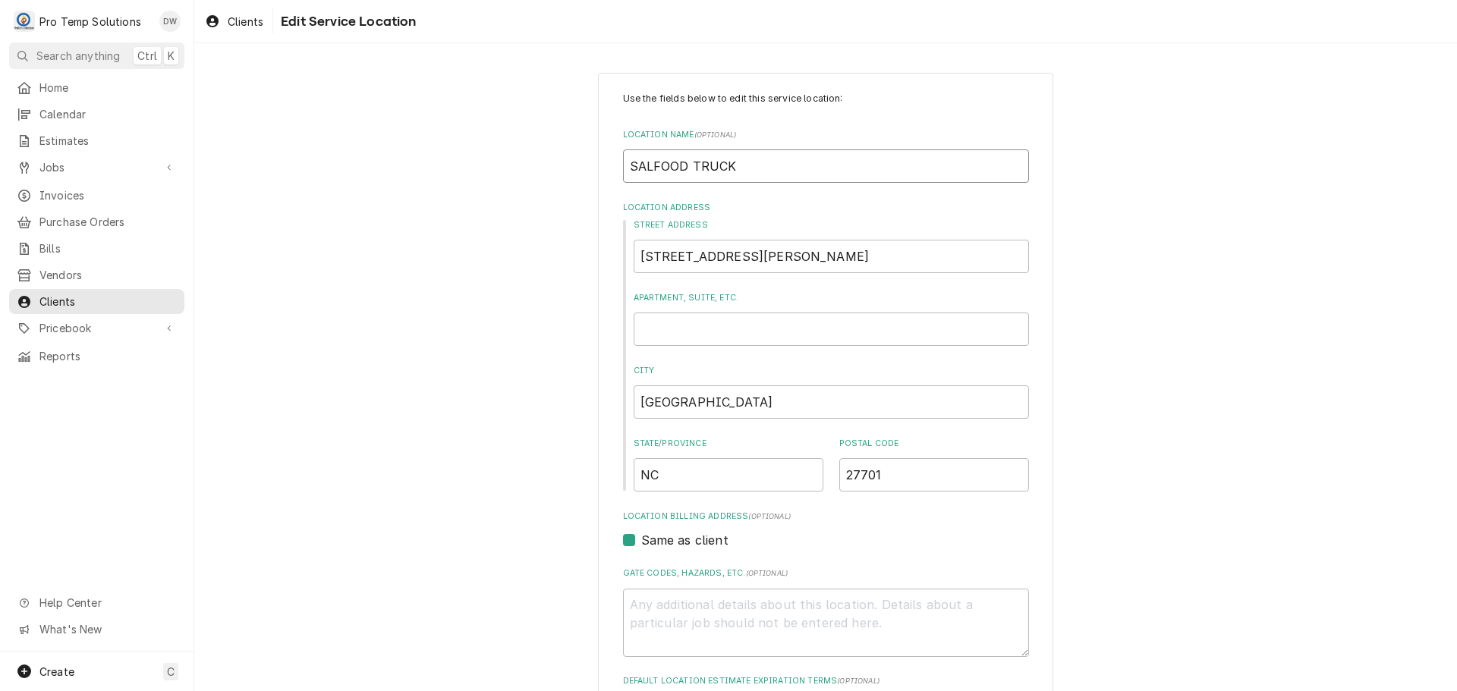
type textarea "x"
type input "SALTFOOD TRUCK"
type textarea "x"
type input "SALTBFOOD TRUCK"
type textarea "x"
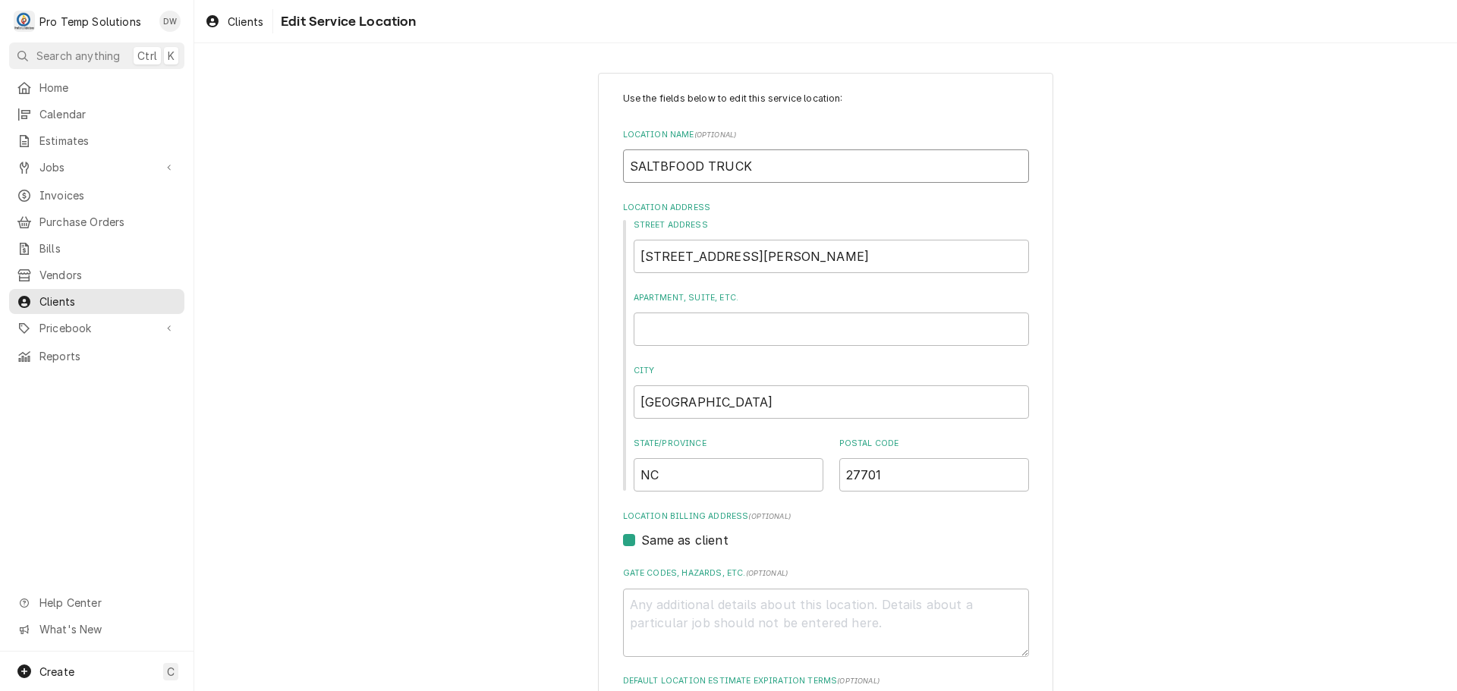
type input "SALTBXFOOD TRUCK"
type textarea "x"
type input "SALTBX FOOD TRUCK"
click at [759, 165] on input "SALTBX FOOD TRUCK" at bounding box center [826, 166] width 406 height 33
type textarea "x"
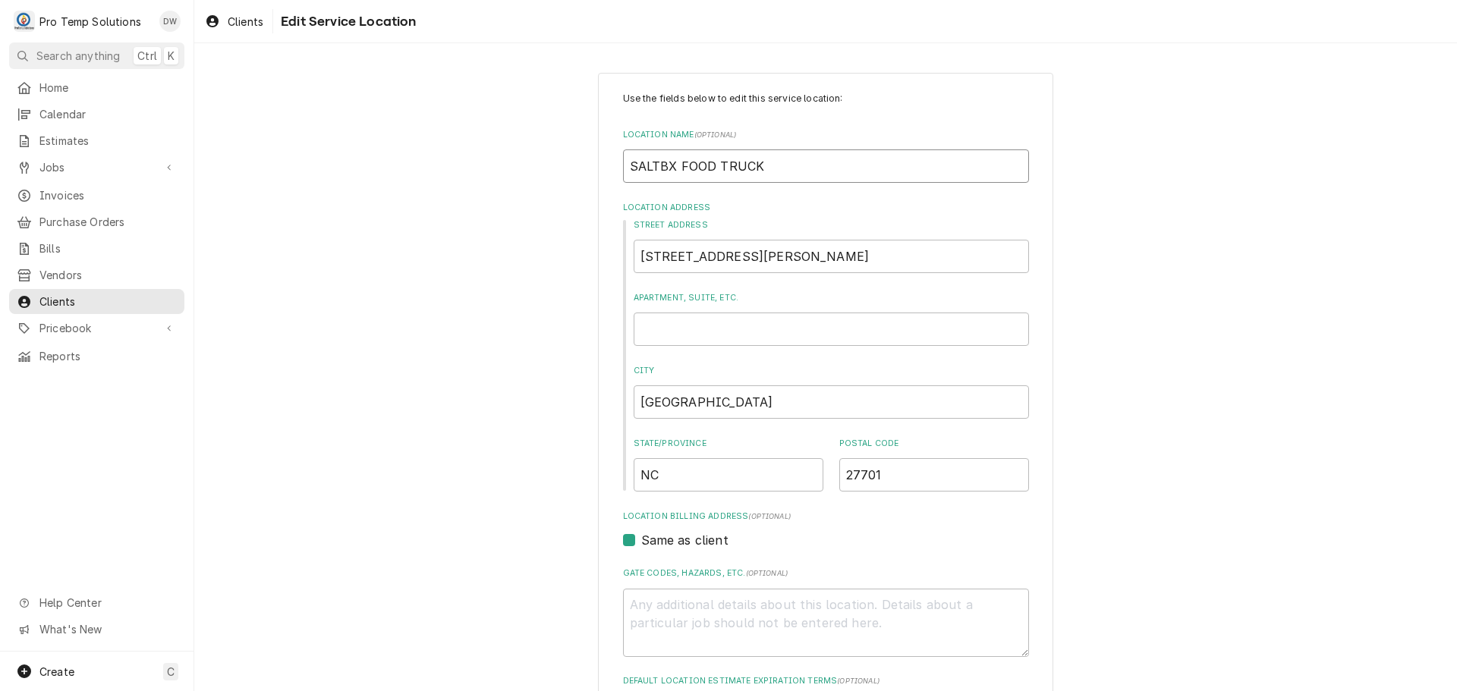
type input "SALTBX FOOD TRUCK/"
type textarea "x"
type input "SALTBX FOOD TRUCK/"
type textarea "x"
type input "SALTBX FOOD TRUCK/ M"
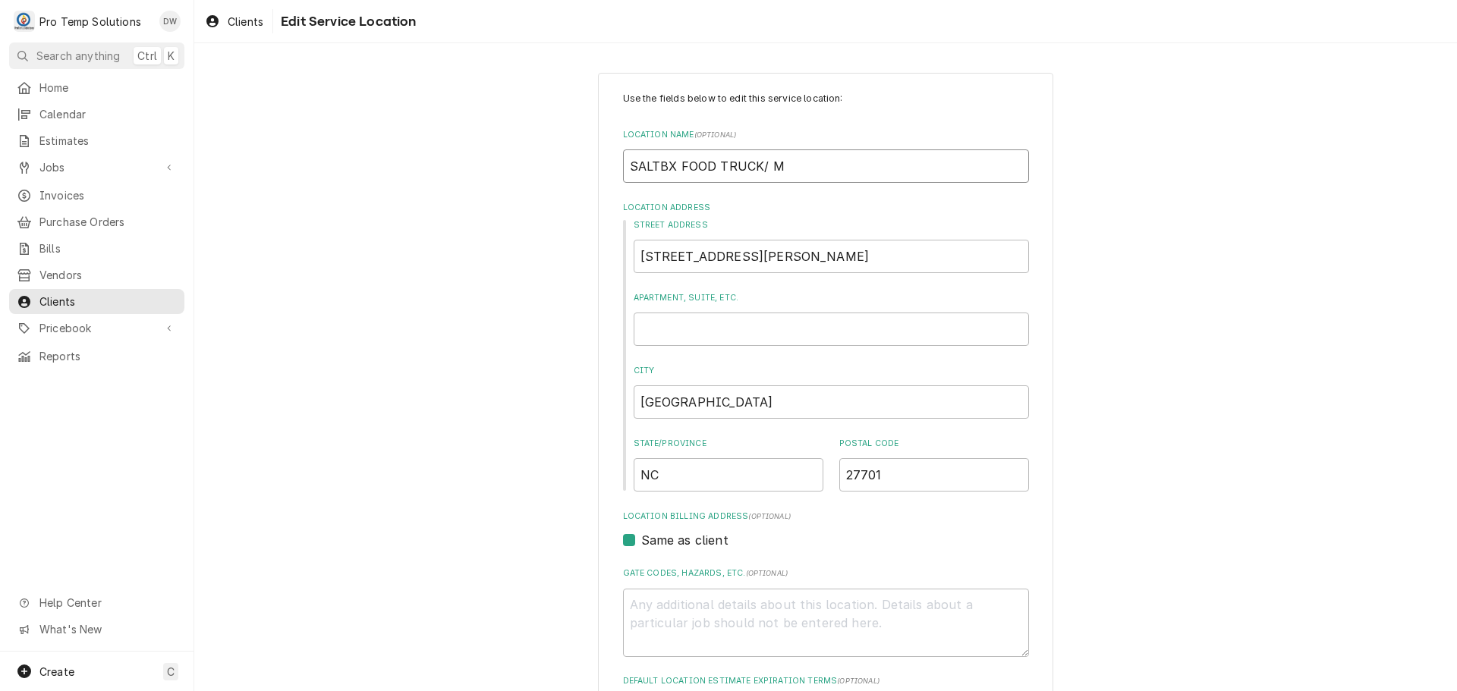
type textarea "x"
type input "SALTBX FOOD TRUCK/ MA"
type textarea "x"
type input "SALTBX FOOD TRUCK/ MAN"
type textarea "x"
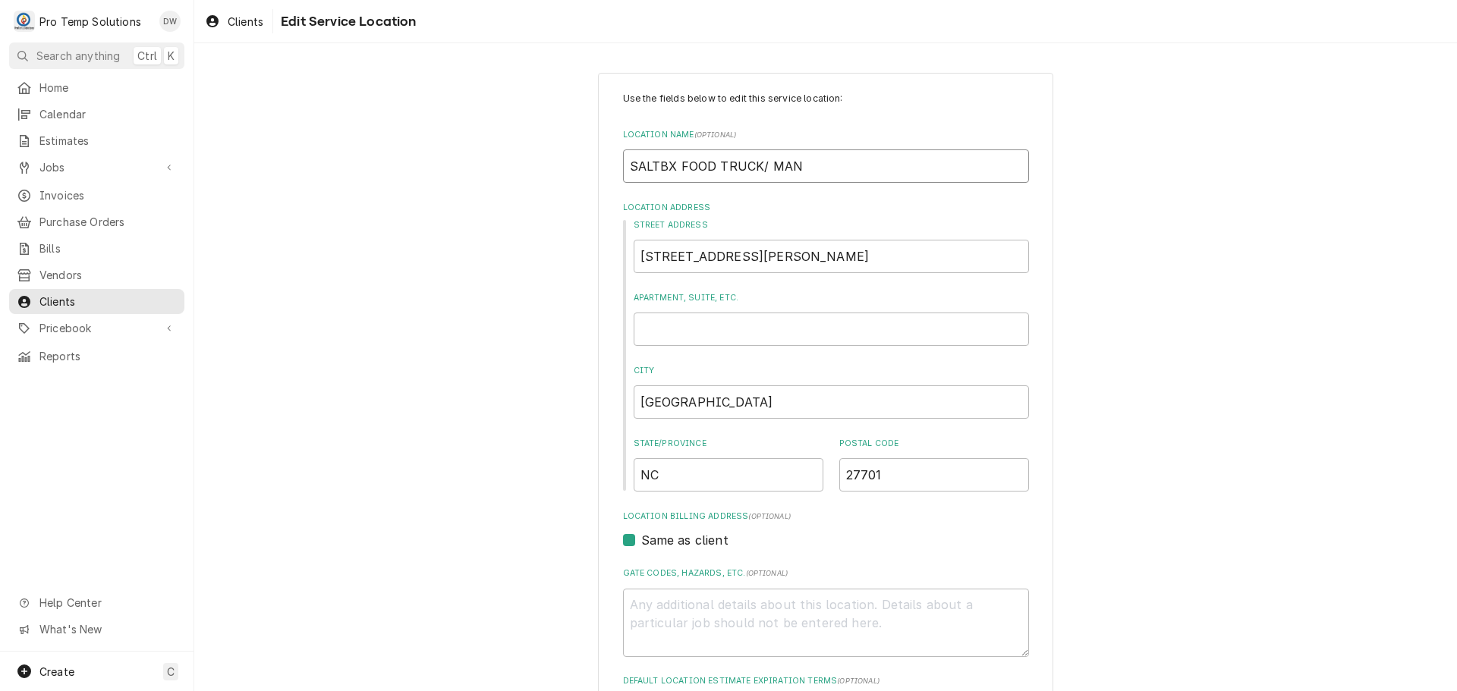
type input "SALTBX FOOD TRUCK/ MANG"
type textarea "x"
type input "SALTBX FOOD TRUCK/ MANGU"
type textarea "x"
type input "SALTBX FOOD TRUCK/ MANGUM"
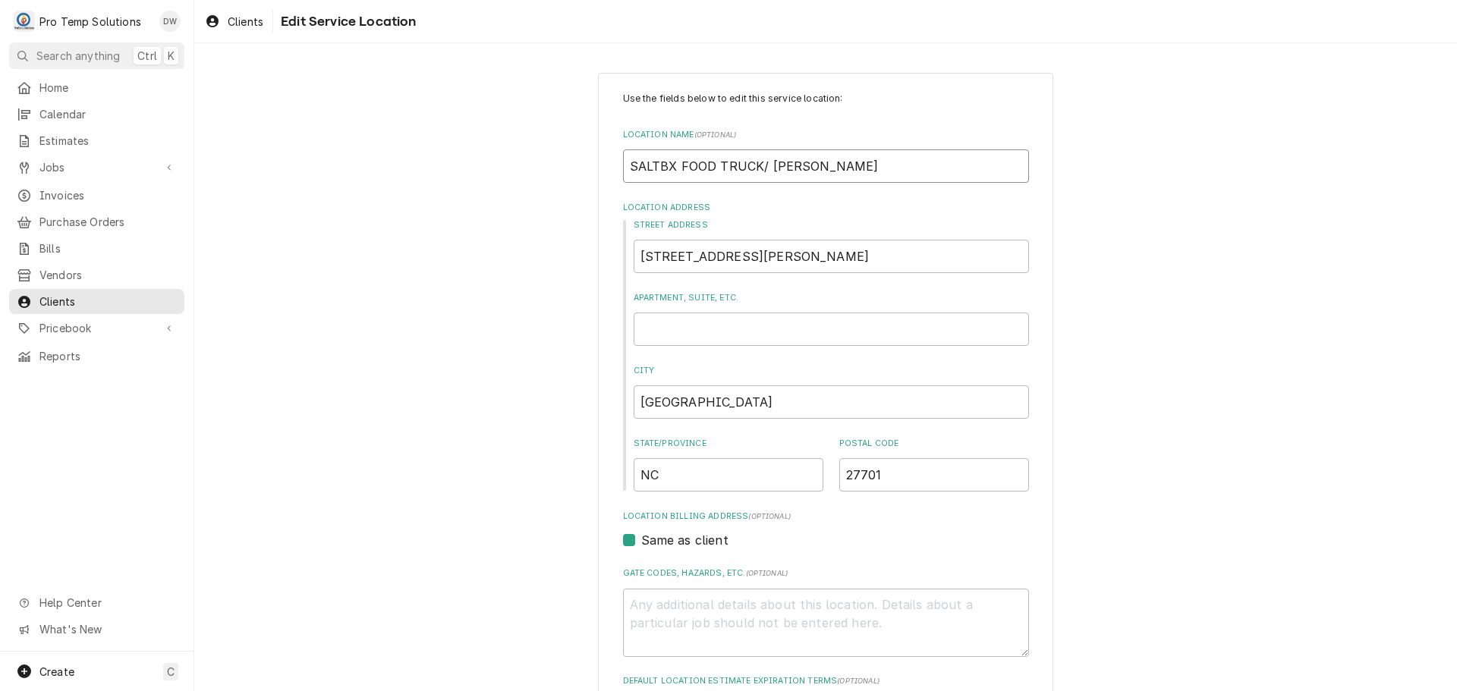
type textarea "x"
type input "SALTBX FOOD TRUCK/ MANGUM"
type textarea "x"
type input "SALTBX FOOD TRUCK/ MANGUM S"
type textarea "x"
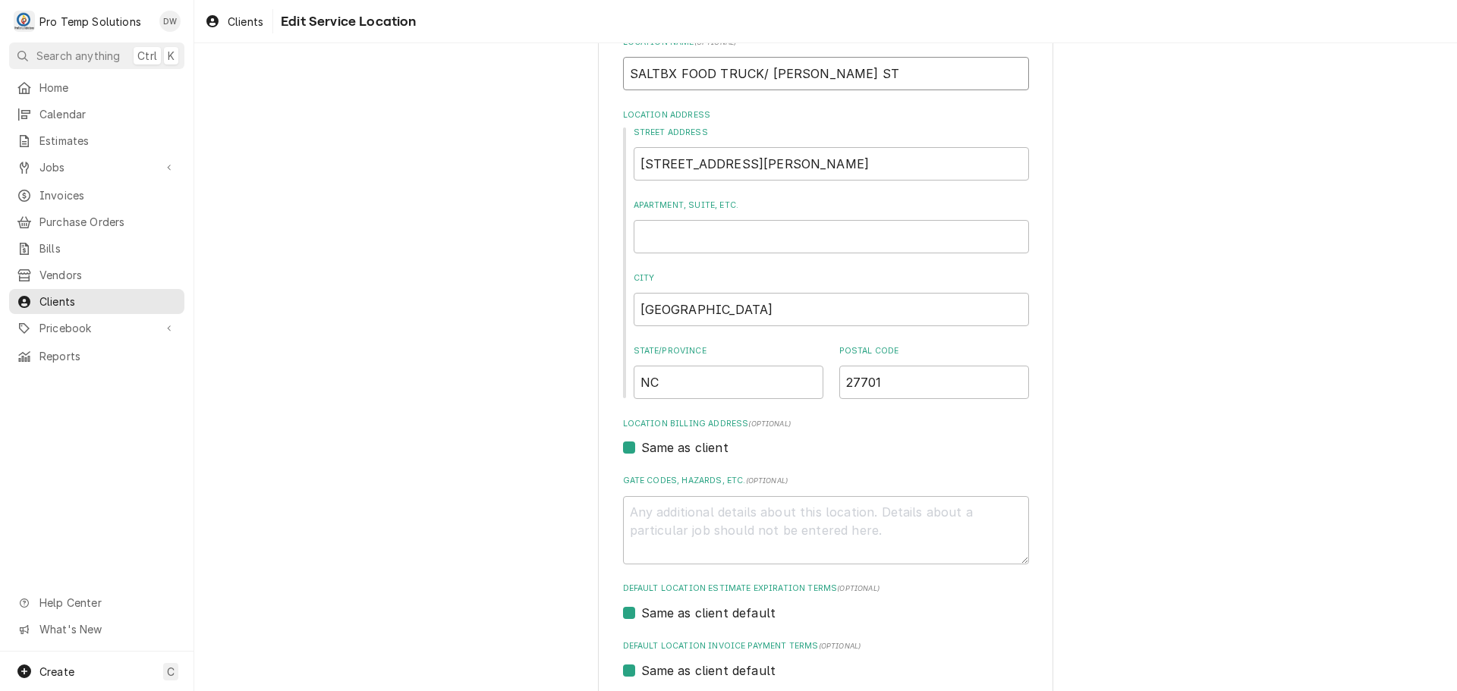
scroll to position [242, 0]
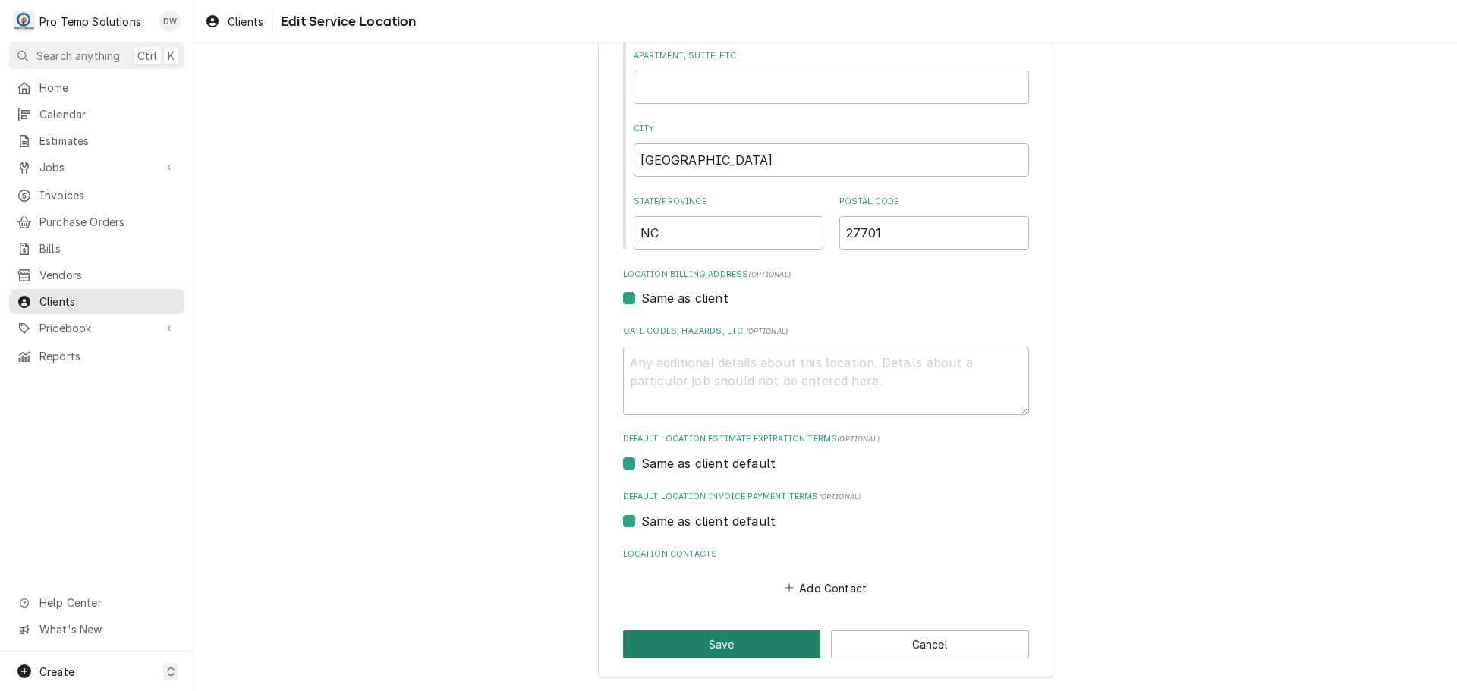
type input "SALTBX FOOD TRUCK/ MANGUM ST"
click at [720, 642] on button "Save" at bounding box center [722, 645] width 198 height 28
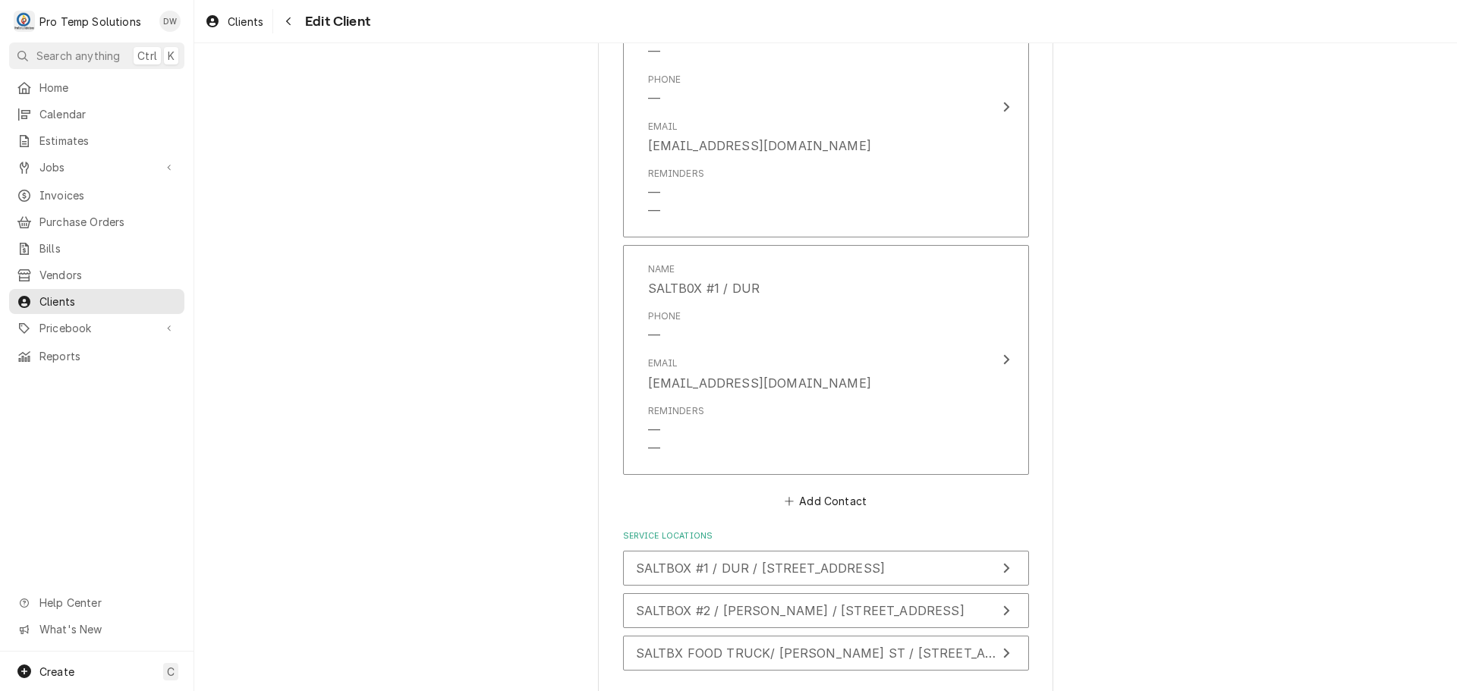
scroll to position [1229, 0]
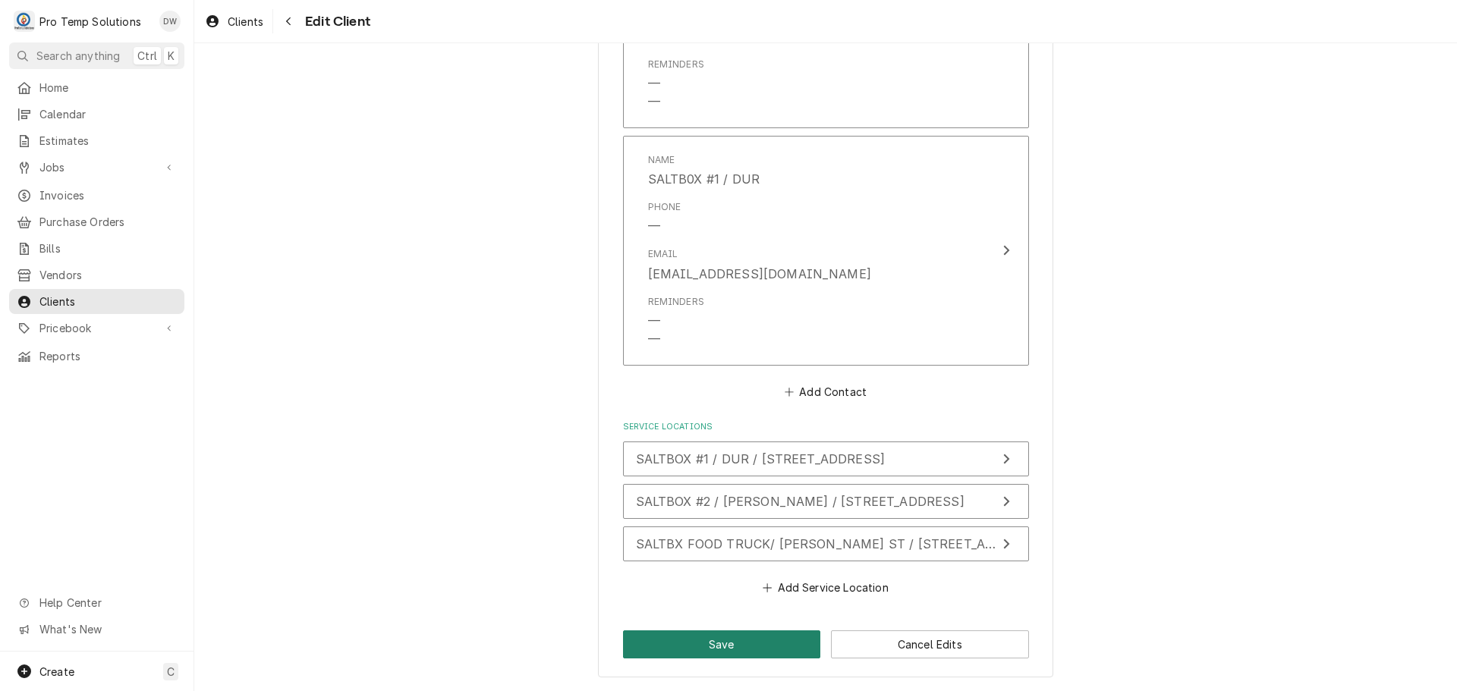
click at [714, 637] on button "Save" at bounding box center [722, 645] width 198 height 28
type textarea "x"
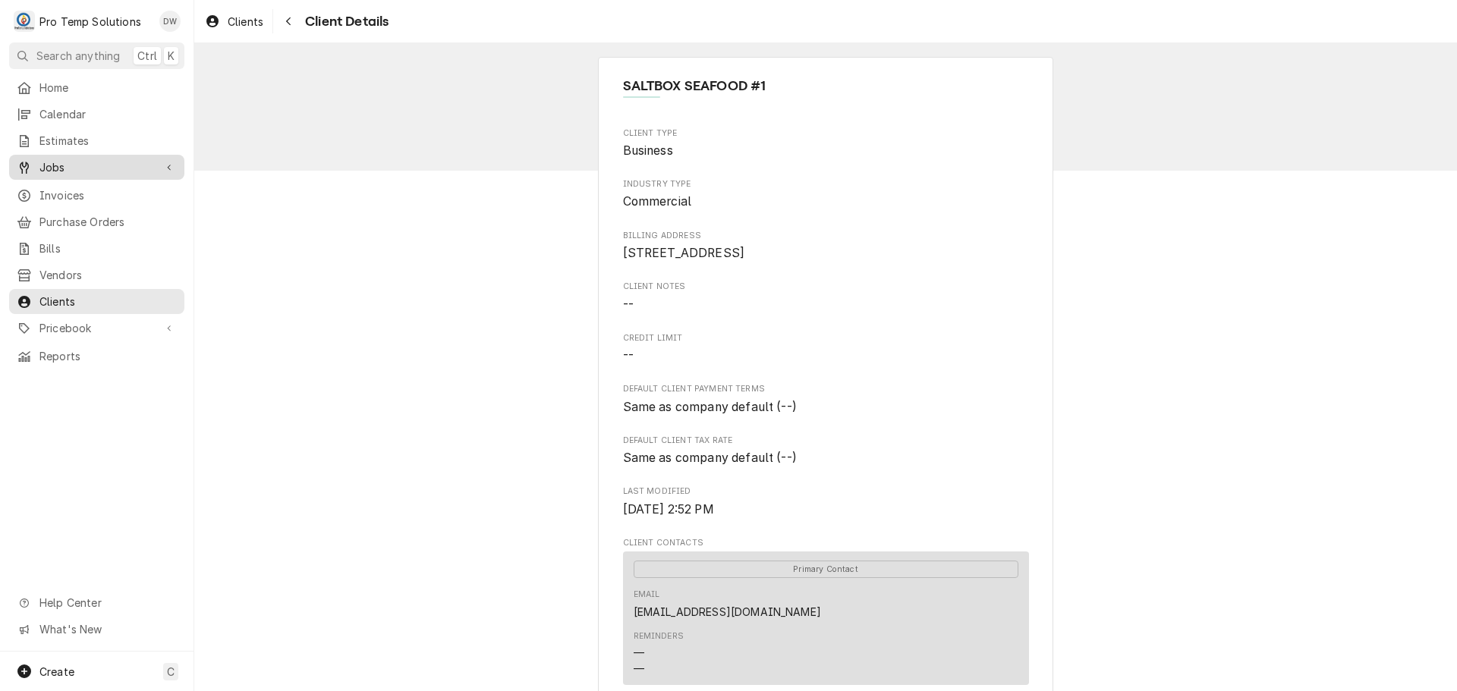
click at [46, 164] on span "Jobs" at bounding box center [96, 167] width 115 height 16
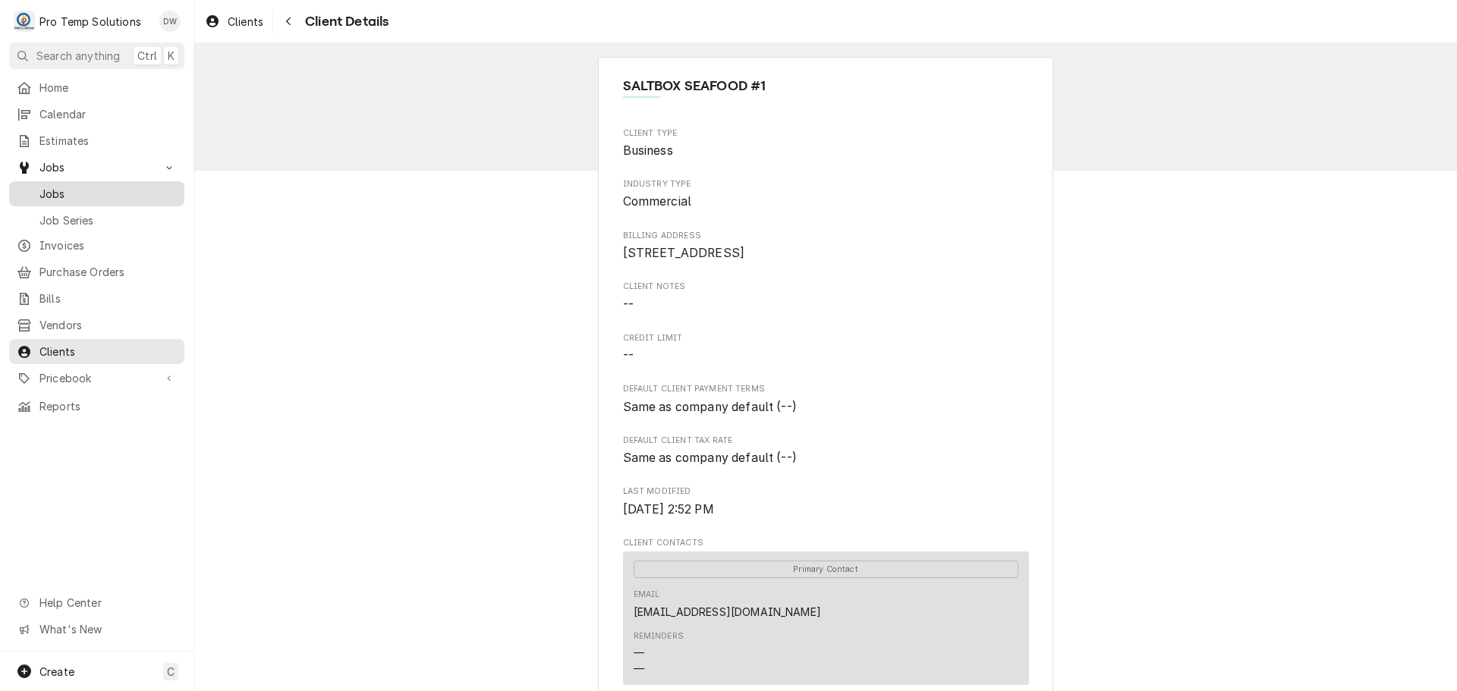
click at [53, 192] on span "Jobs" at bounding box center [107, 194] width 137 height 16
